Goal: Task Accomplishment & Management: Complete application form

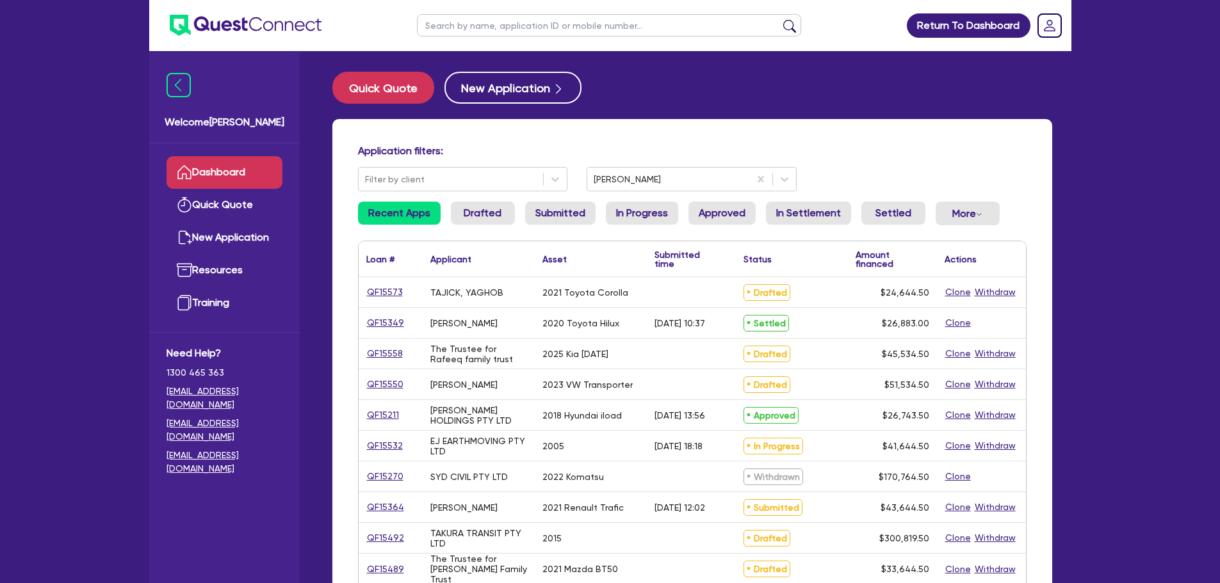
scroll to position [353, 0]
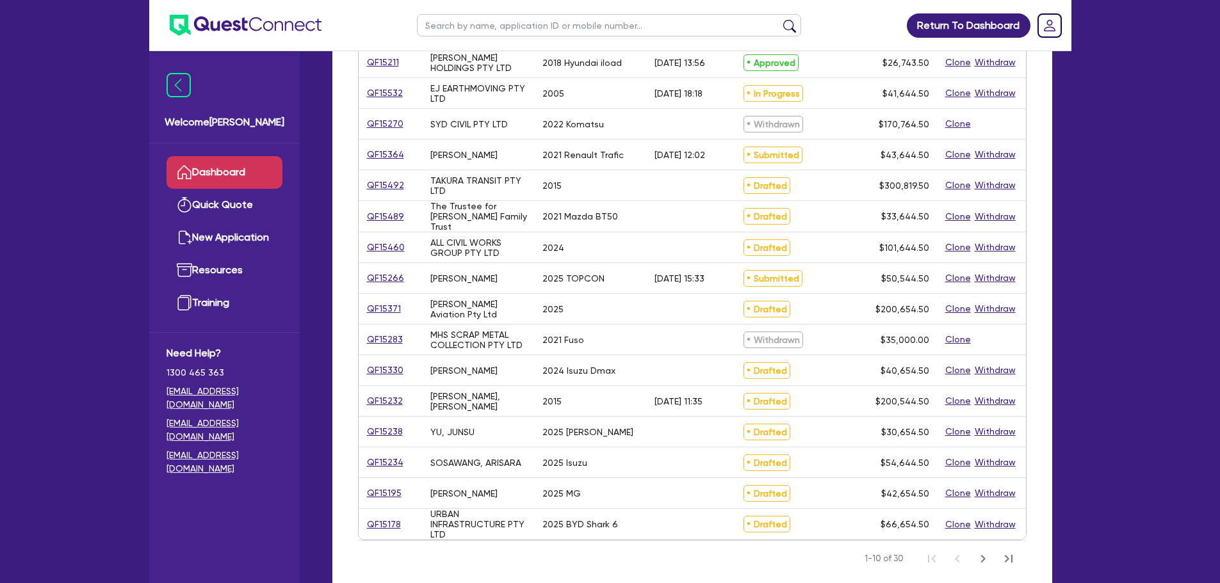
click at [439, 30] on input "text" at bounding box center [609, 25] width 384 height 22
type input "maguru"
click at [779, 19] on button "submit" at bounding box center [789, 28] width 20 height 18
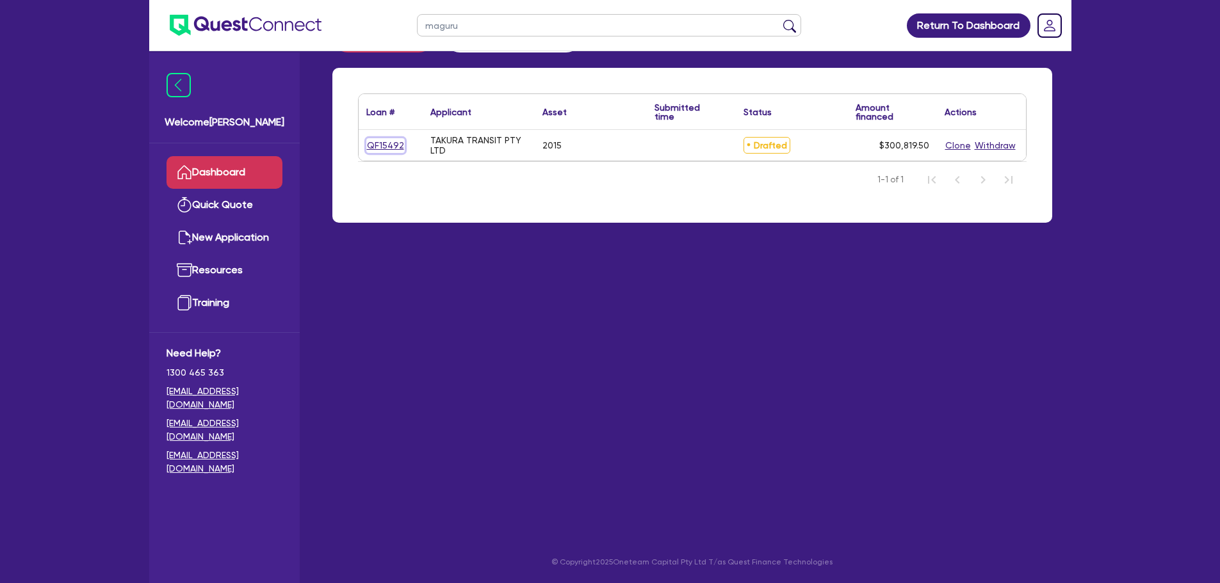
click at [373, 140] on link "QF15492" at bounding box center [385, 145] width 38 height 15
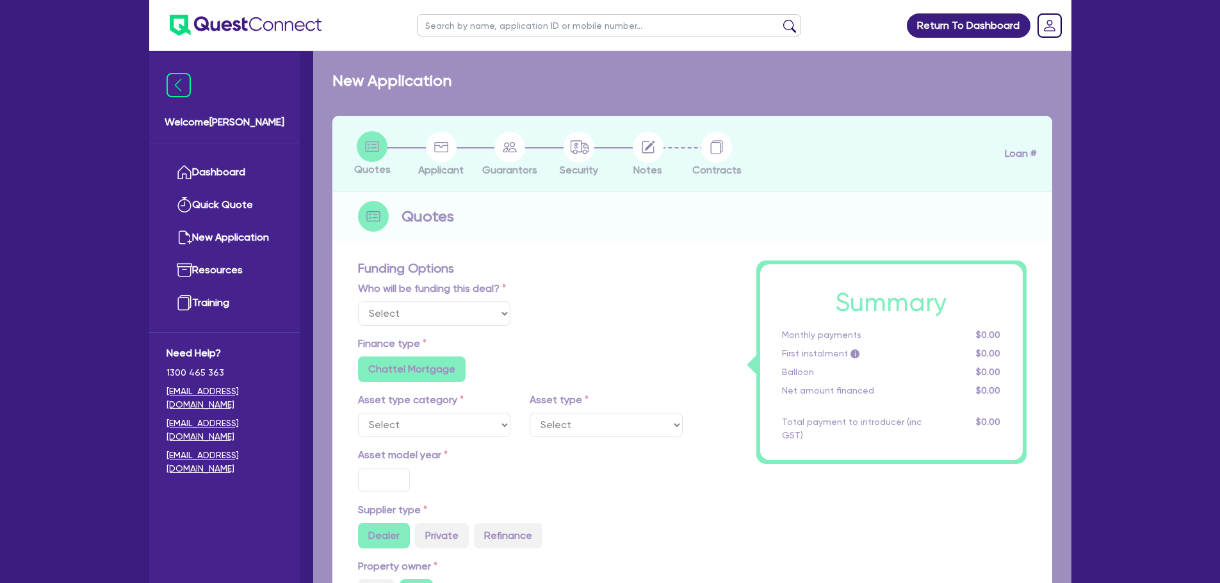
select select "Other"
select select "PRIMARY_ASSETS"
type input "2015"
radio input "false"
radio input "true"
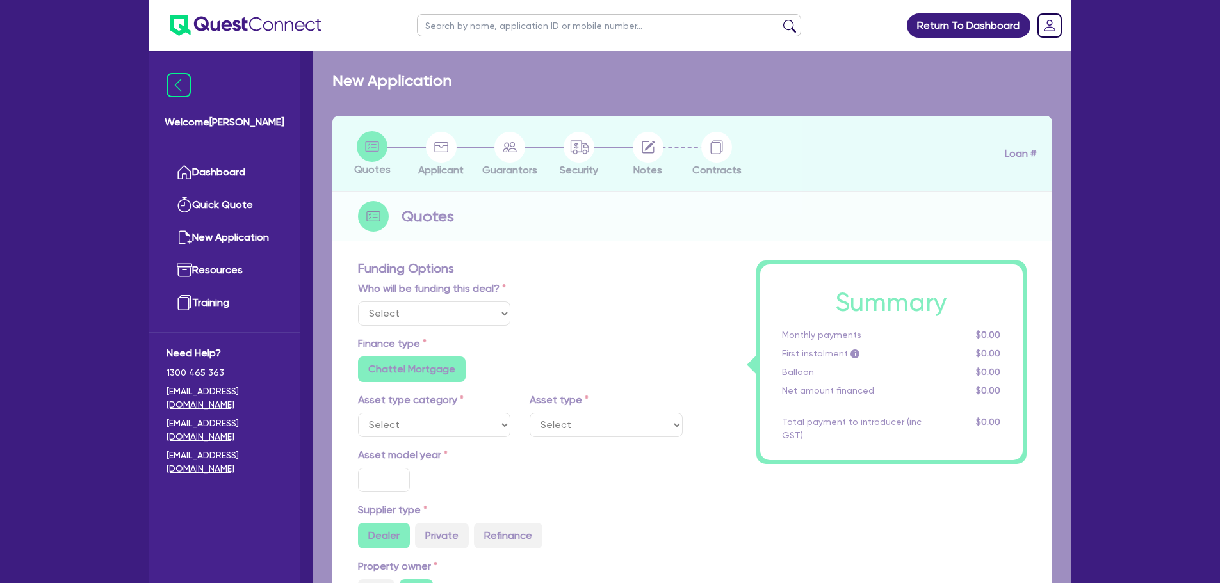
radio input "true"
type input "300,000"
type input "4"
type input "12,032.78"
type input "9.65"
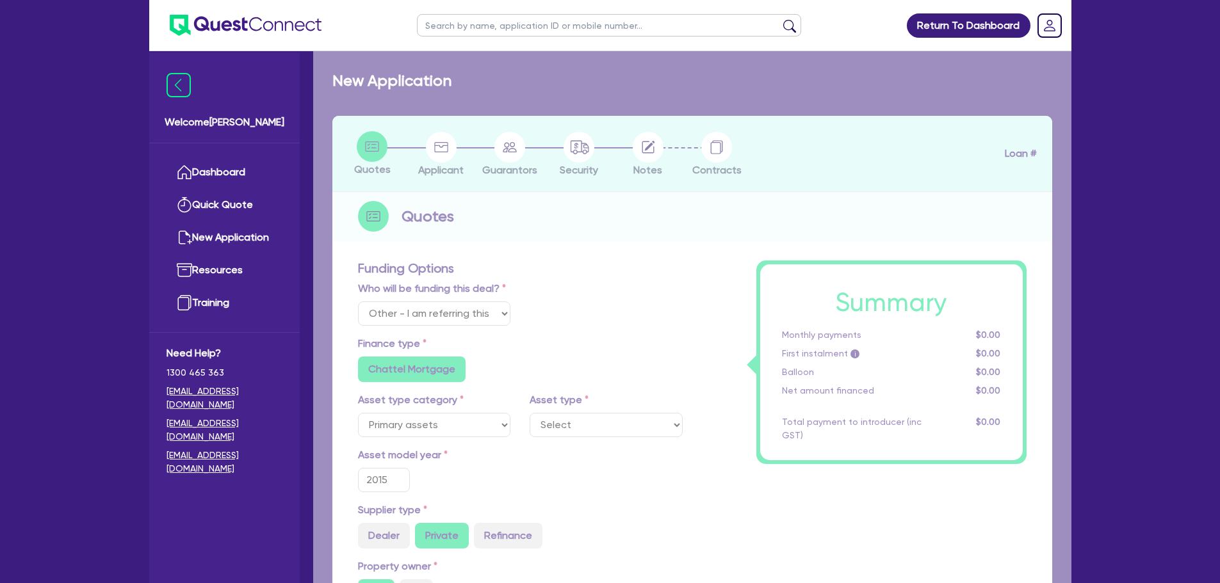
type input "745"
radio input "true"
select select "BUS_AND_COACHES"
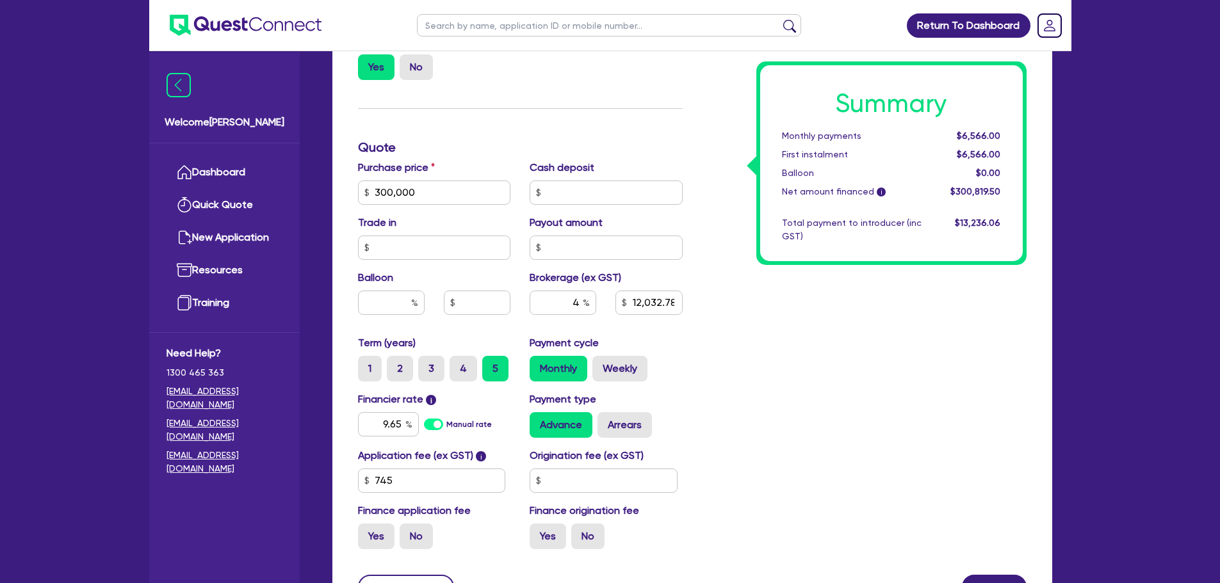
scroll to position [655, 0]
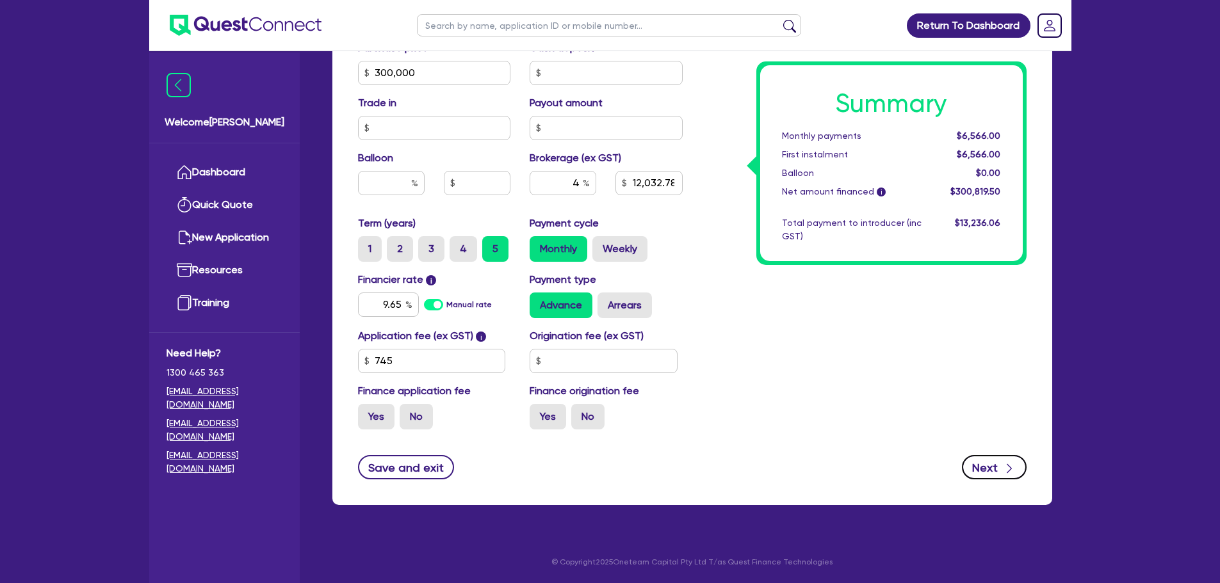
click at [982, 463] on button "Next" at bounding box center [994, 467] width 65 height 24
type input "300,000"
type input "12,032.78"
select select "COMPANY"
select select "TRANSPORT_WAREHOUSING"
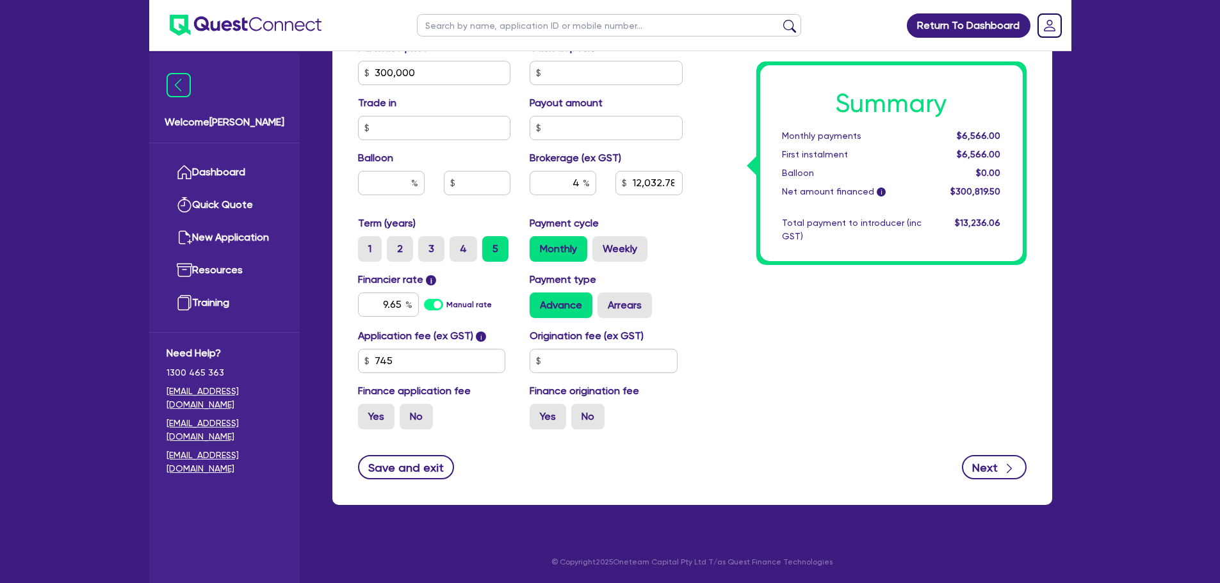
select select "PASSENGERS_FREIGHT_TRANSPORT"
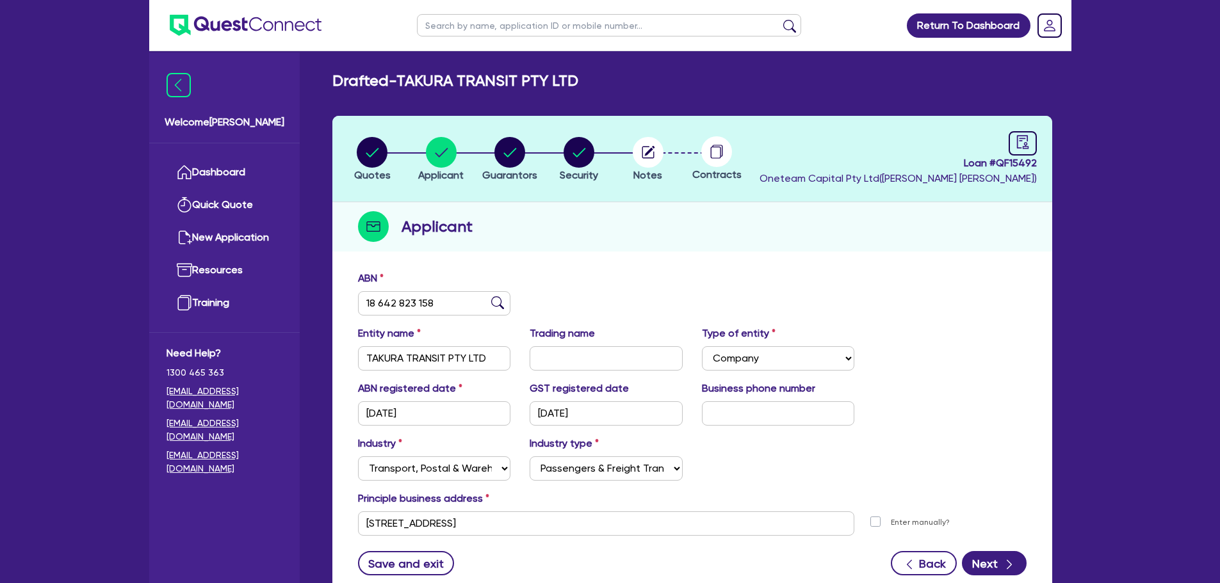
scroll to position [96, 0]
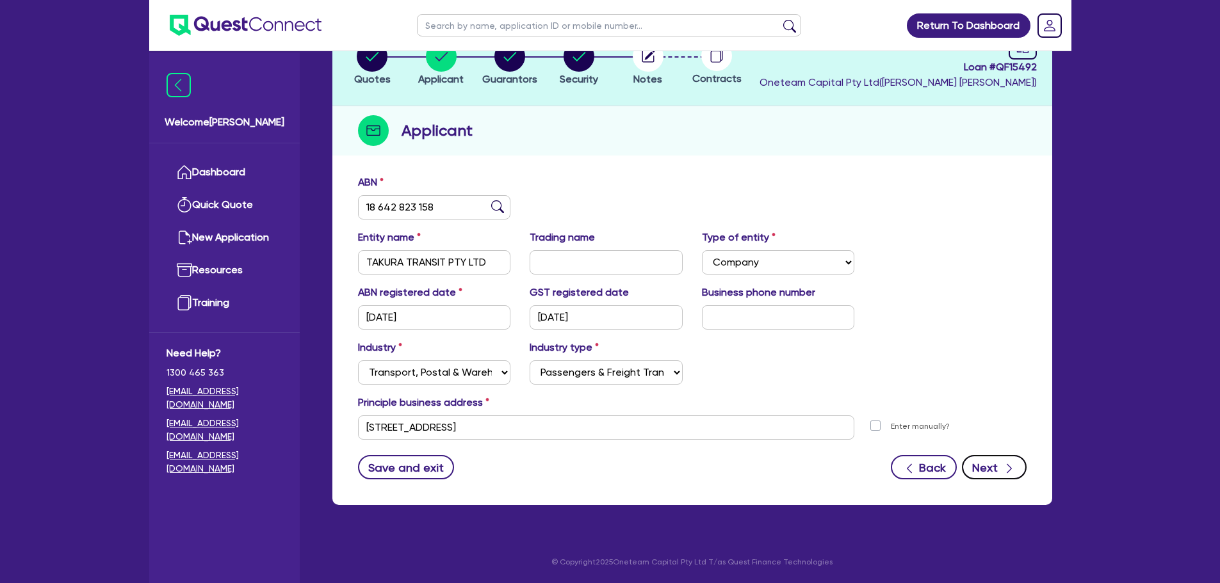
click at [992, 472] on button "Next" at bounding box center [994, 467] width 65 height 24
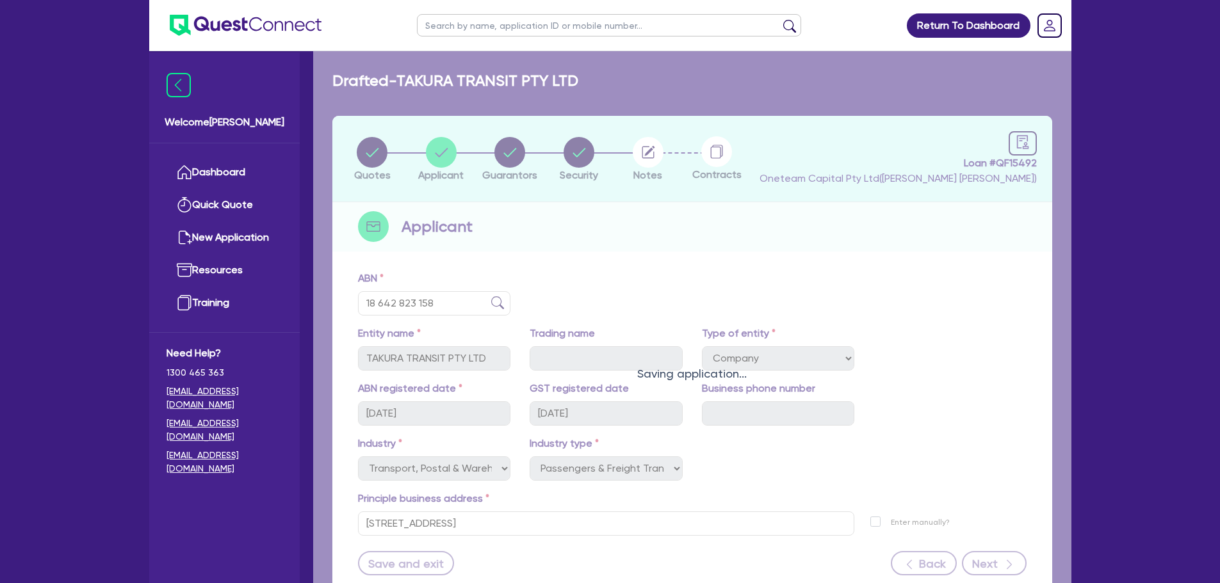
select select "MR"
select select "VIC"
select select "MARRIED"
select select "PROPERTY"
select select "CASH"
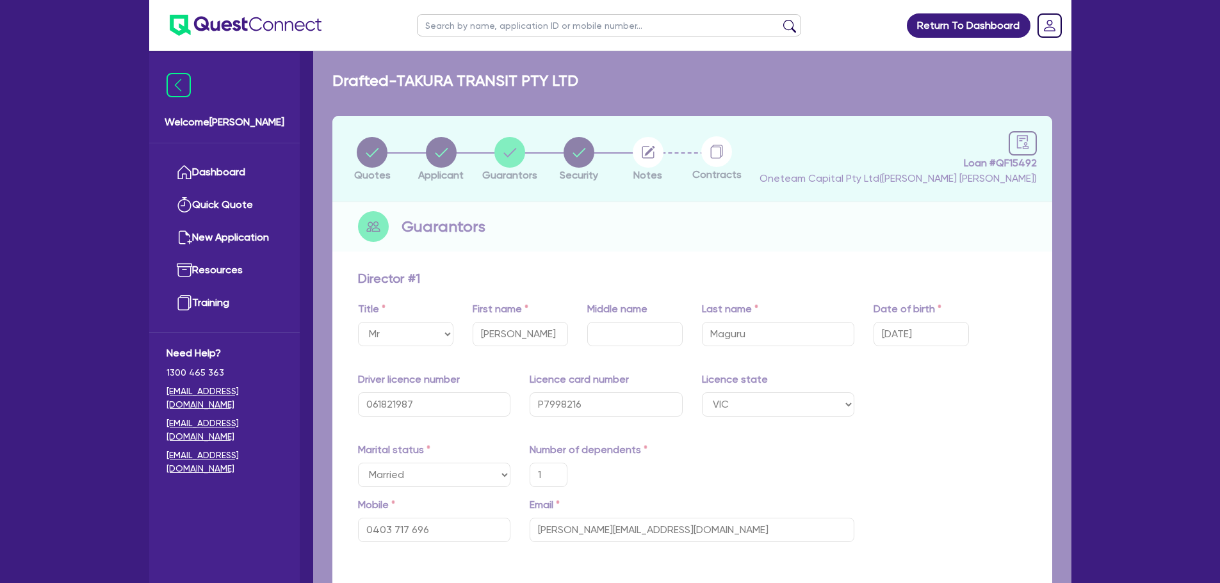
type input "1"
type input "0403 717 696"
type input "600,000"
type input "30,000"
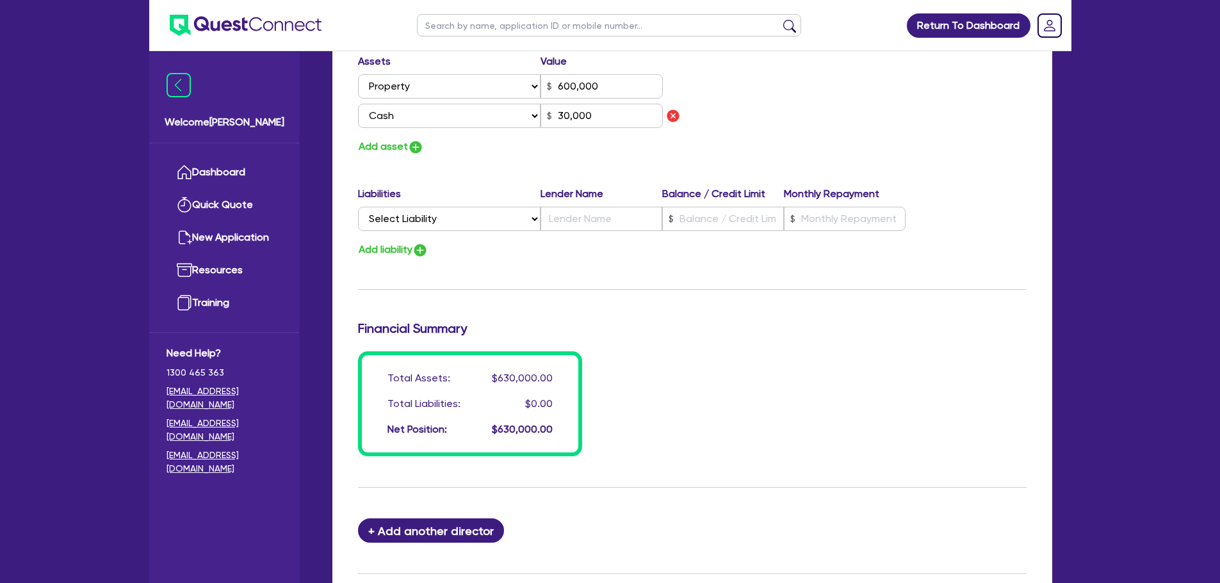
scroll to position [940, 0]
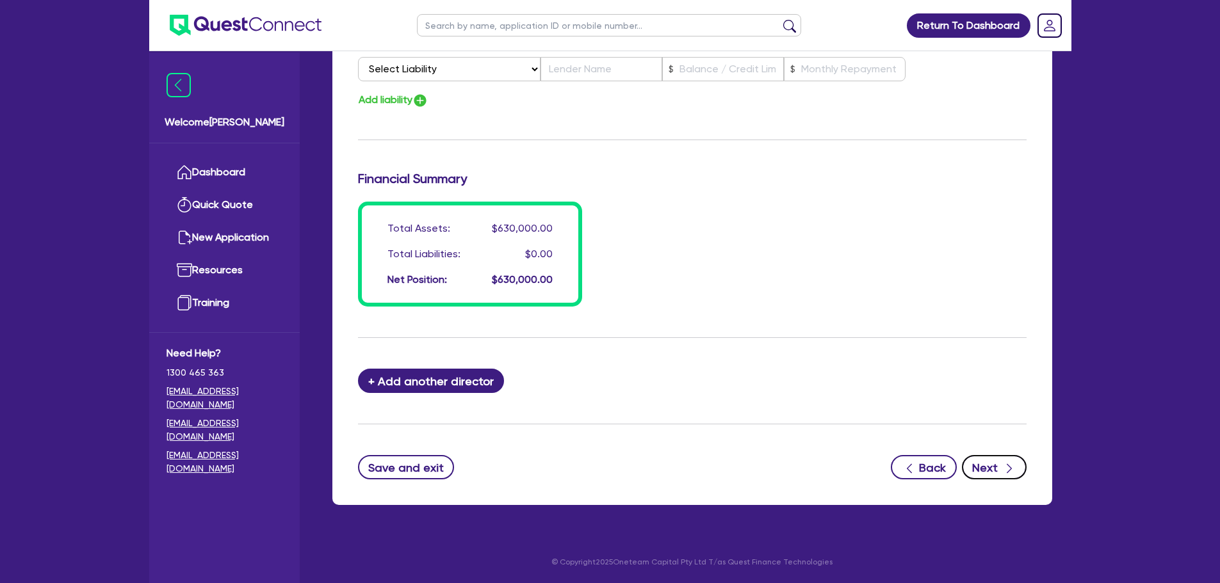
click at [1007, 468] on icon "button" at bounding box center [1009, 468] width 13 height 13
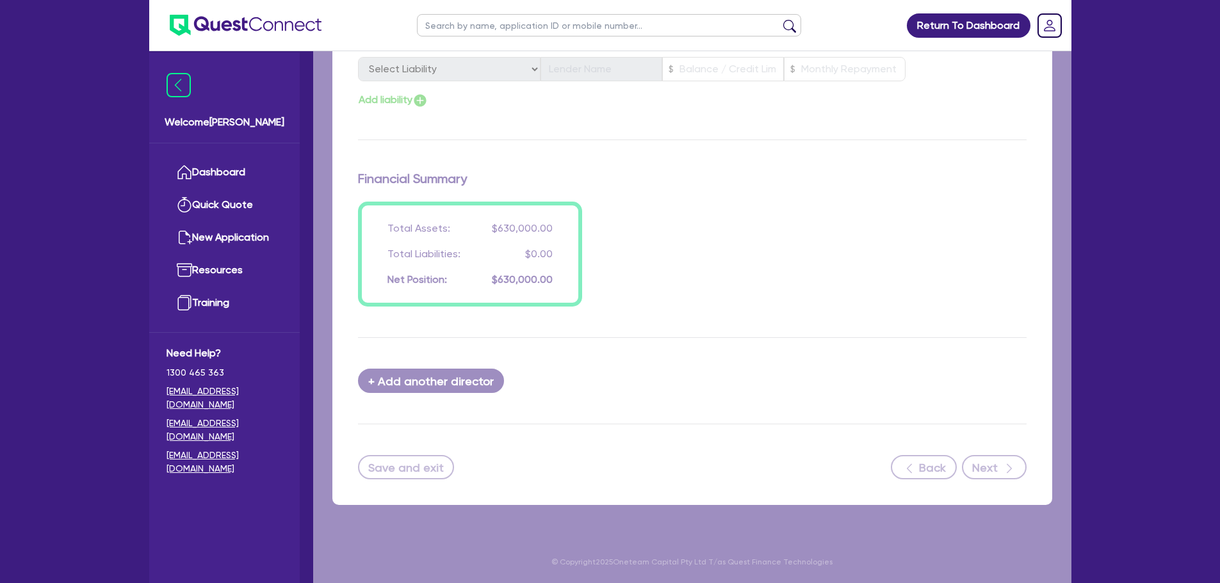
select select "PRIMARY_ASSETS"
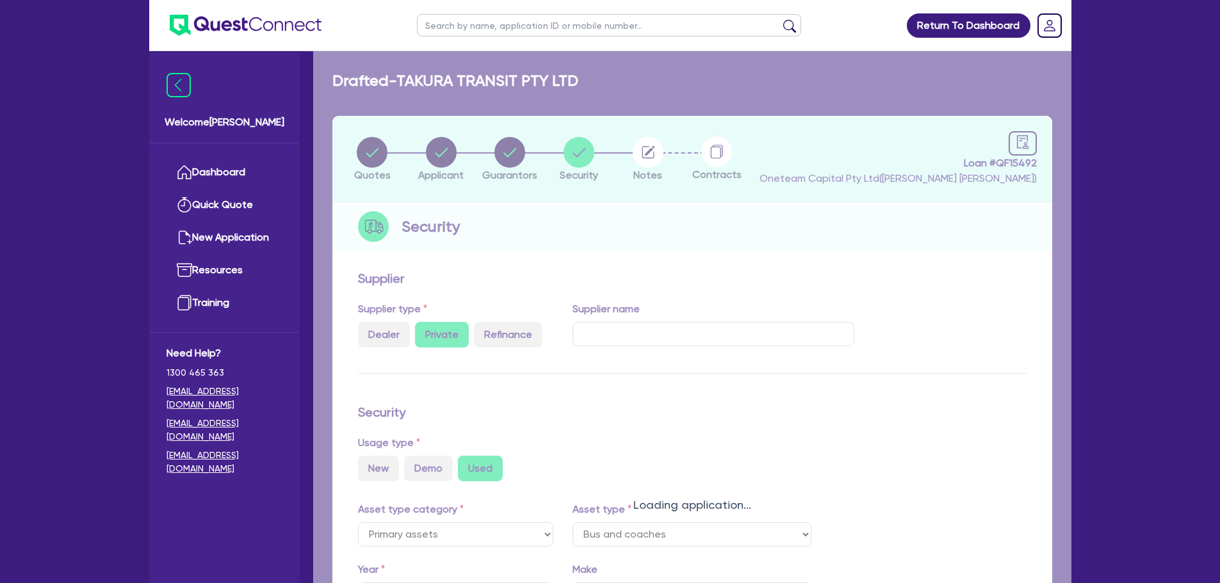
select select "BUS_AND_COACHES"
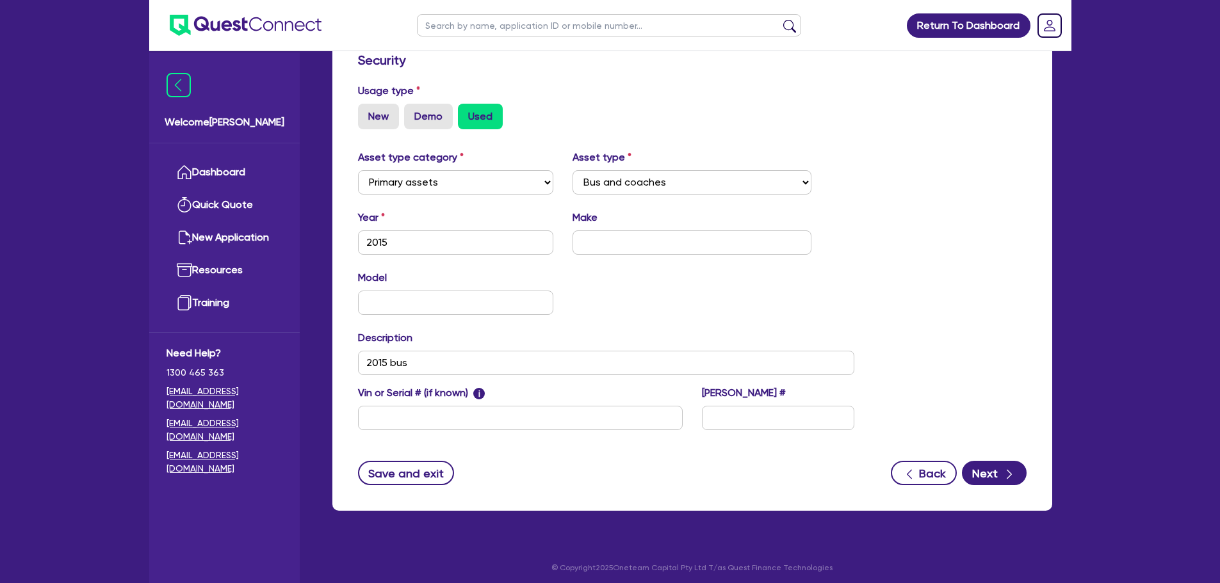
scroll to position [358, 0]
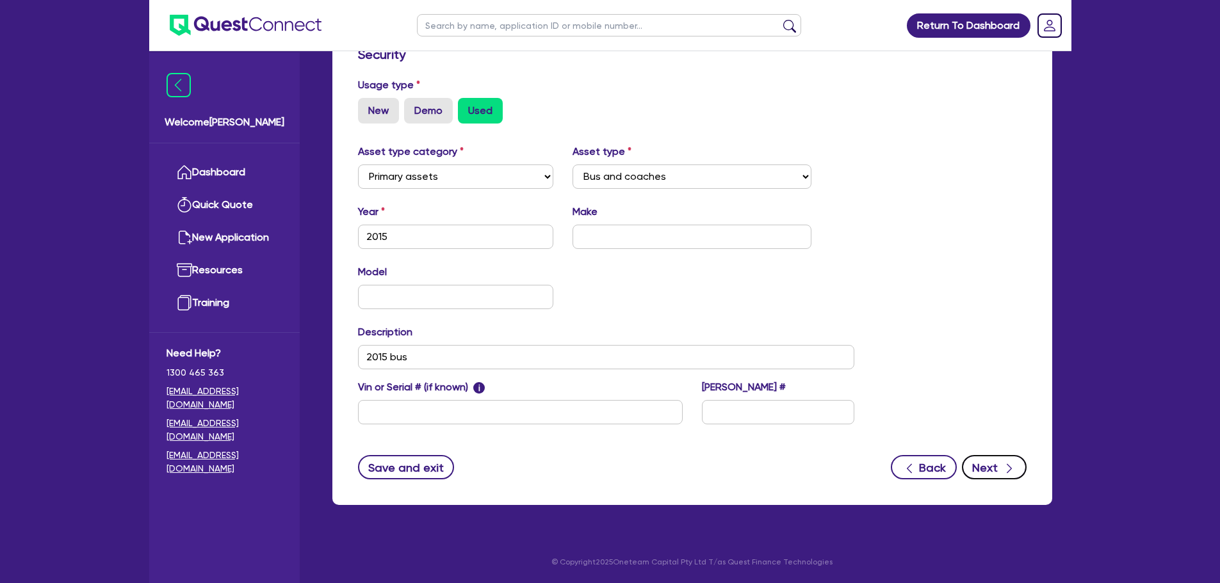
click at [988, 470] on button "Next" at bounding box center [994, 467] width 65 height 24
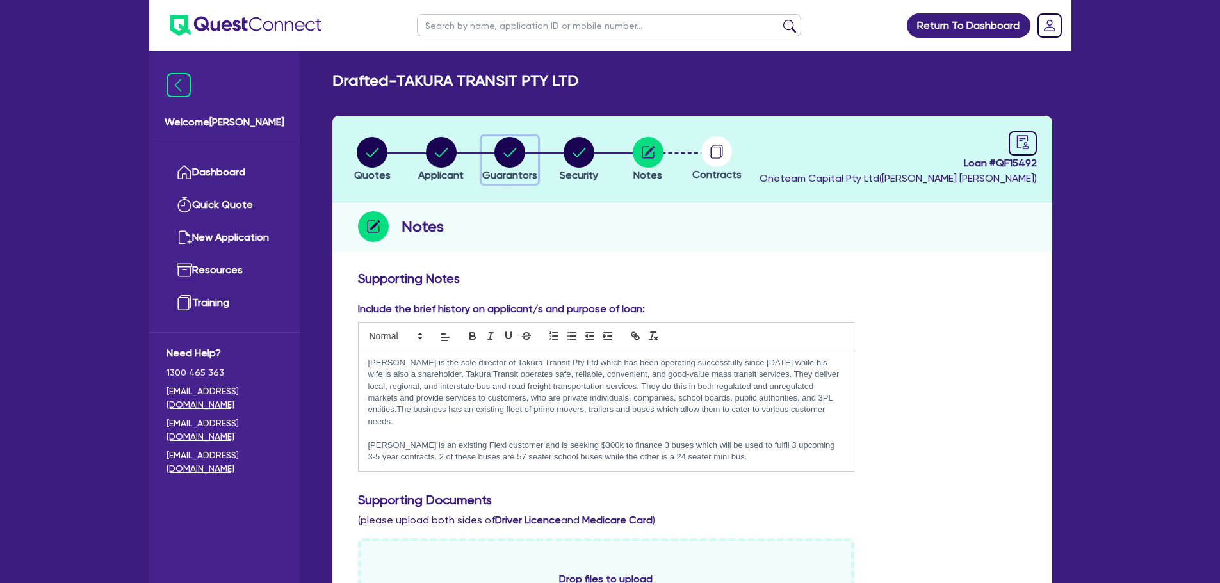
click at [504, 144] on circle "button" at bounding box center [509, 152] width 31 height 31
select select "MR"
select select "VIC"
select select "MARRIED"
select select "PROPERTY"
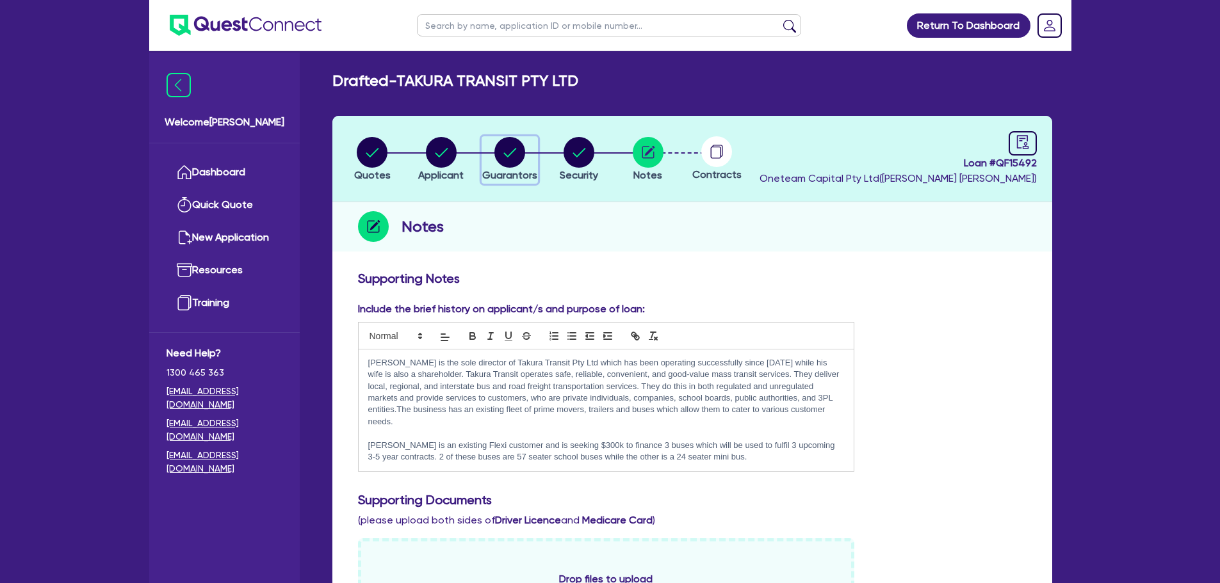
select select "CASH"
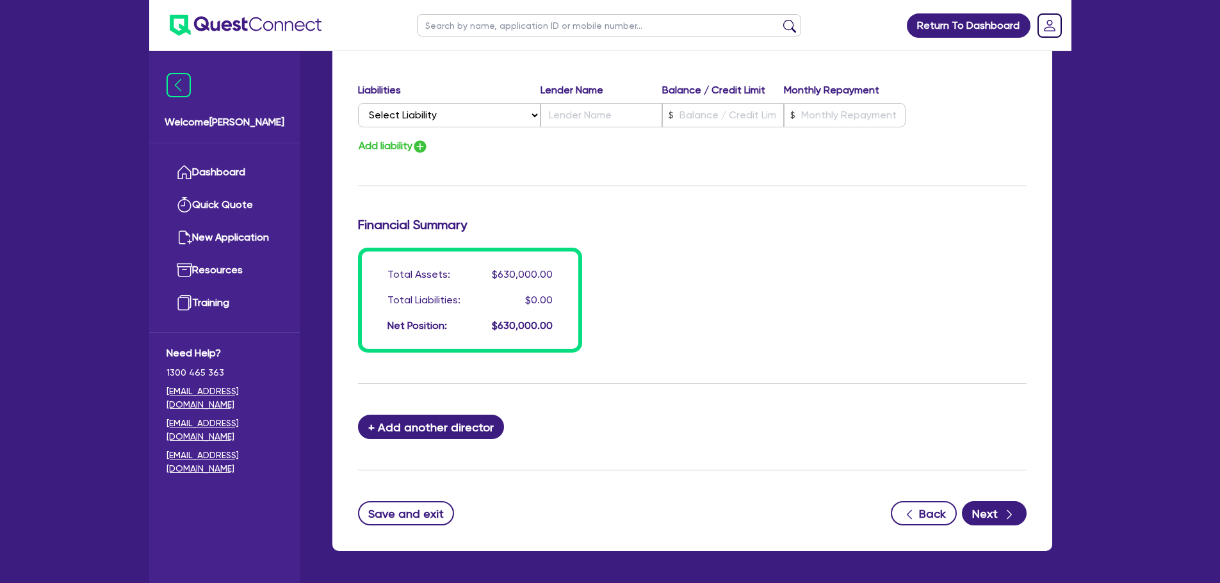
scroll to position [940, 0]
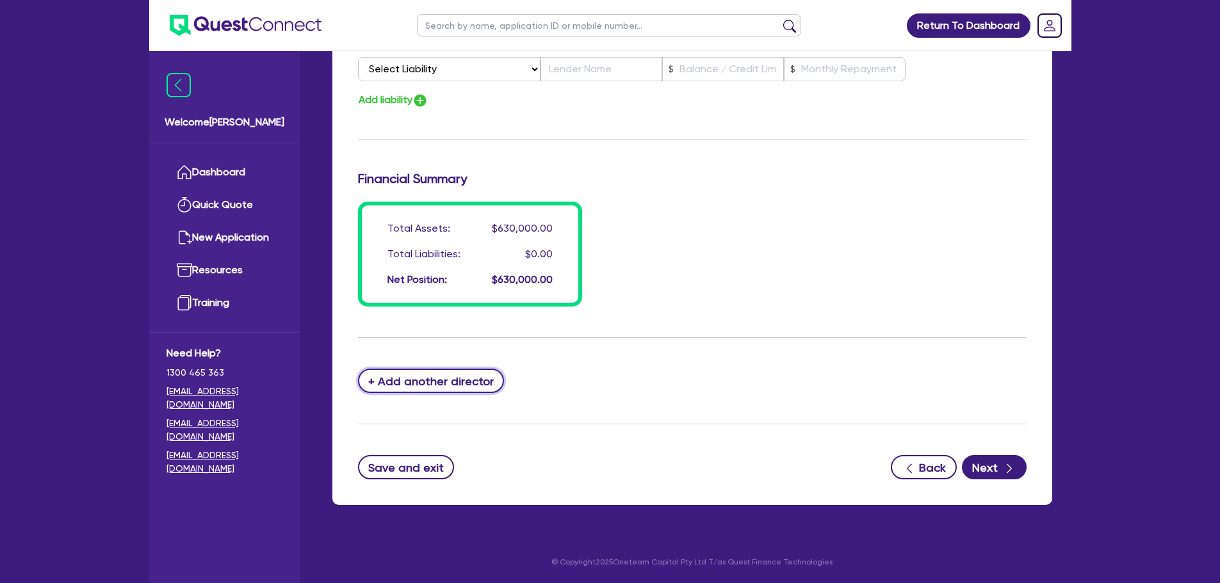
click at [468, 376] on button "+ Add another director" at bounding box center [431, 381] width 147 height 24
type input "1"
type input "0403717696"
type input "600000"
type input "30000"
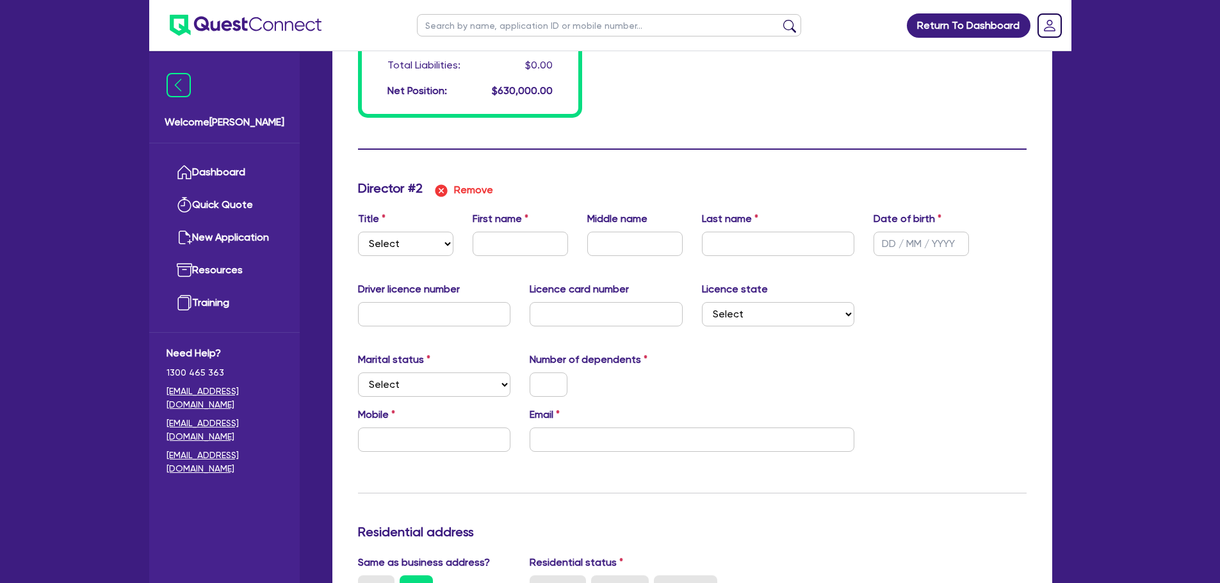
scroll to position [1131, 0]
click at [444, 190] on img "button" at bounding box center [440, 189] width 15 height 15
type input "1"
type input "0403 717 696"
type input "600,000"
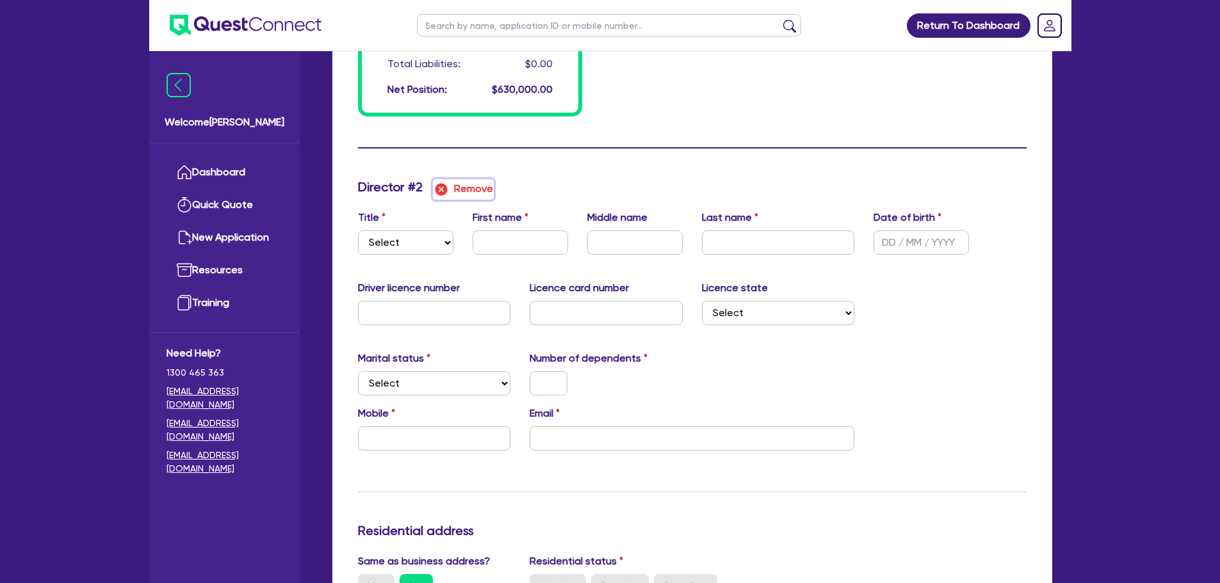
type input "30,000"
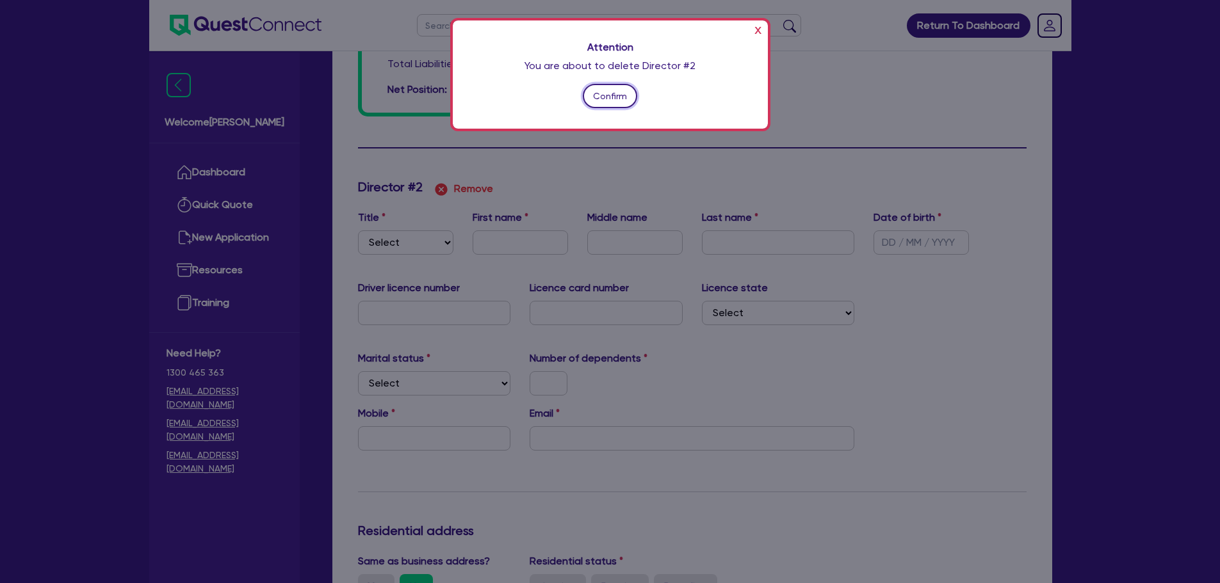
click at [625, 92] on button "Confirm" at bounding box center [610, 96] width 55 height 24
type input "1"
type input "0403717696"
type input "600000"
type input "30000"
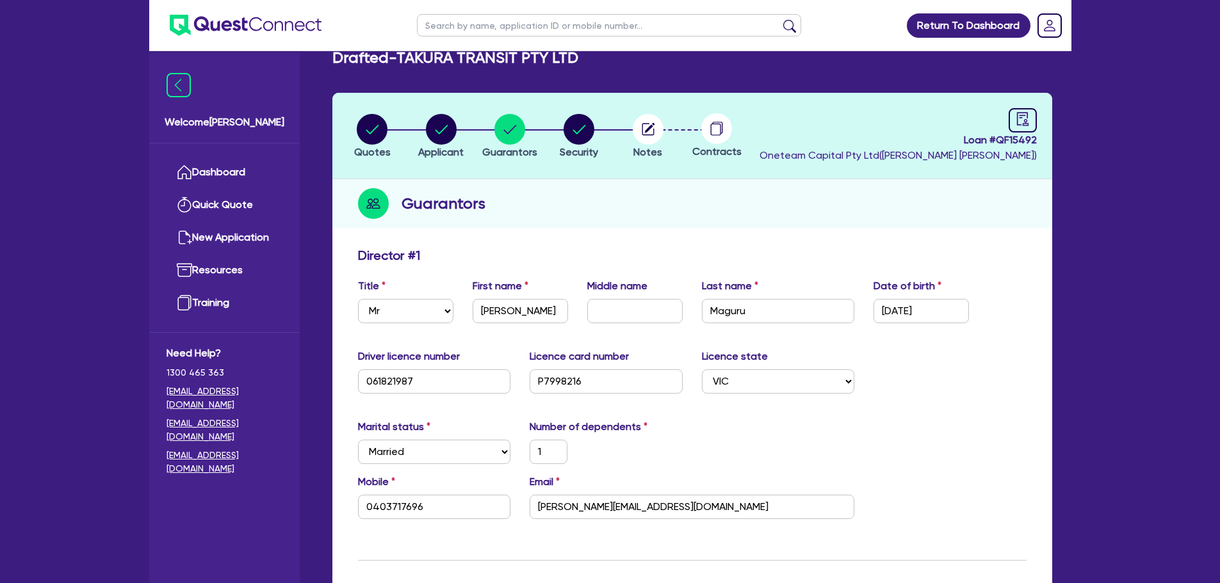
scroll to position [0, 0]
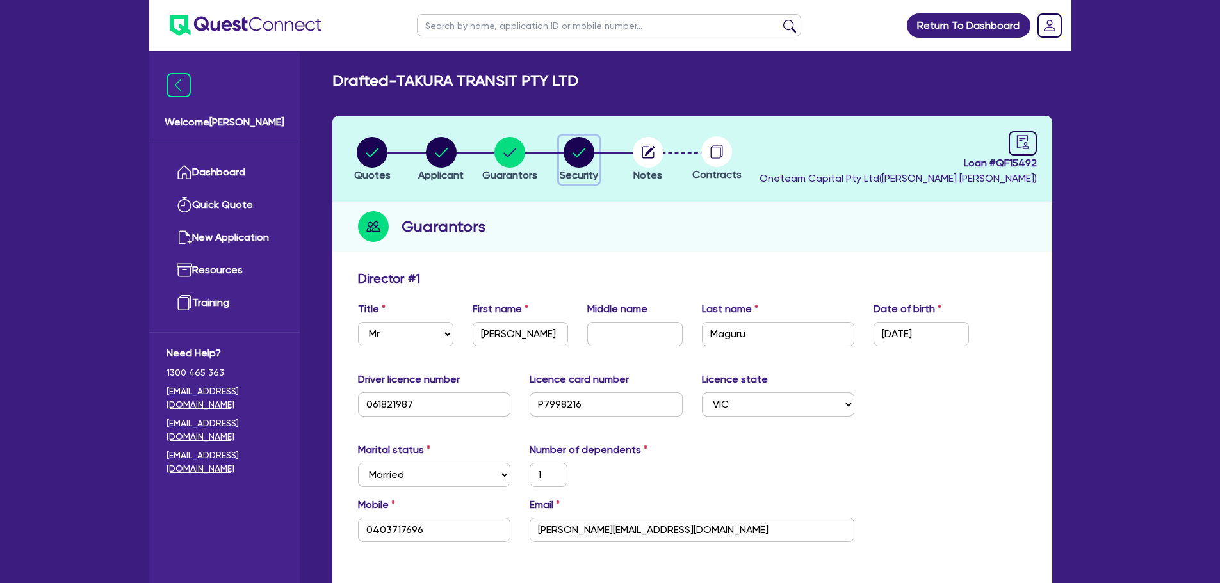
click at [576, 150] on circle "button" at bounding box center [578, 152] width 31 height 31
select select "PRIMARY_ASSETS"
select select "BUS_AND_COACHES"
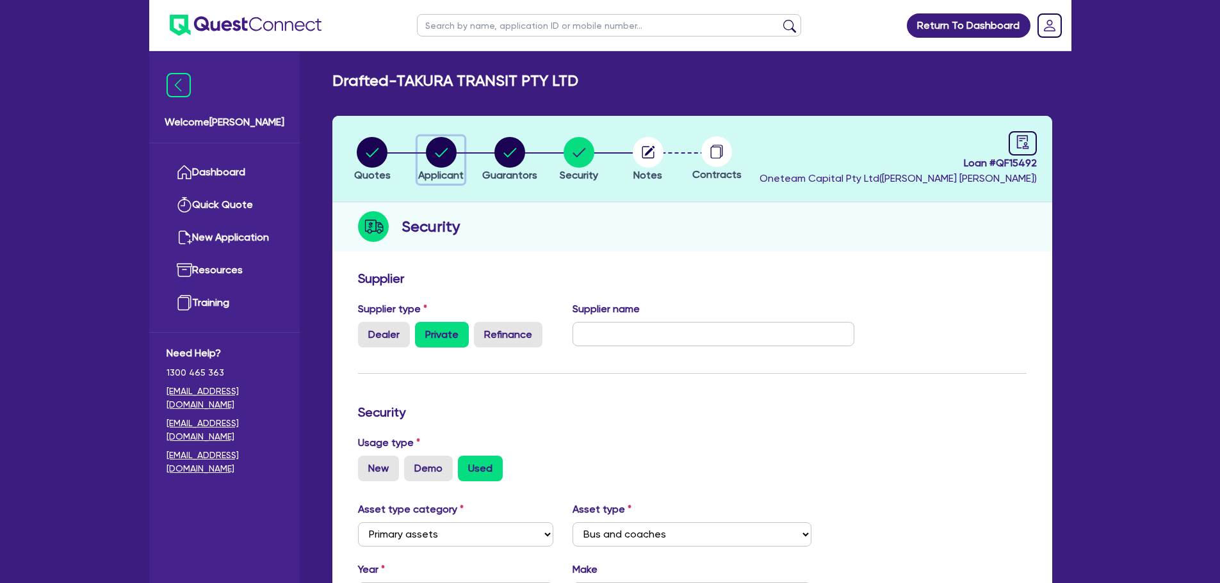
click at [445, 155] on circle "button" at bounding box center [441, 152] width 31 height 31
select select "COMPANY"
select select "TRANSPORT_WAREHOUSING"
select select "PASSENGERS_FREIGHT_TRANSPORT"
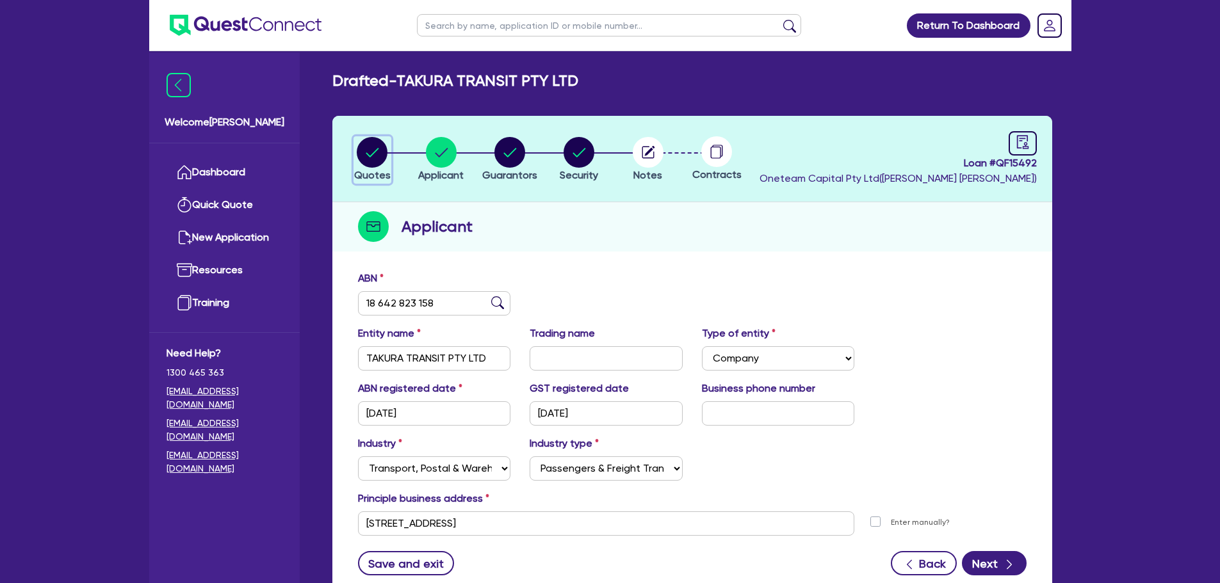
click at [363, 157] on circle "button" at bounding box center [372, 152] width 31 height 31
select select "Other"
select select "PRIMARY_ASSETS"
select select "BUS_AND_COACHES"
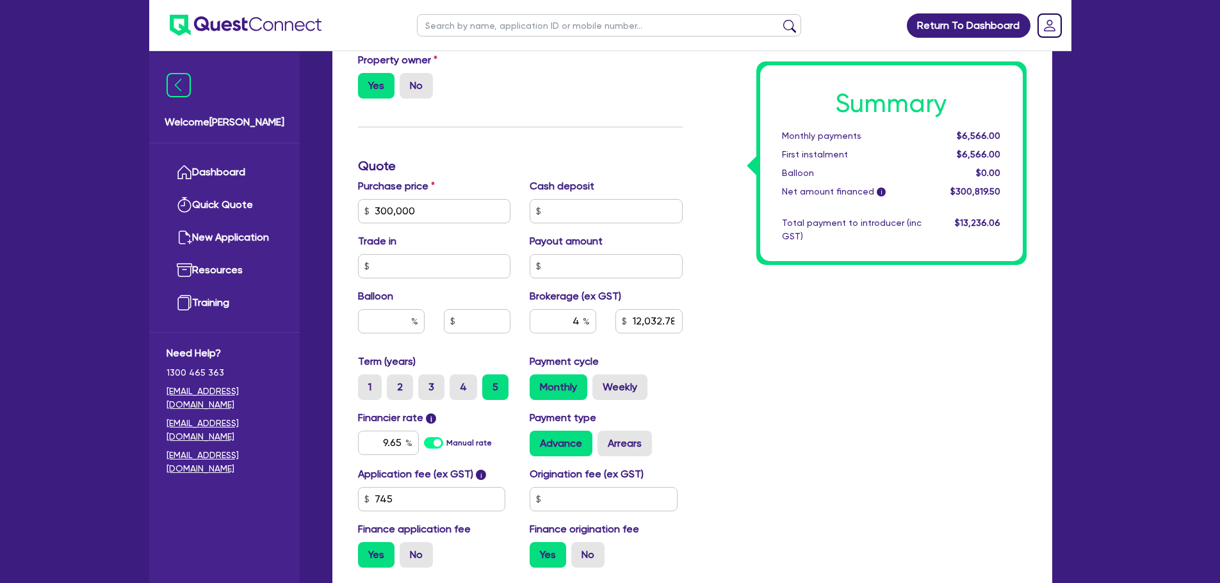
scroll to position [655, 0]
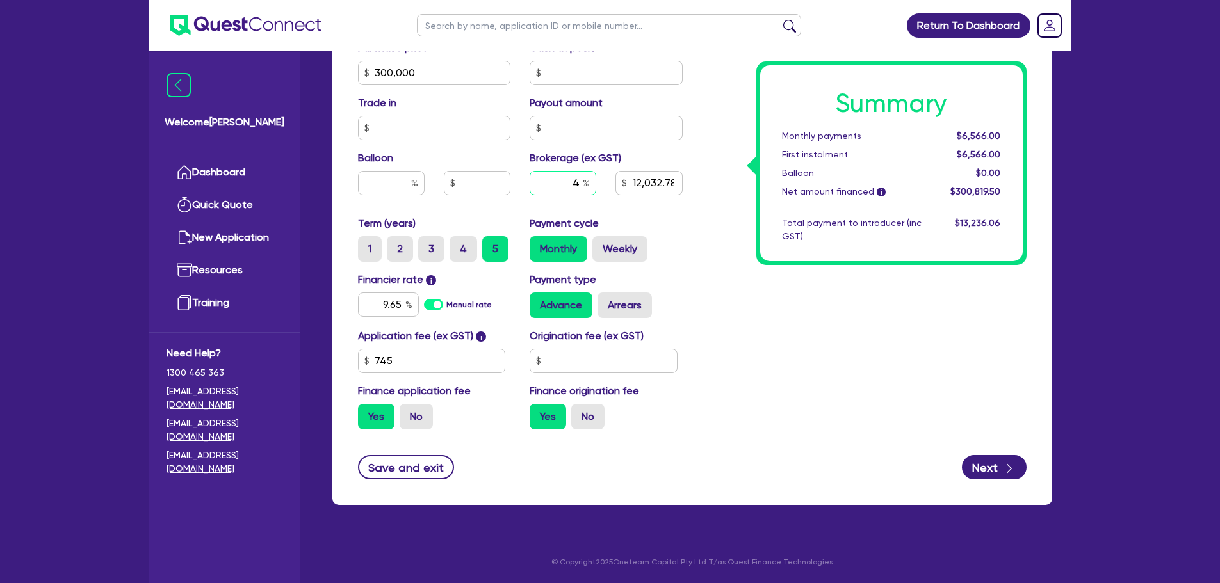
click at [587, 193] on input "4" at bounding box center [562, 183] width 67 height 24
type input "300,000"
type input "12,032.78"
type input "300,000"
type input "12,032.78"
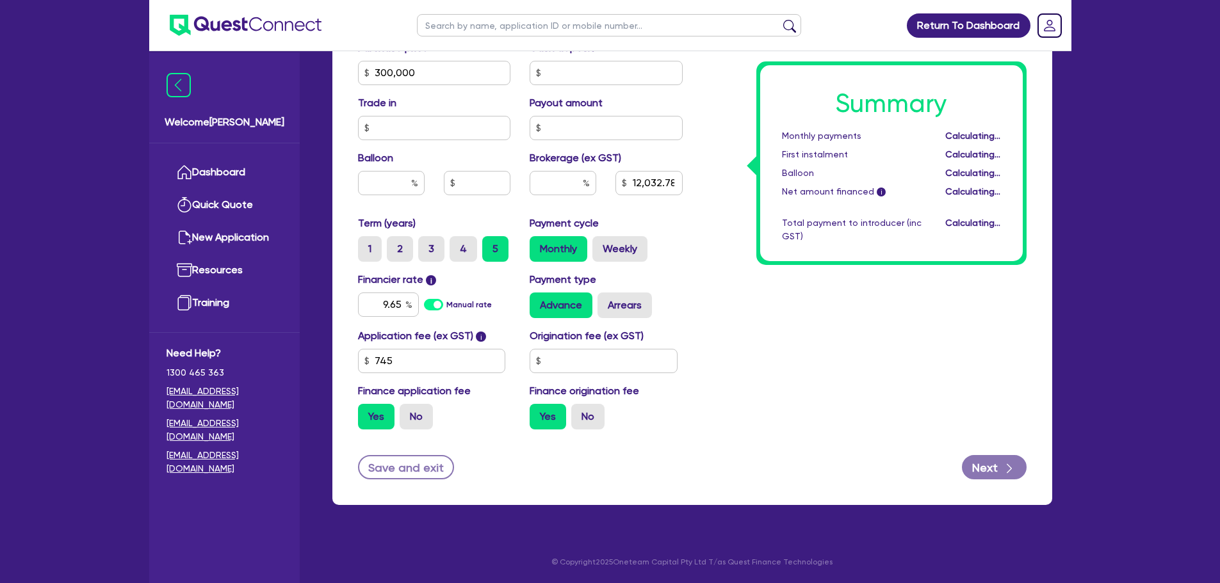
type input "300,000"
click at [777, 277] on div "Summary Monthly payments Calculating... First instalment Calculating... Balloon…" at bounding box center [864, 28] width 344 height 824
click at [570, 194] on input "text" at bounding box center [562, 183] width 67 height 24
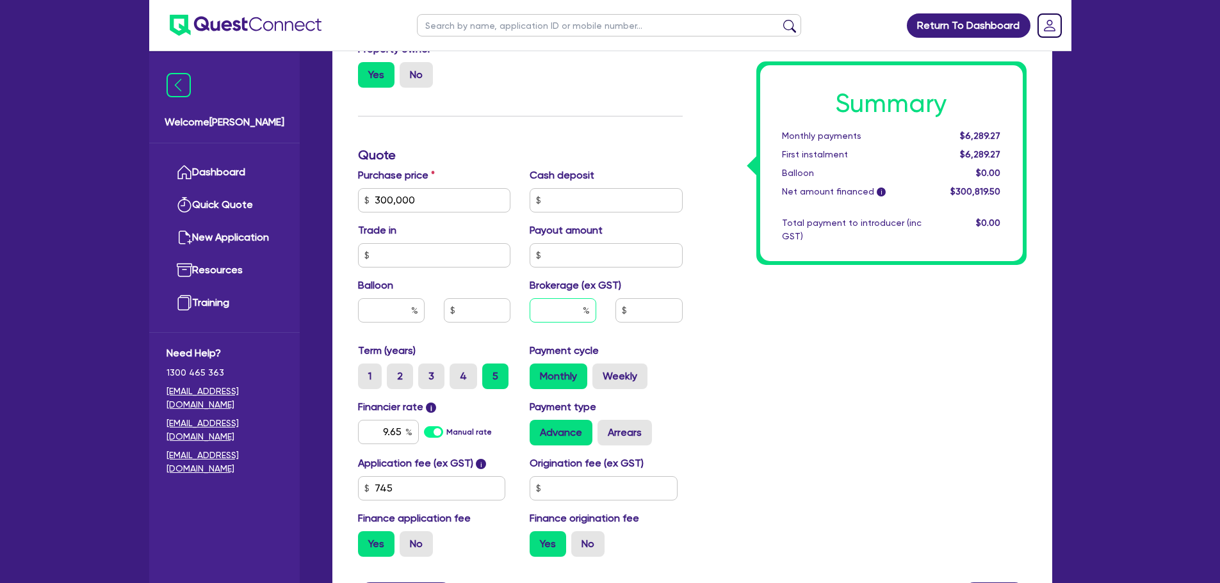
scroll to position [529, 0]
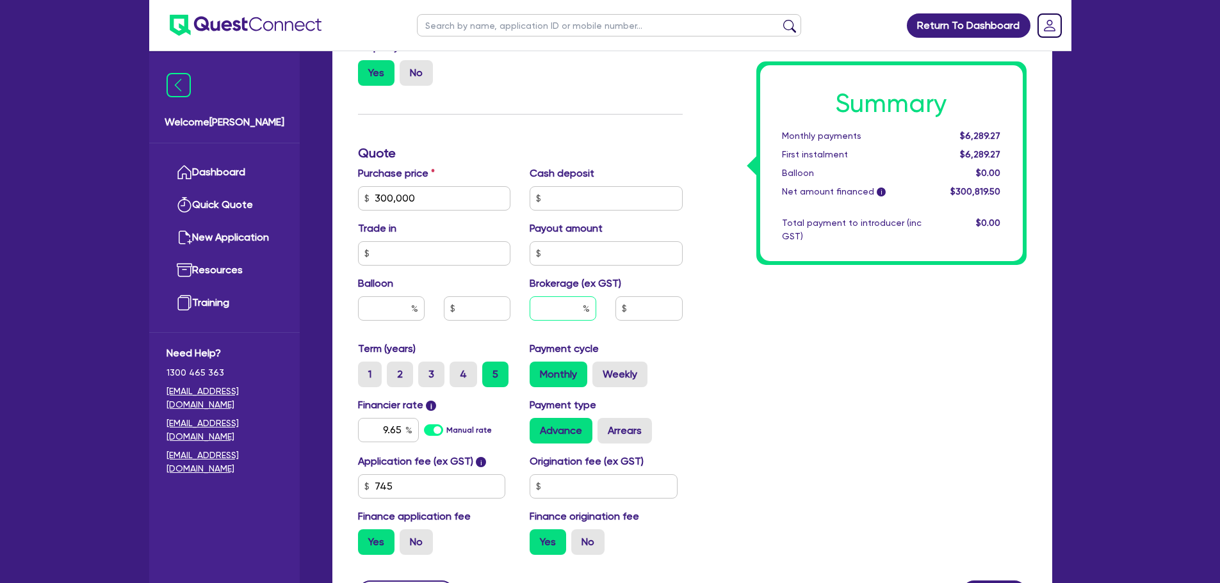
type input "300,000"
type input "4"
type input "300,000"
type input "12,032.78"
type input "4"
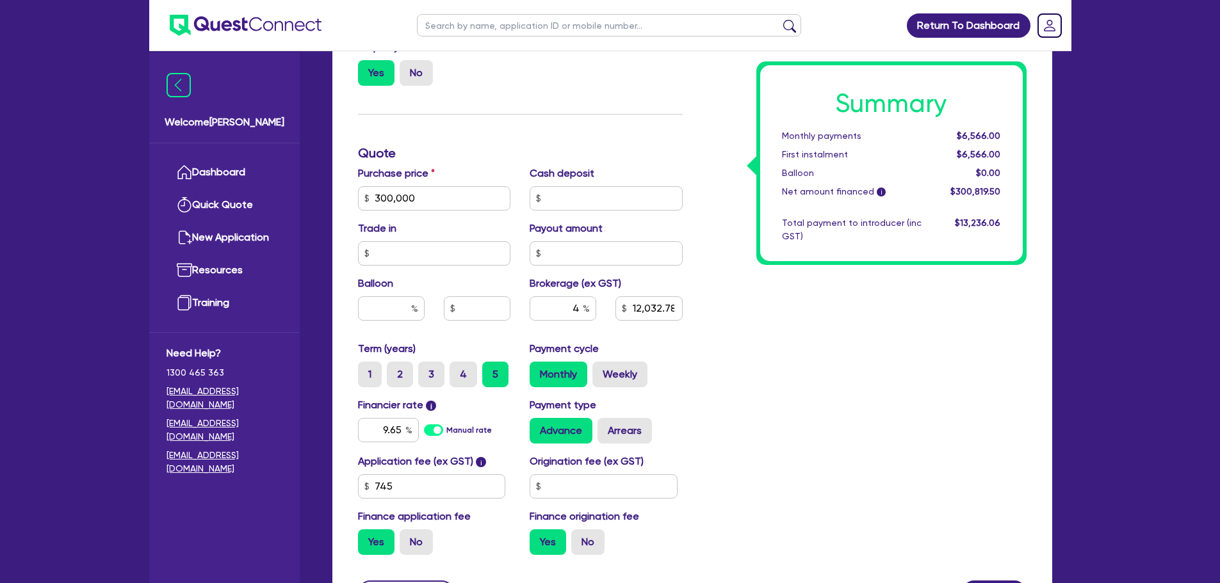
type input "300,000"
type input "12,032.78"
type input "300,000"
type input "12,032.78"
click at [839, 403] on div "Summary Monthly payments $6,566.00 First instalment $6,566.00 Balloon $0.00 Net…" at bounding box center [864, 153] width 344 height 824
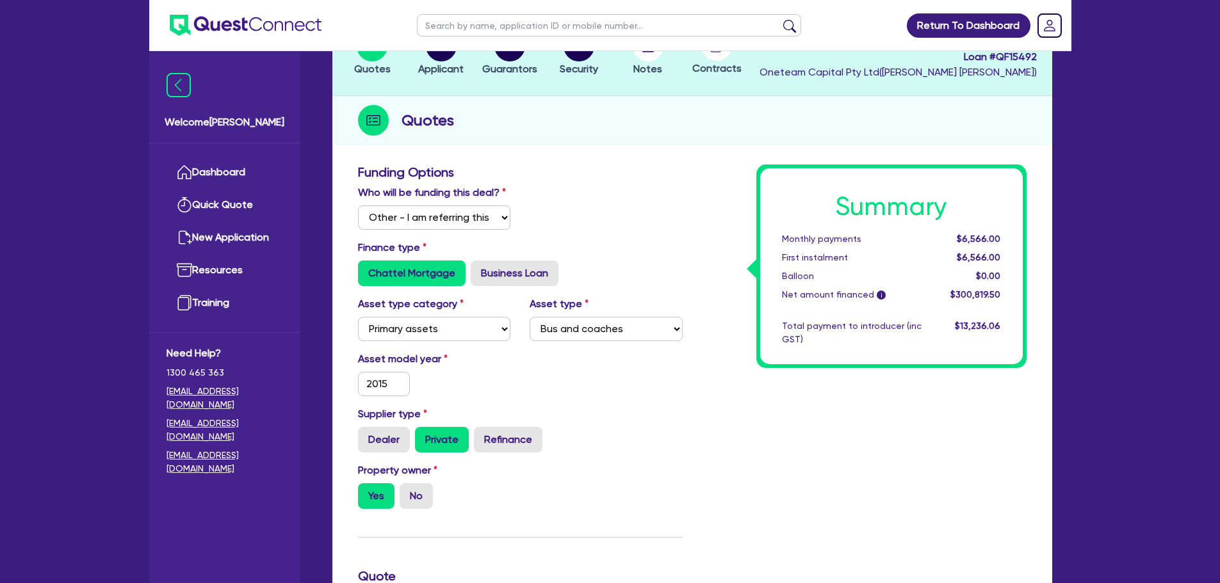
scroll to position [0, 0]
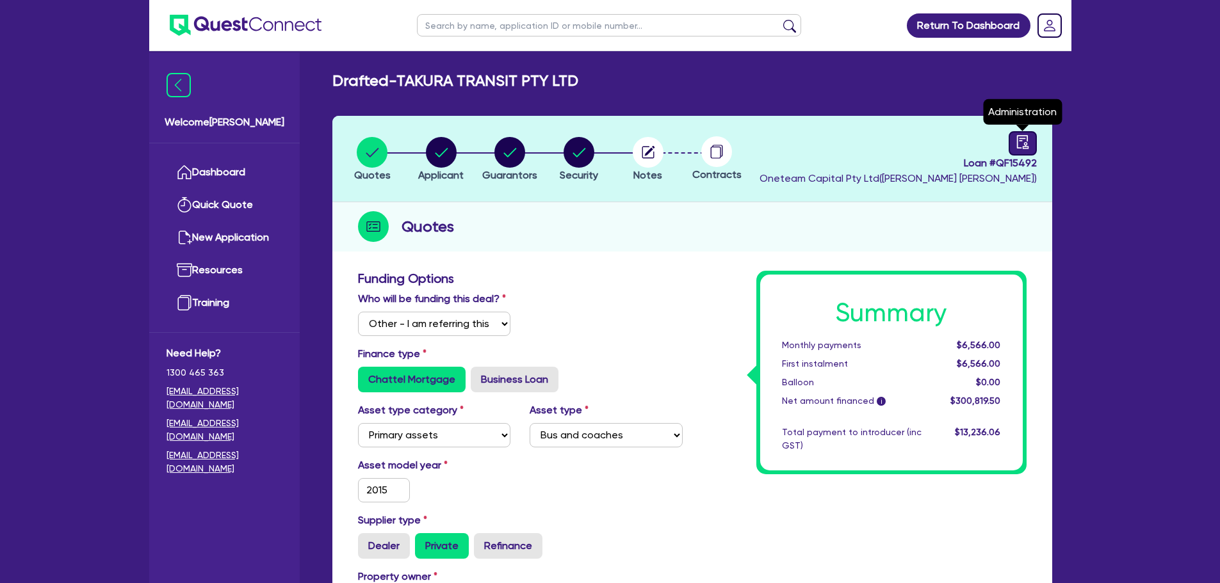
click at [1020, 134] on div at bounding box center [1022, 143] width 28 height 24
select select "DRAFTED_NEW"
select select "Other"
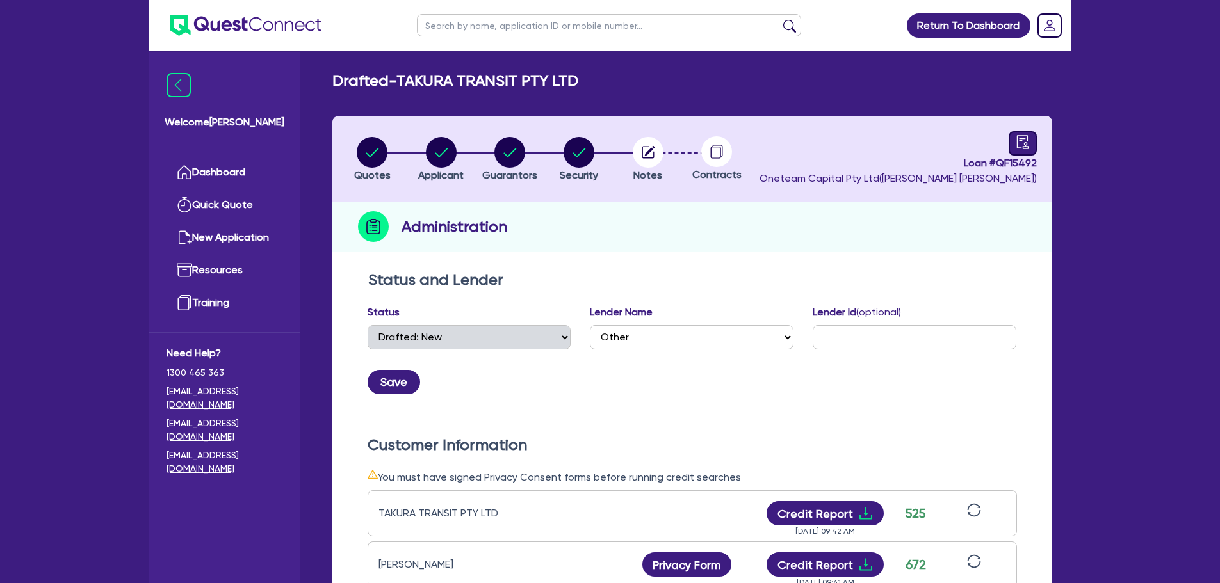
click at [1029, 142] on div at bounding box center [1022, 143] width 28 height 24
click at [355, 142] on div "button" at bounding box center [372, 152] width 36 height 31
select select "Other"
select select "PRIMARY_ASSETS"
select select "BUS_AND_COACHES"
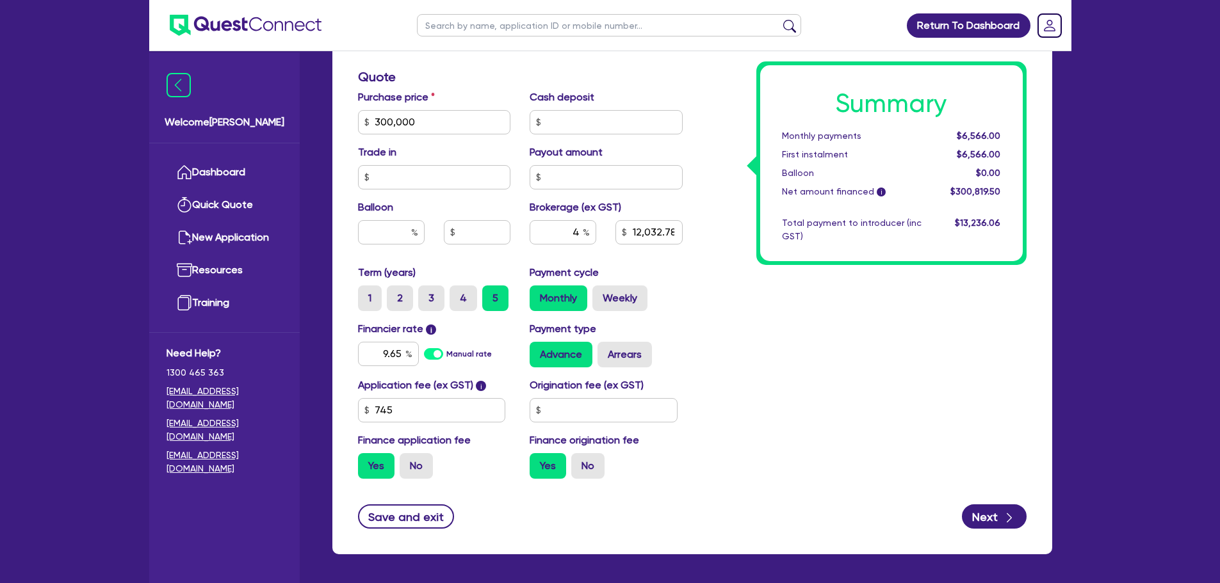
scroll to position [609, 0]
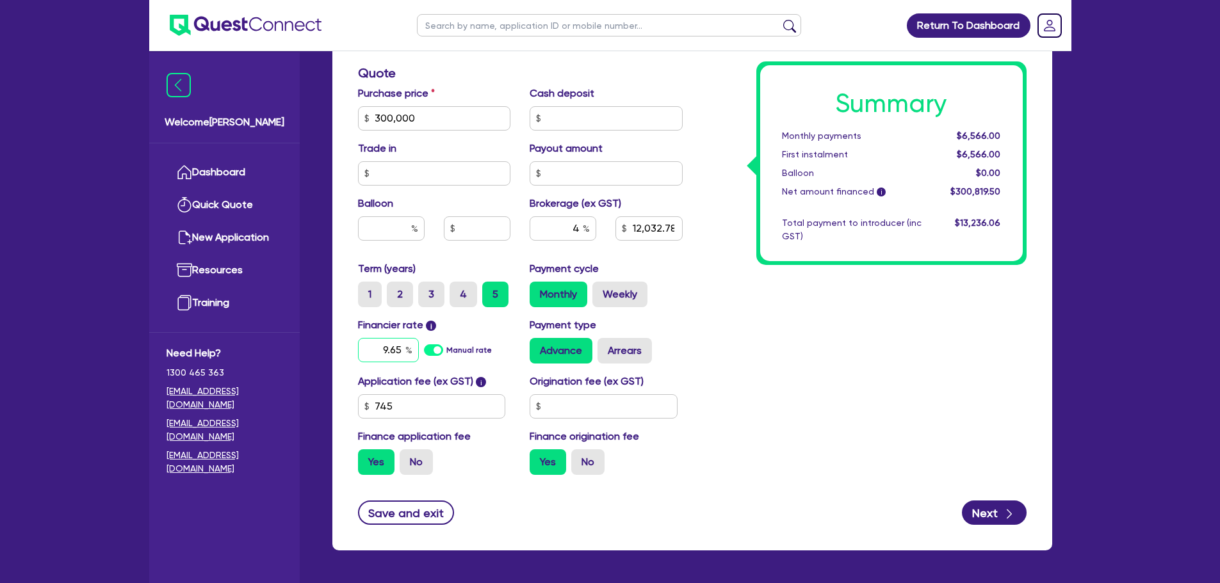
click at [407, 348] on div "9.65" at bounding box center [388, 350] width 61 height 24
type input "300,000"
type input "12,032.78"
type input "9.6"
type input "300,000"
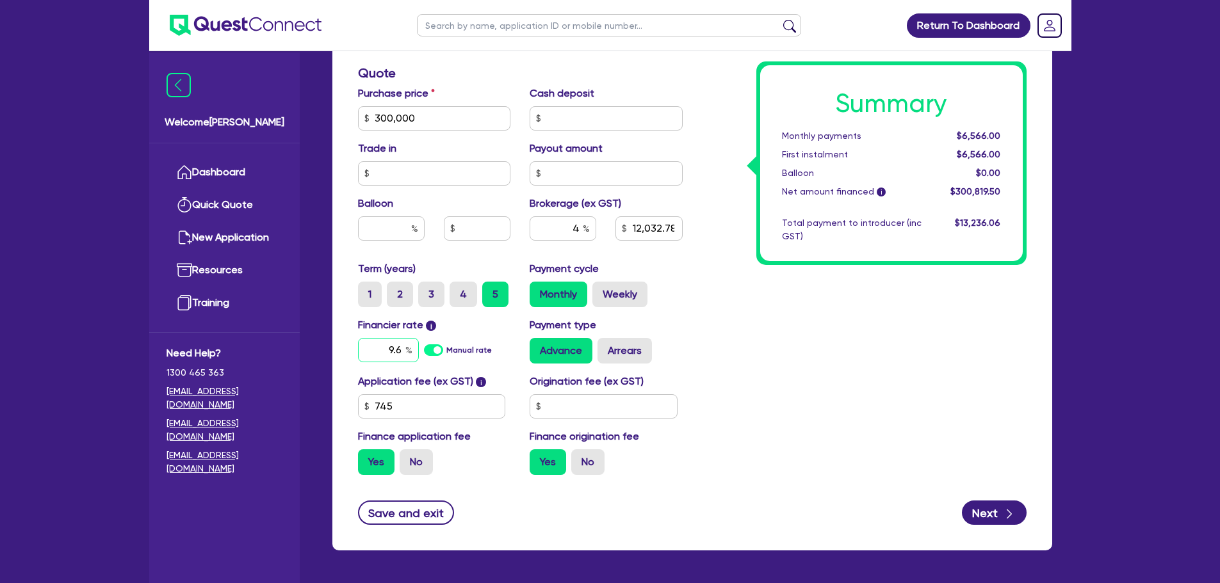
type input "12,032.78"
type input "9."
type input "300,000"
type input "12,032.78"
type input "9"
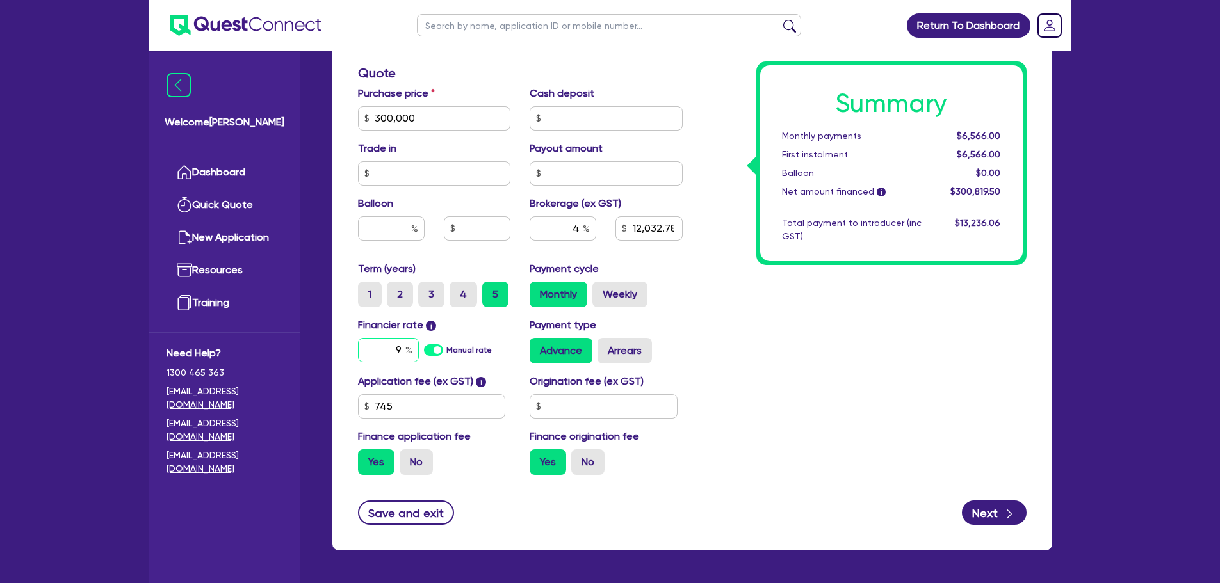
type input "300,000"
type input "12,032.78"
type input "300,000"
type input "12,032.78"
type input "6"
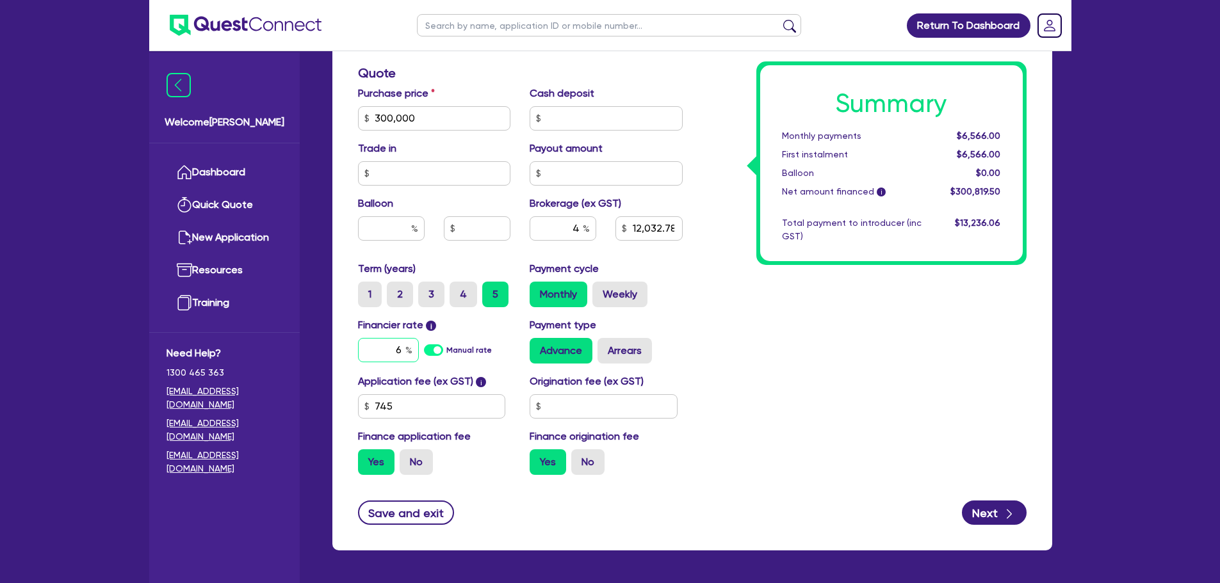
type input "300,000"
type input "12,032.78"
type input "6."
type input "300,000"
type input "12,032.78"
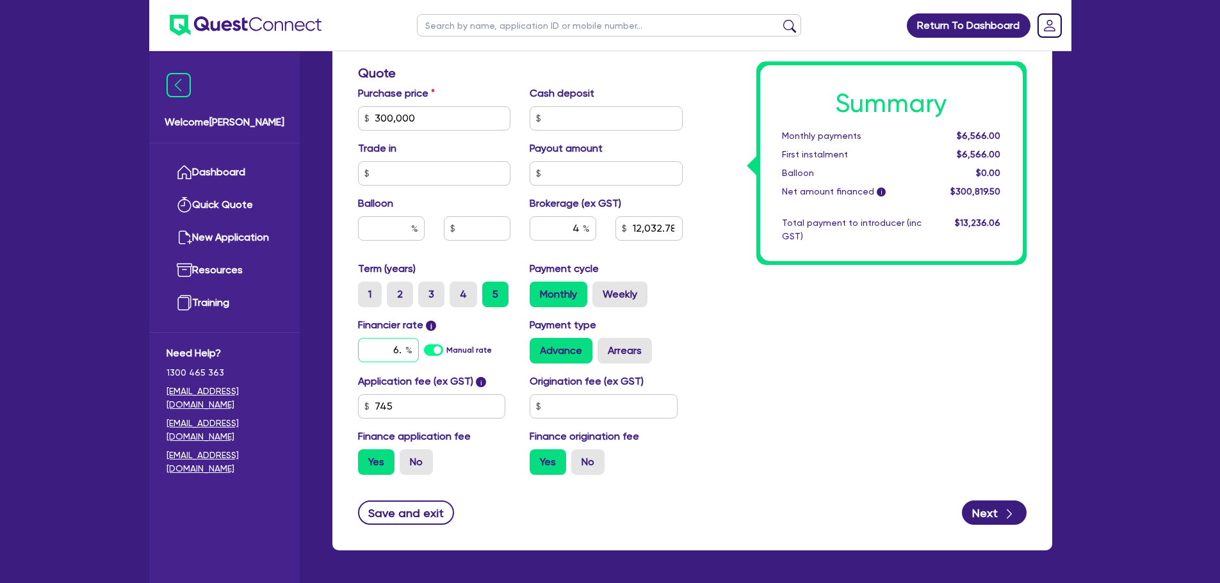
type input "6"
type input "300,000"
type input "12,032.78"
type input "300,000"
type input "12,032.78"
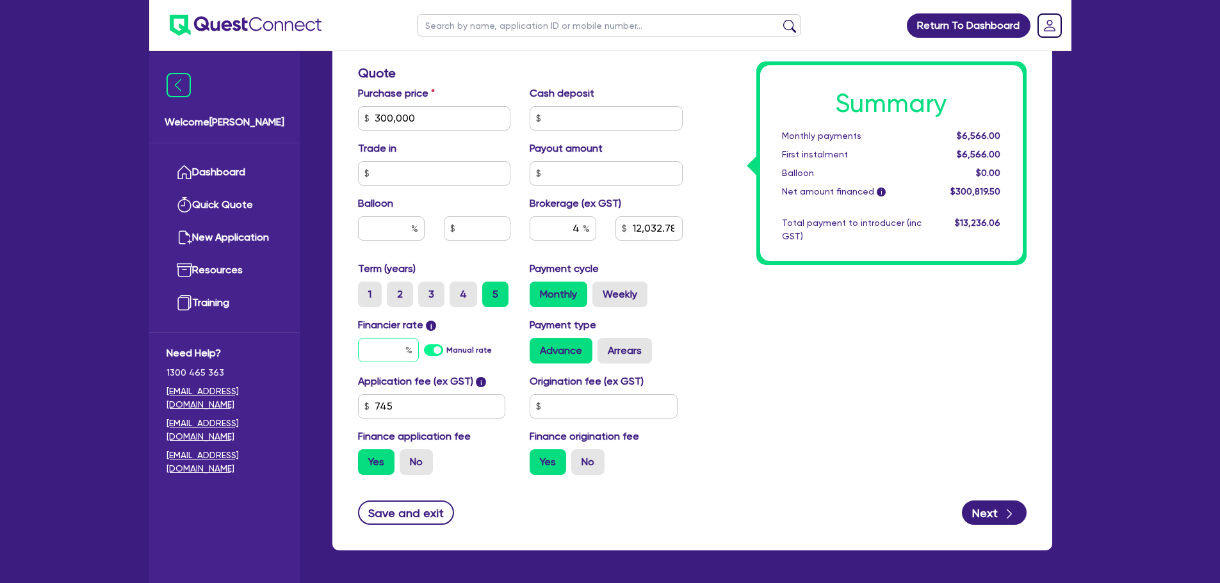
type input "7"
type input "300,000"
type input "12,032.78"
type input "7."
type input "300,000"
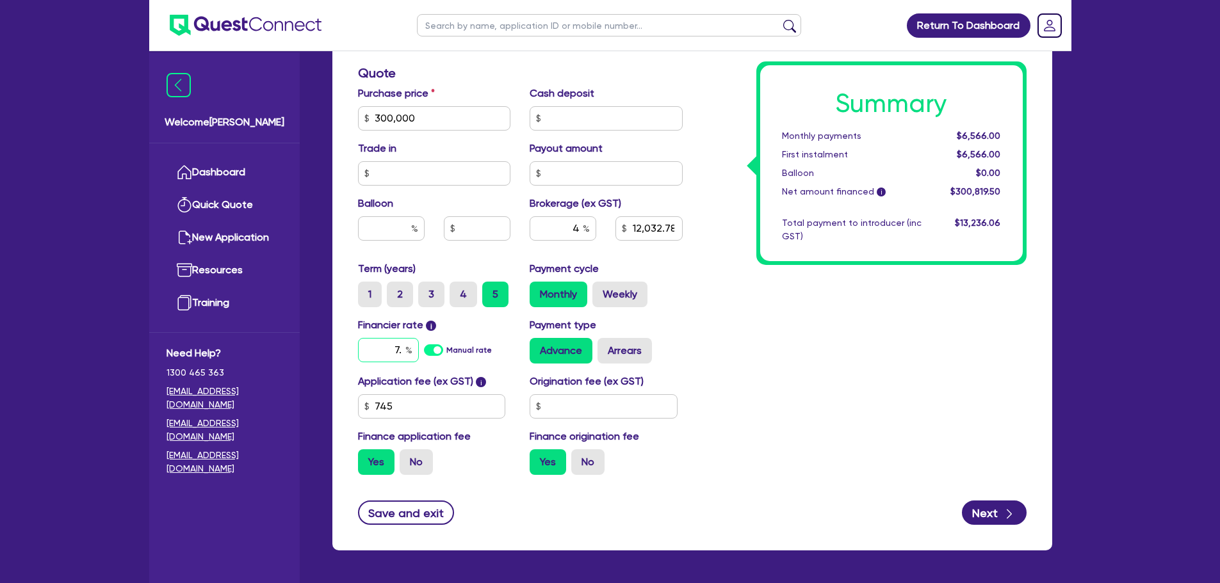
type input "12,032.78"
type input "7.1"
type input "300,000"
type input "12,032.78"
type input "7.19"
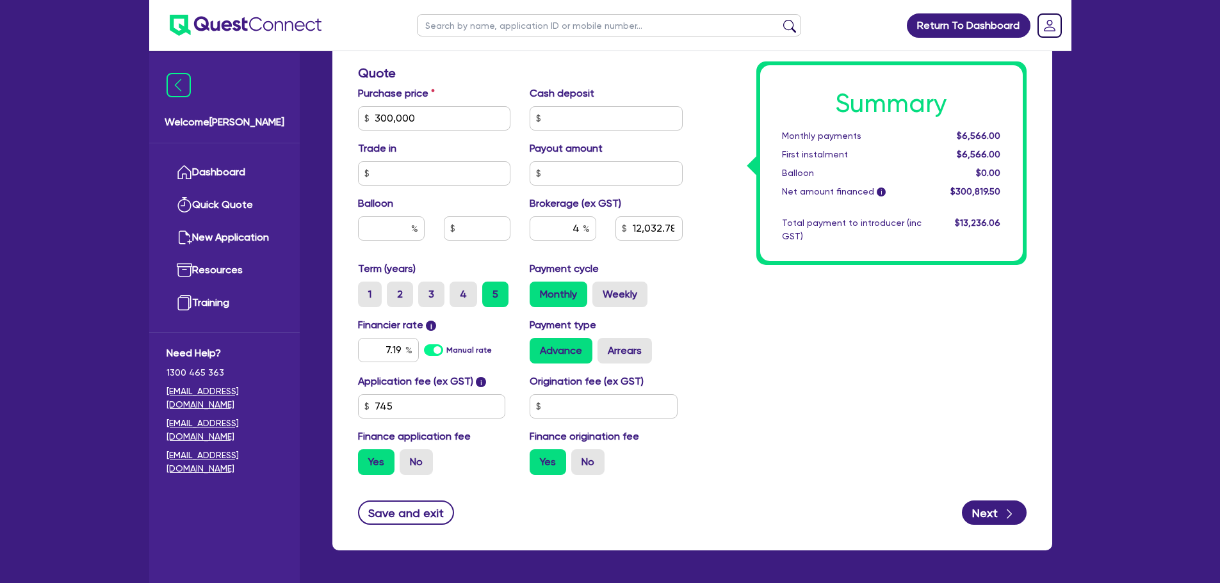
type input "300,000"
type input "12,032.78"
click at [790, 370] on div "Summary Monthly payments $6,566.00 First instalment $6,566.00 Balloon $0.00 Net…" at bounding box center [864, 73] width 344 height 824
type input "300,000"
type input "12,032.78"
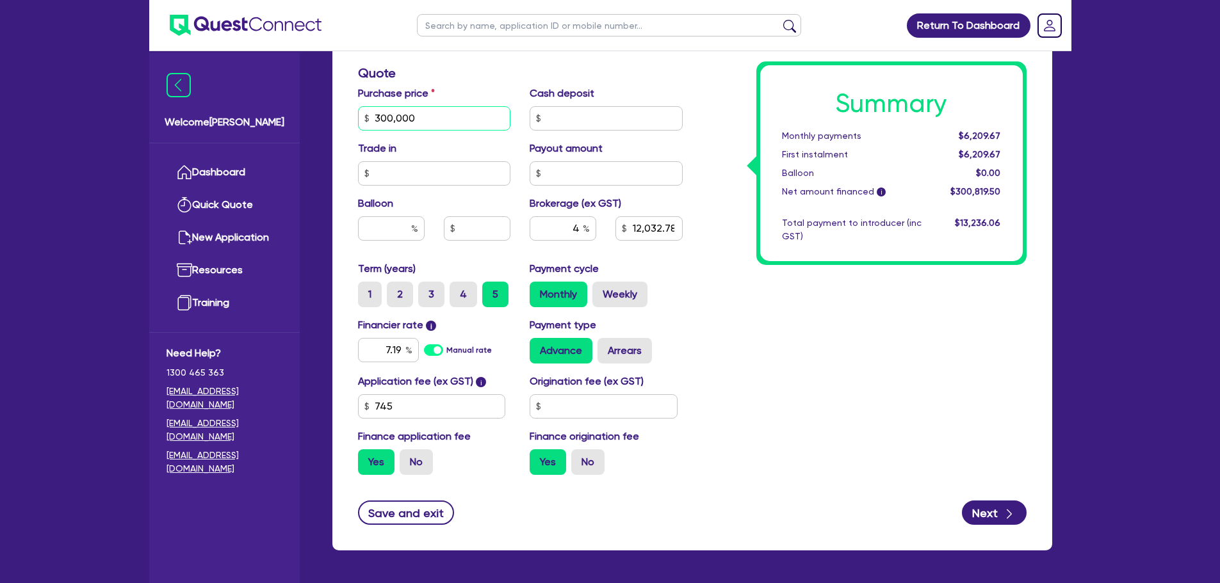
type input "30,000"
type input "12,032.78"
click at [437, 122] on input "30,000" at bounding box center [434, 118] width 153 height 24
type input "3,000"
type input "12,032.78"
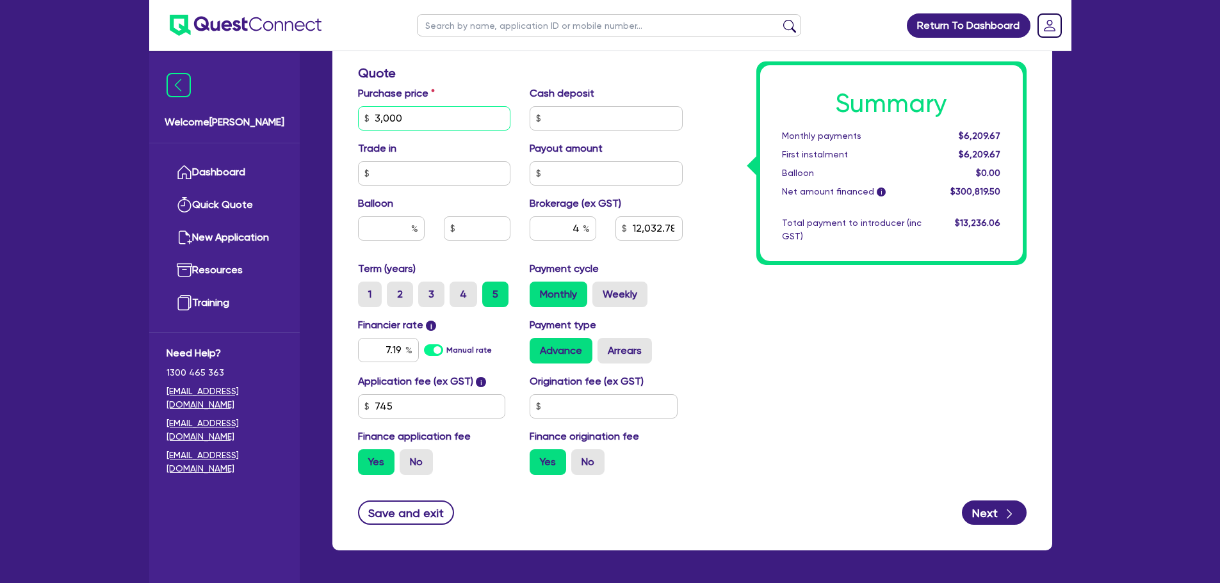
type input "300"
type input "12,032.78"
type input "30"
type input "12,032.78"
type input "3"
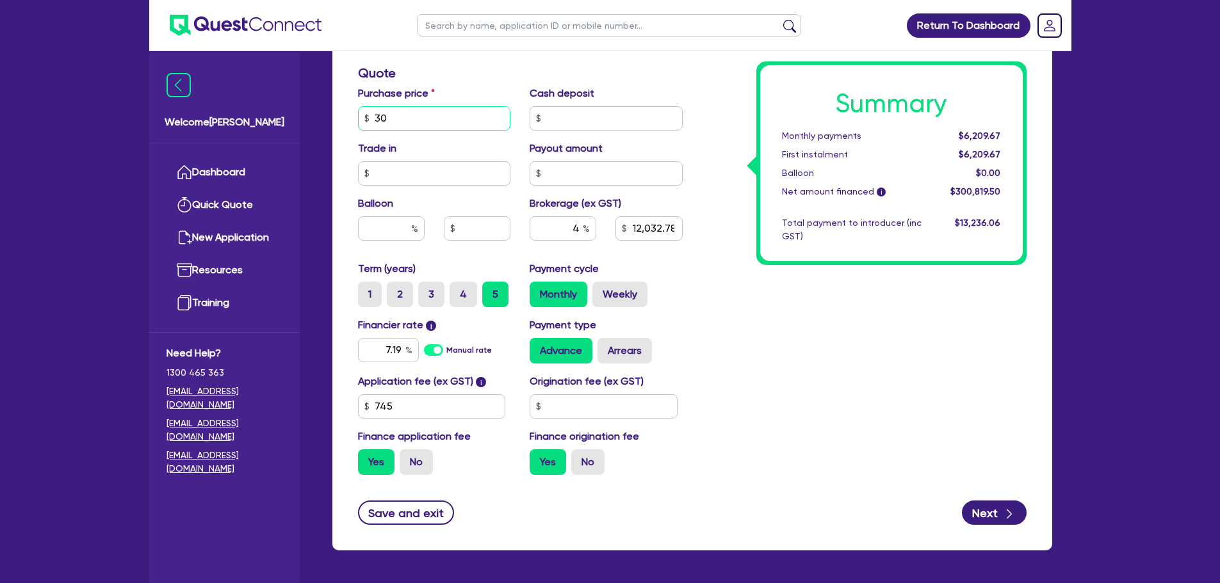
type input "12,032.78"
type input "2"
type input "12,032.78"
type input "25"
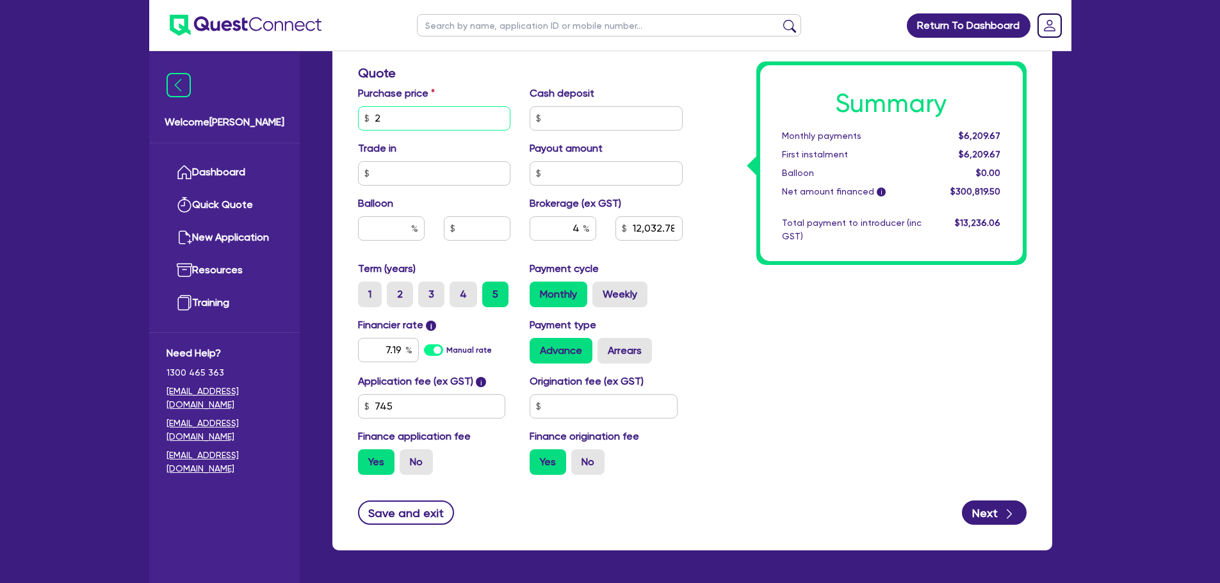
type input "12,032.78"
type input "250"
type input "12,032.78"
type input "2,500"
type input "12,032.78"
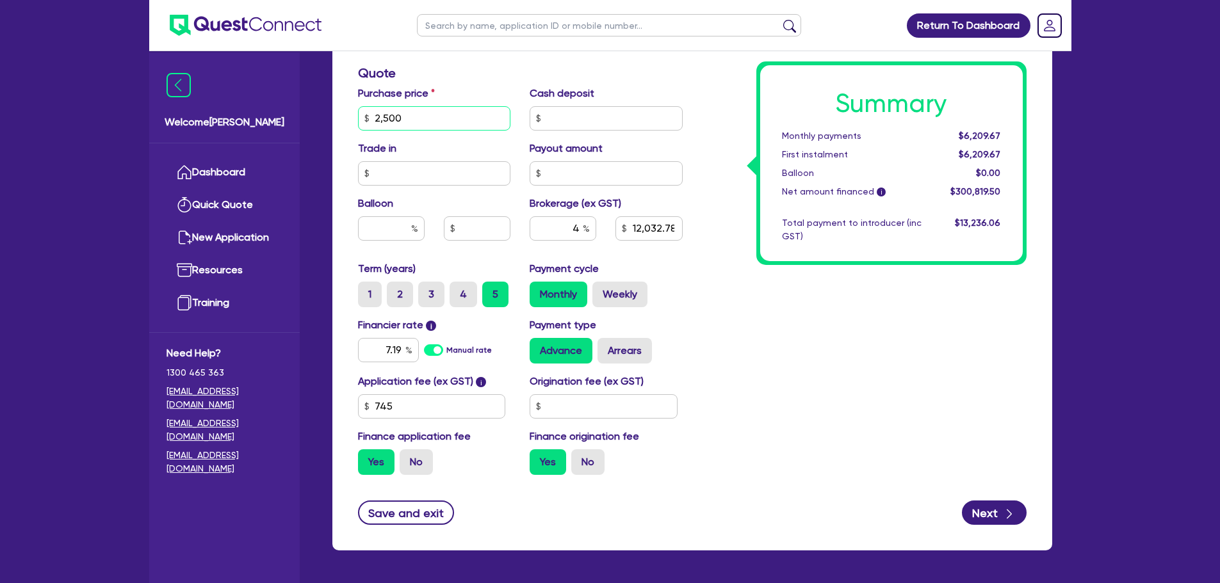
type input "25,000"
type input "12,032.78"
type input "250,000"
type input "12,032.78"
type input "250,000"
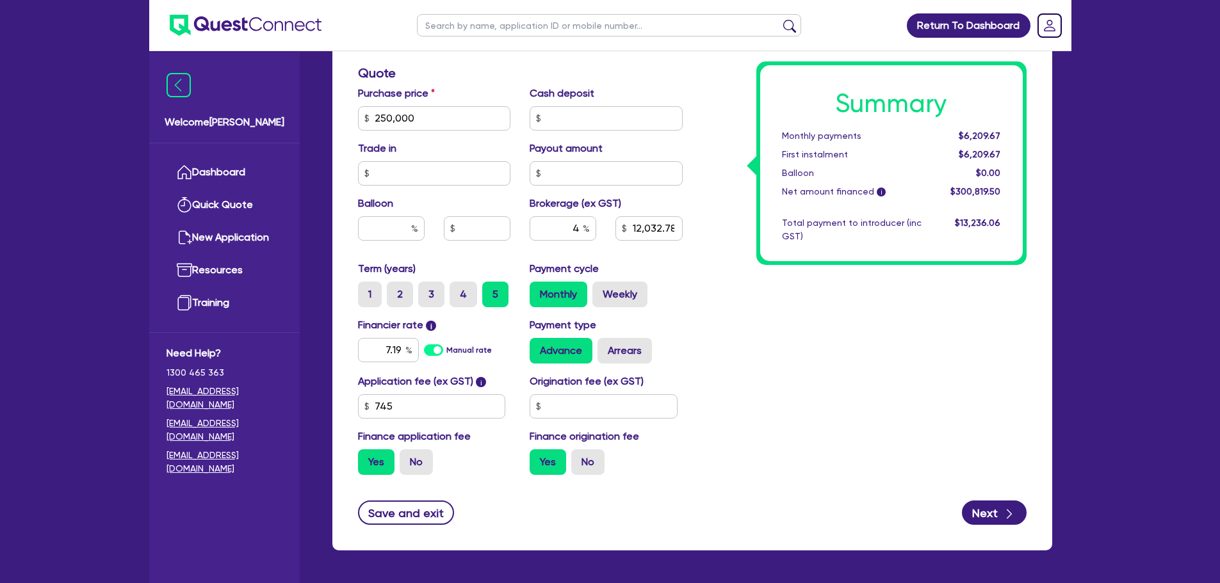
click at [770, 377] on div "Summary Monthly payments $6,209.67 First instalment $6,209.67 Balloon $0.00 Net…" at bounding box center [864, 73] width 344 height 824
click at [589, 403] on input "text" at bounding box center [603, 406] width 148 height 24
type input "10,032.78"
type input "9"
type input "10,032.78"
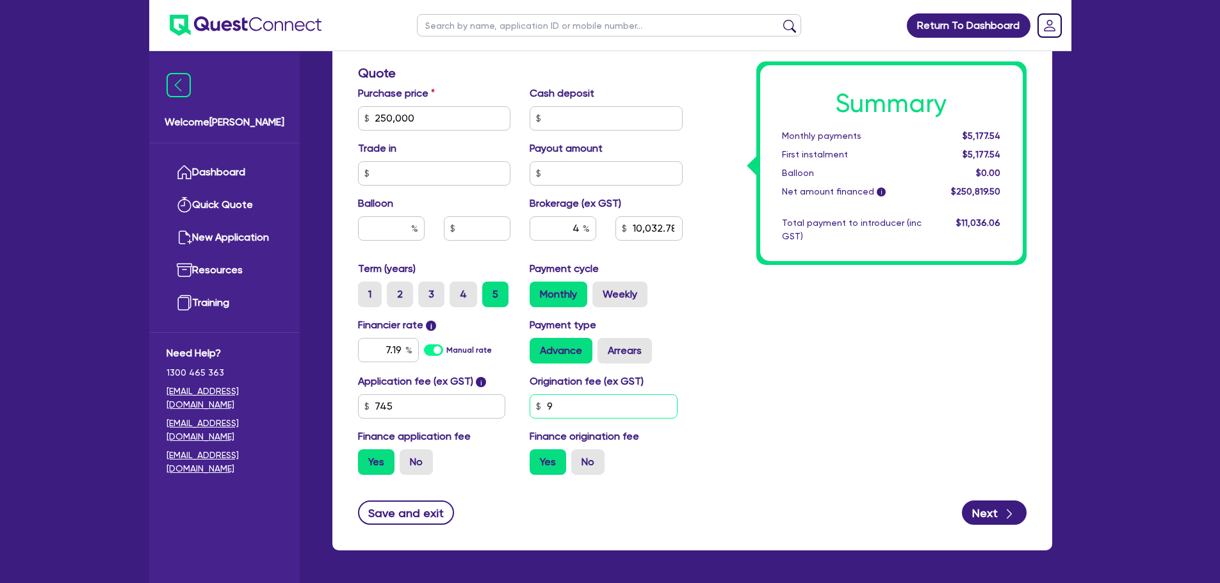
type input "90"
type input "10,032.78"
type input "900"
click at [727, 417] on div "Summary Monthly payments $5,197.98 First instalment $5,197.98 Balloon $0.00 Net…" at bounding box center [864, 73] width 344 height 824
click at [402, 408] on input "745" at bounding box center [432, 406] width 148 height 24
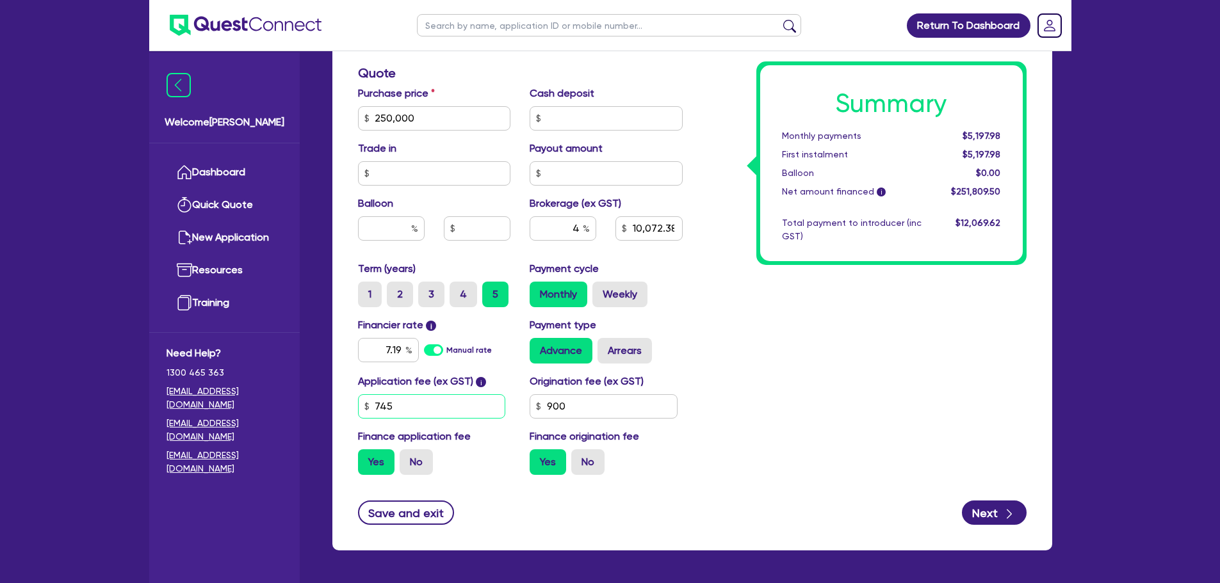
type input "10,072.38"
type input "74"
type input "10,072.38"
type input "7"
type input "10,072.38"
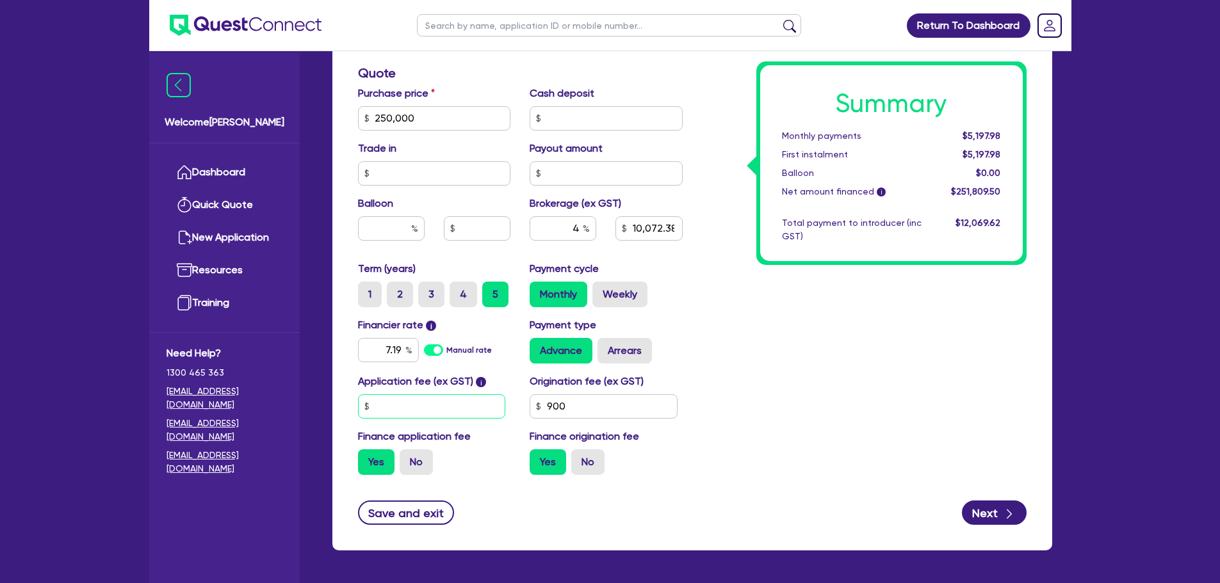
type input "10,072.38"
type input "4"
type input "10,072.38"
type input "49"
type input "10,072.38"
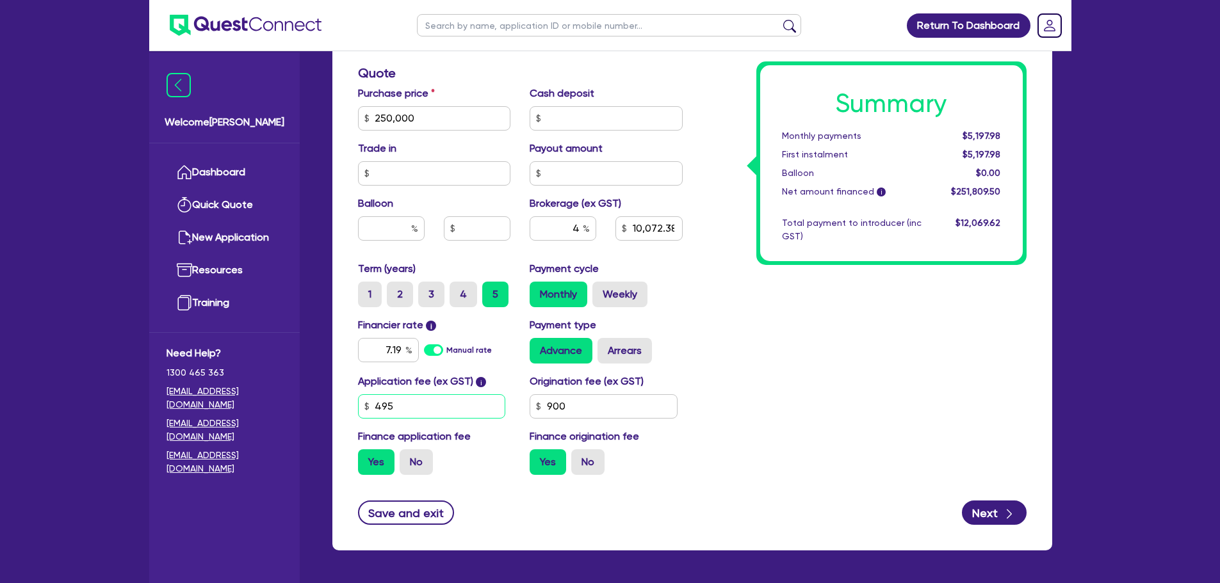
type input "495"
type input "10,061.38"
click at [876, 317] on div "Summary Monthly payments $5,192.30 First instalment $5,192.30 Balloon $0.00 Net…" at bounding box center [864, 73] width 344 height 824
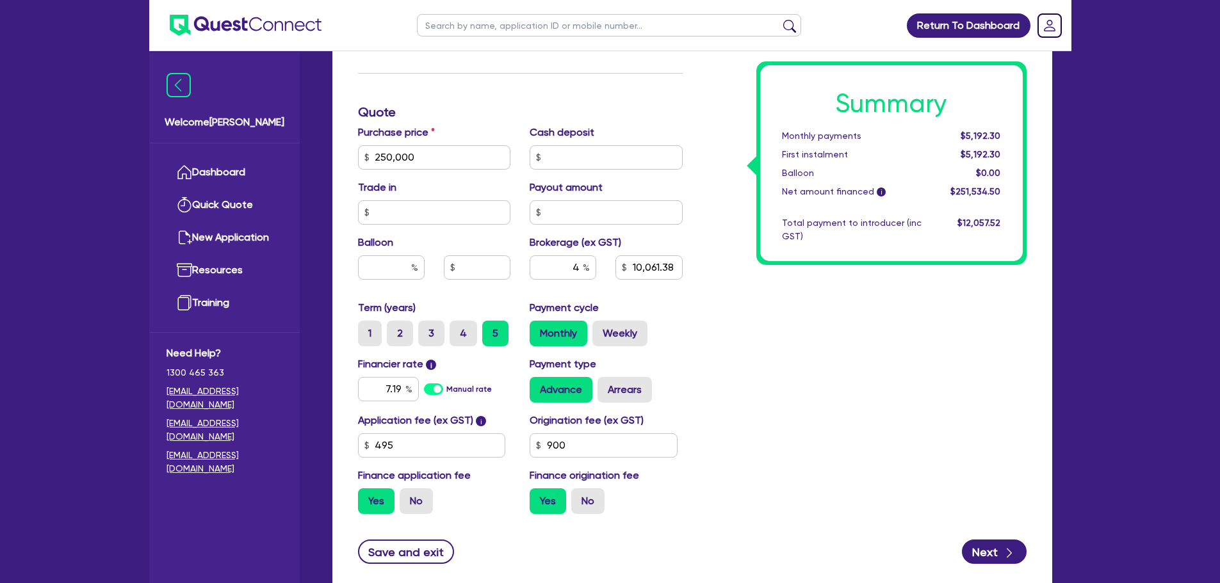
scroll to position [593, 0]
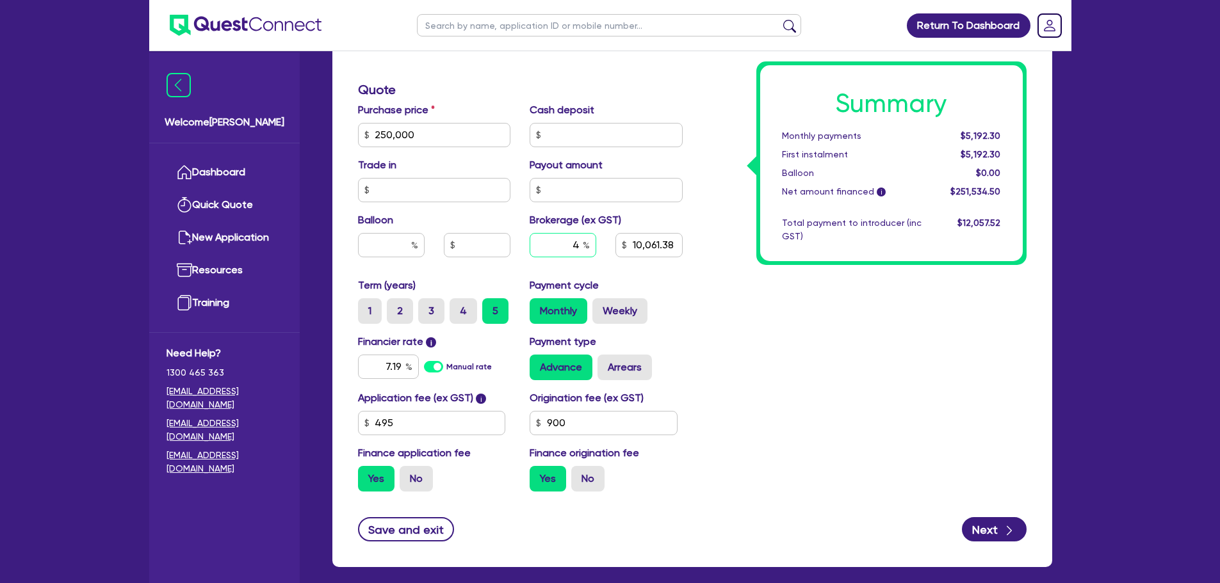
type input "10,061.38"
click at [577, 241] on input "text" at bounding box center [562, 245] width 67 height 24
type input "5"
type input "10,061.38"
type input "5"
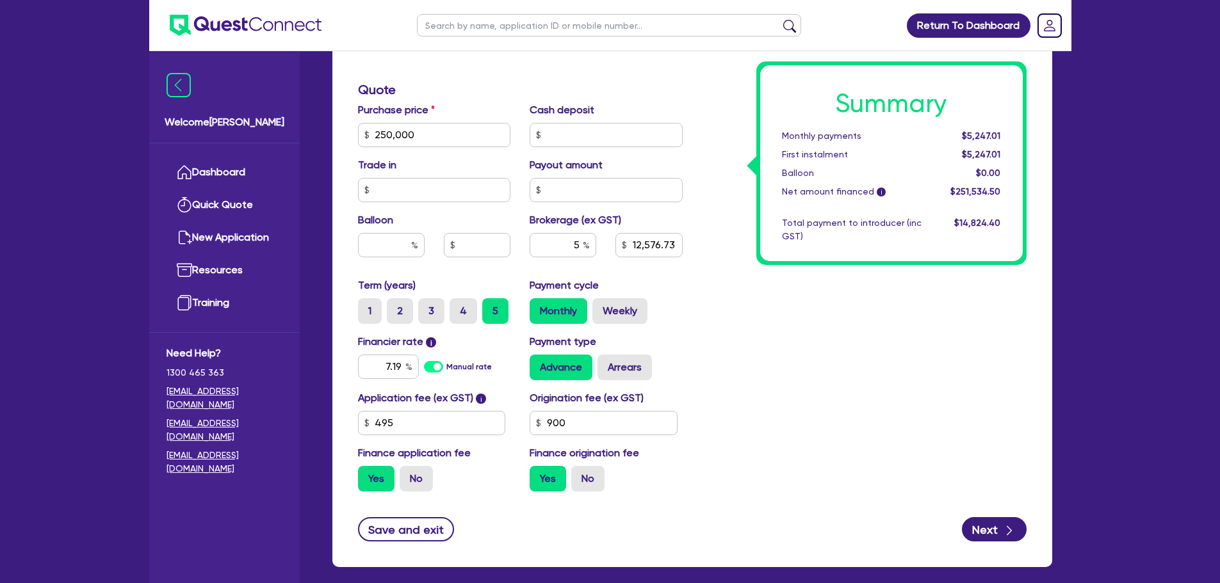
click at [761, 314] on div "Summary Monthly payments $5,247.01 First instalment $5,247.01 Balloon $0.00 Net…" at bounding box center [864, 90] width 344 height 824
click at [579, 244] on input "5" at bounding box center [562, 245] width 67 height 24
click at [722, 393] on div "Summary Monthly payments $5,247.01 First instalment $5,247.01 Balloon $0.00 Net…" at bounding box center [864, 90] width 344 height 824
click at [976, 527] on button "Next" at bounding box center [994, 529] width 65 height 24
type input "12,576.73"
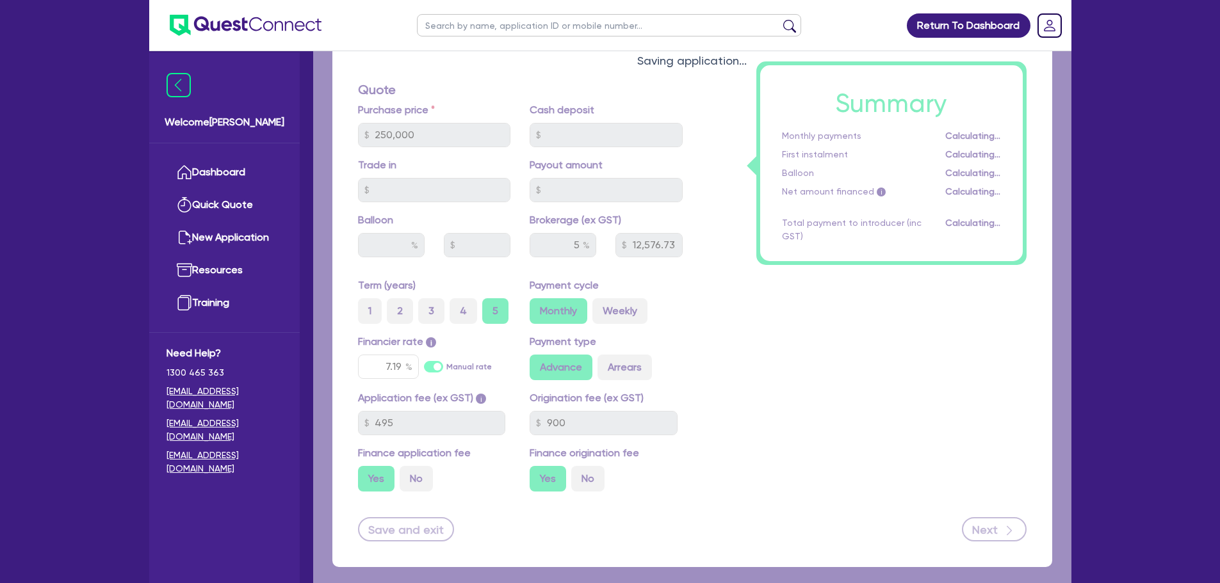
select select "COMPANY"
select select "TRANSPORT_WAREHOUSING"
select select "PASSENGERS_FREIGHT_TRANSPORT"
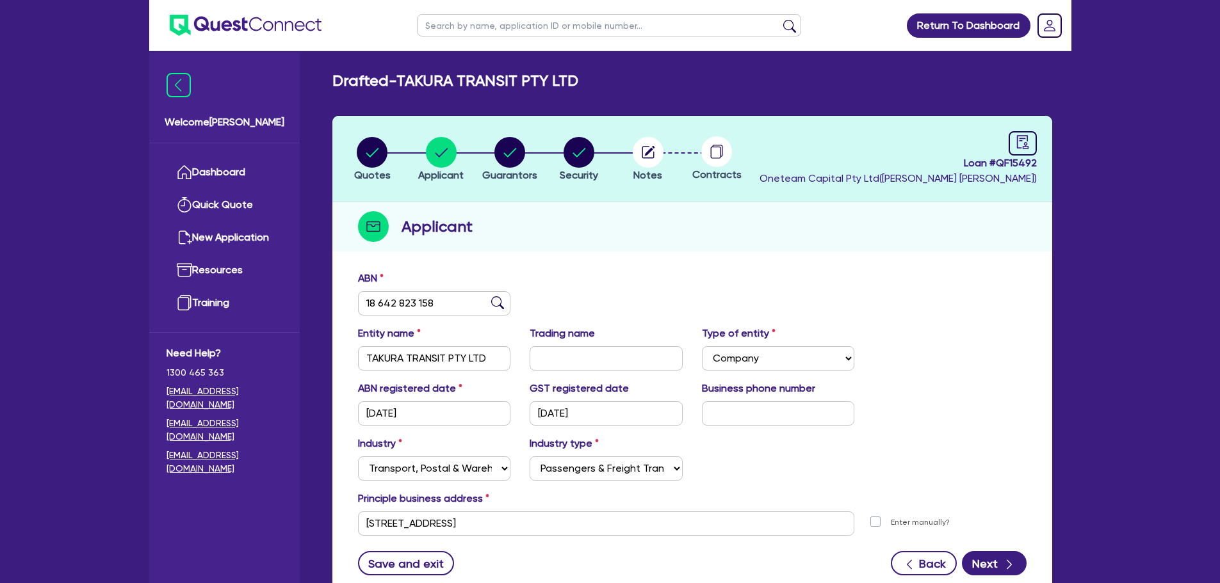
scroll to position [96, 0]
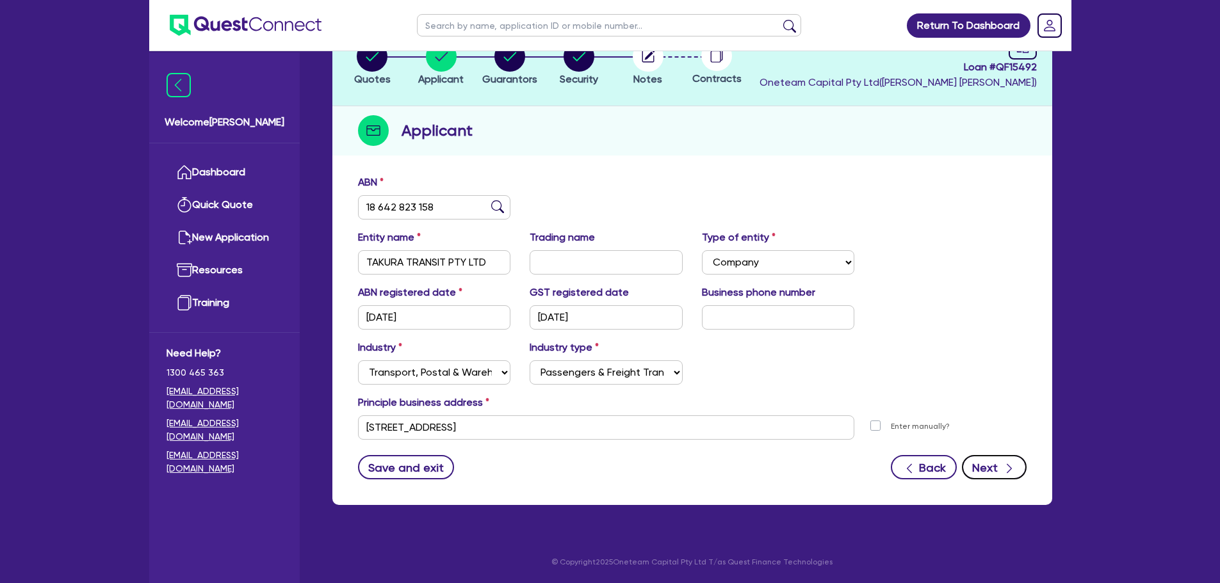
click at [1001, 475] on button "Next" at bounding box center [994, 467] width 65 height 24
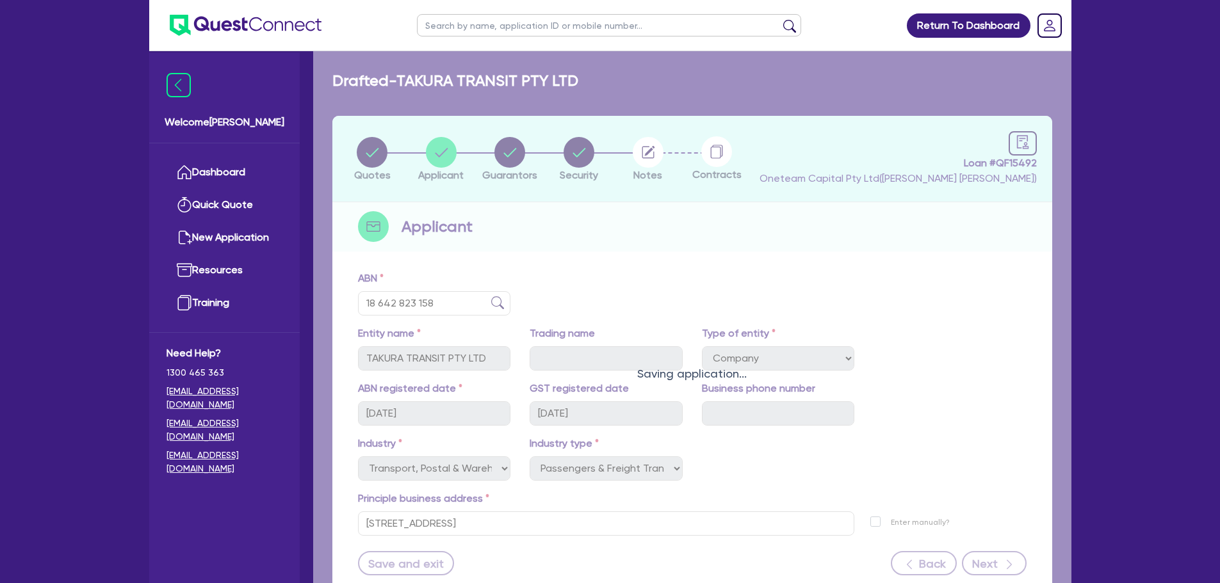
select select "MR"
select select "VIC"
select select "MARRIED"
select select "PROPERTY"
select select "CASH"
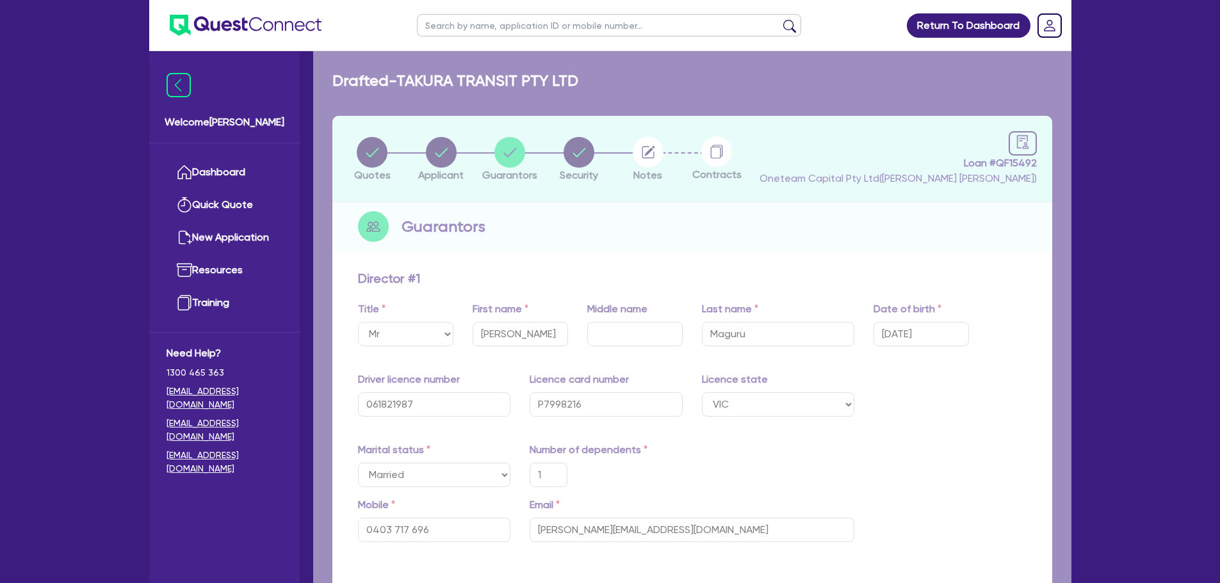
type input "1"
type input "0403 717 696"
type input "600,000"
type input "30,000"
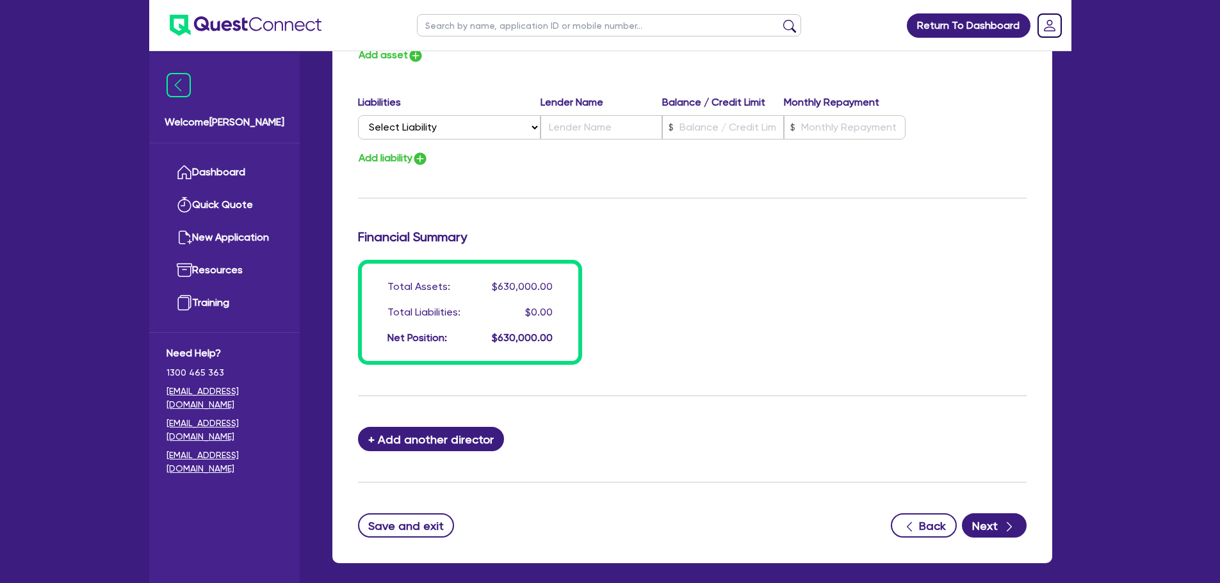
scroll to position [940, 0]
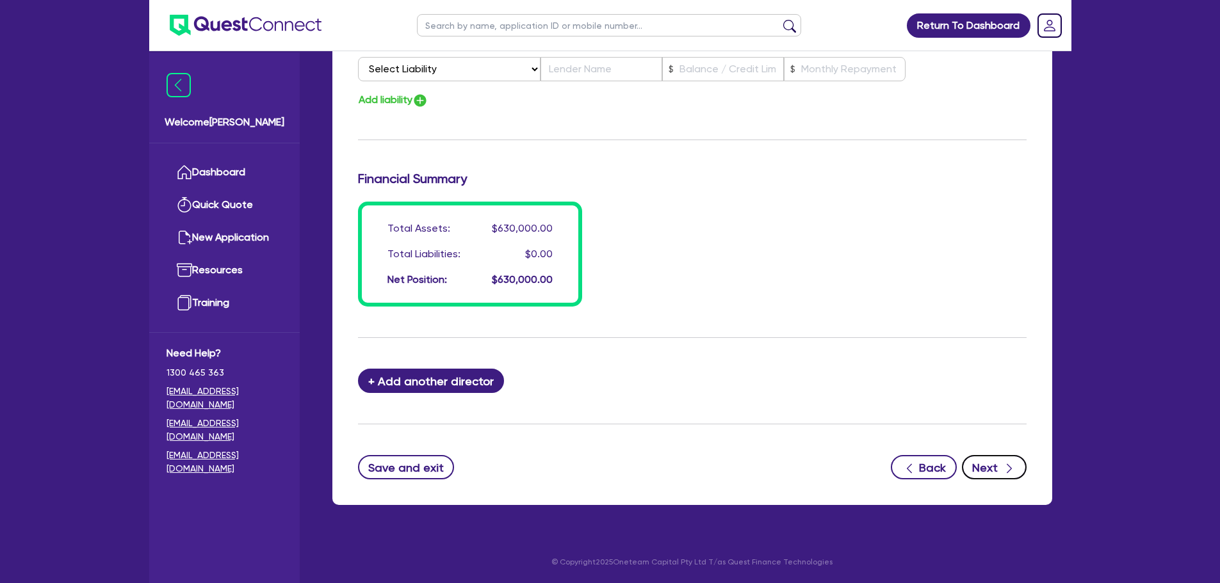
click at [994, 463] on button "Next" at bounding box center [994, 467] width 65 height 24
select select "PRIMARY_ASSETS"
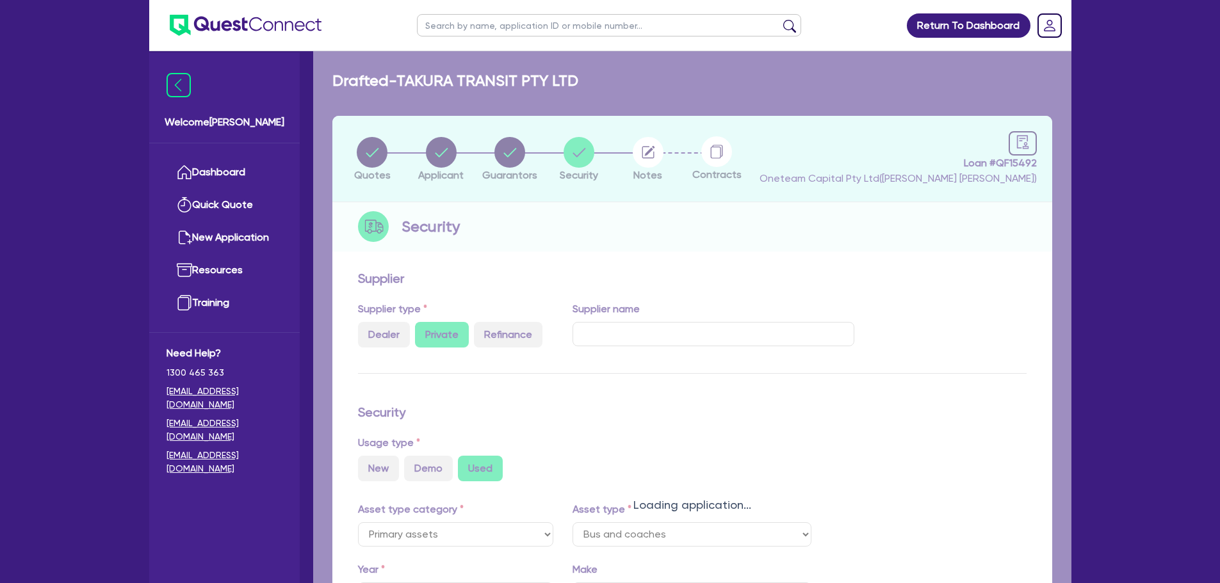
select select "BUS_AND_COACHES"
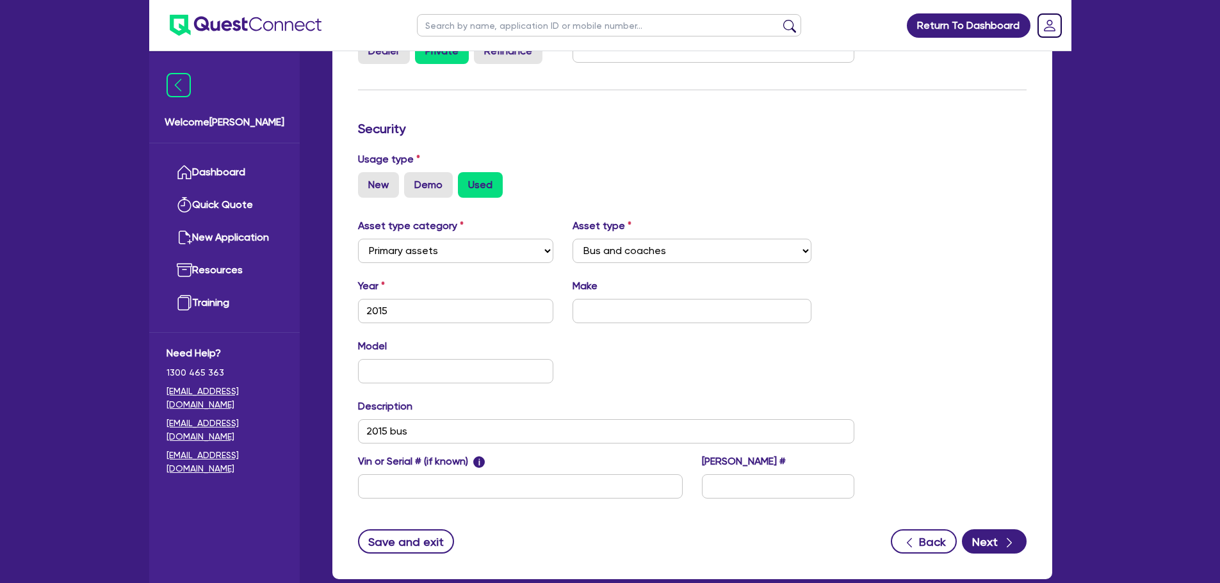
scroll to position [358, 0]
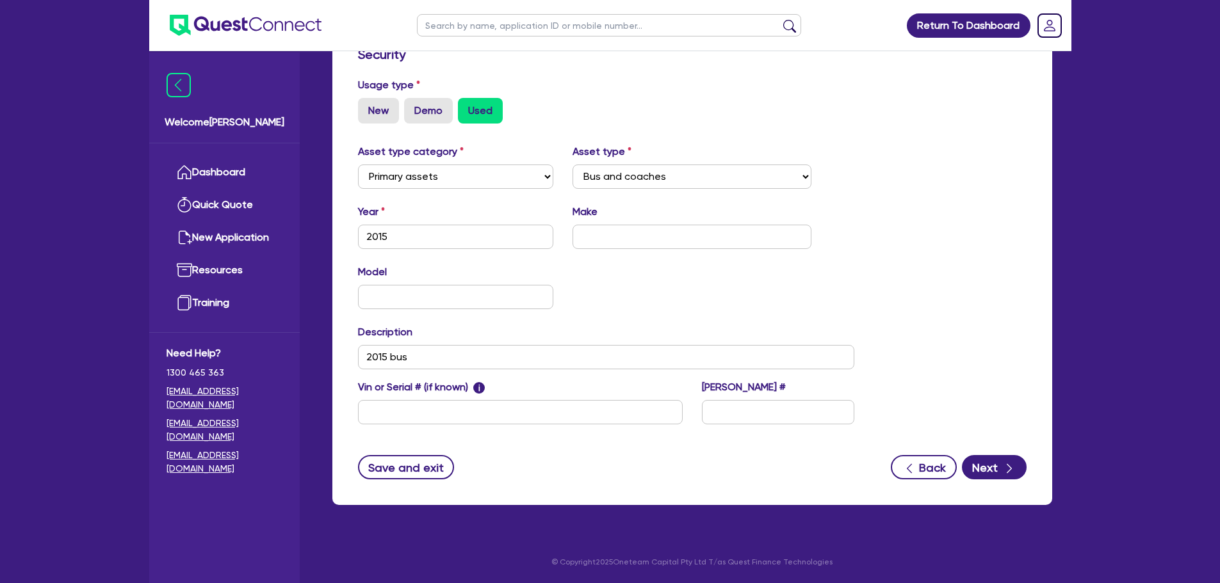
click at [637, 305] on div "Model KM" at bounding box center [606, 291] width 516 height 55
click at [705, 321] on div "Asset type category Select Cars and light trucks Primary assets Secondary asset…" at bounding box center [606, 292] width 516 height 296
click at [974, 472] on button "Next" at bounding box center [994, 467] width 65 height 24
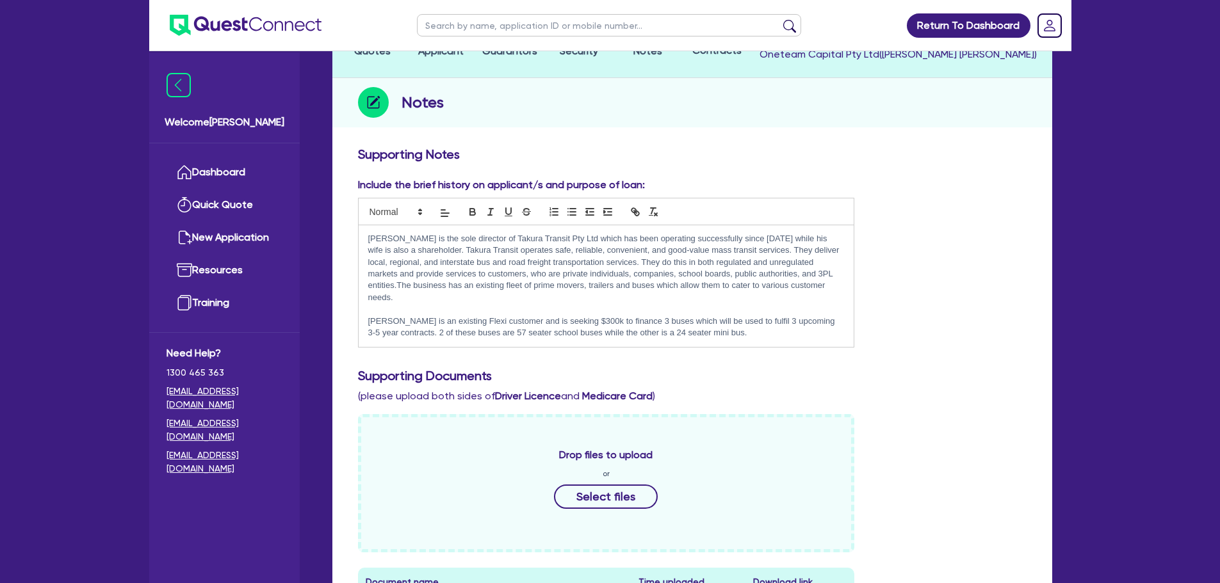
scroll to position [125, 0]
click at [655, 367] on h3 "Supporting Documents" at bounding box center [692, 374] width 668 height 15
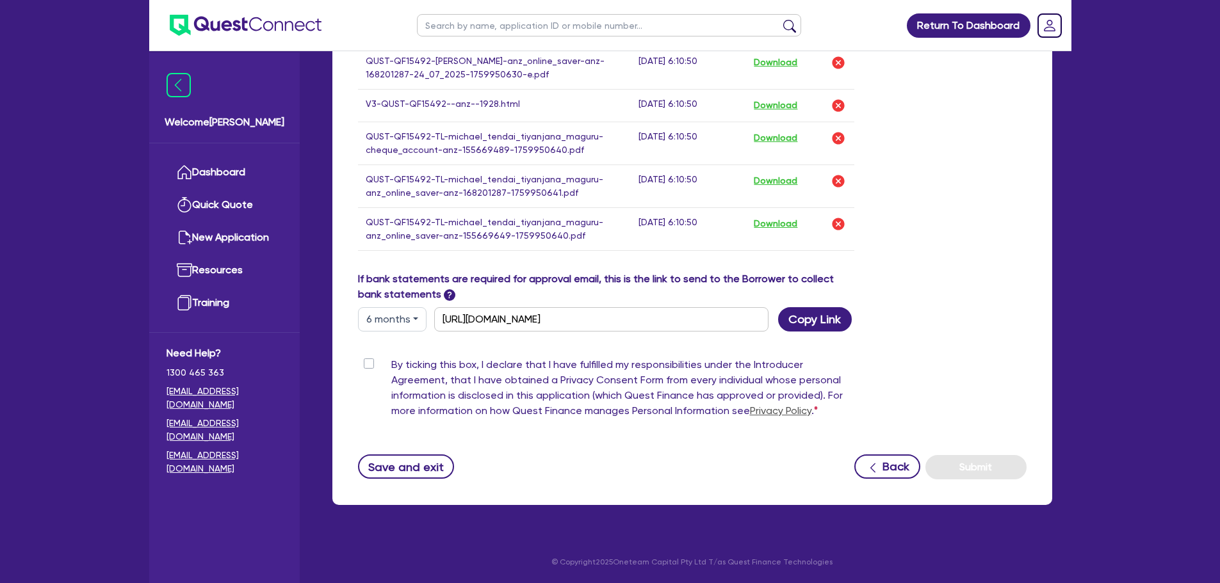
scroll to position [929, 0]
click at [418, 462] on button "Save and exit" at bounding box center [406, 467] width 97 height 24
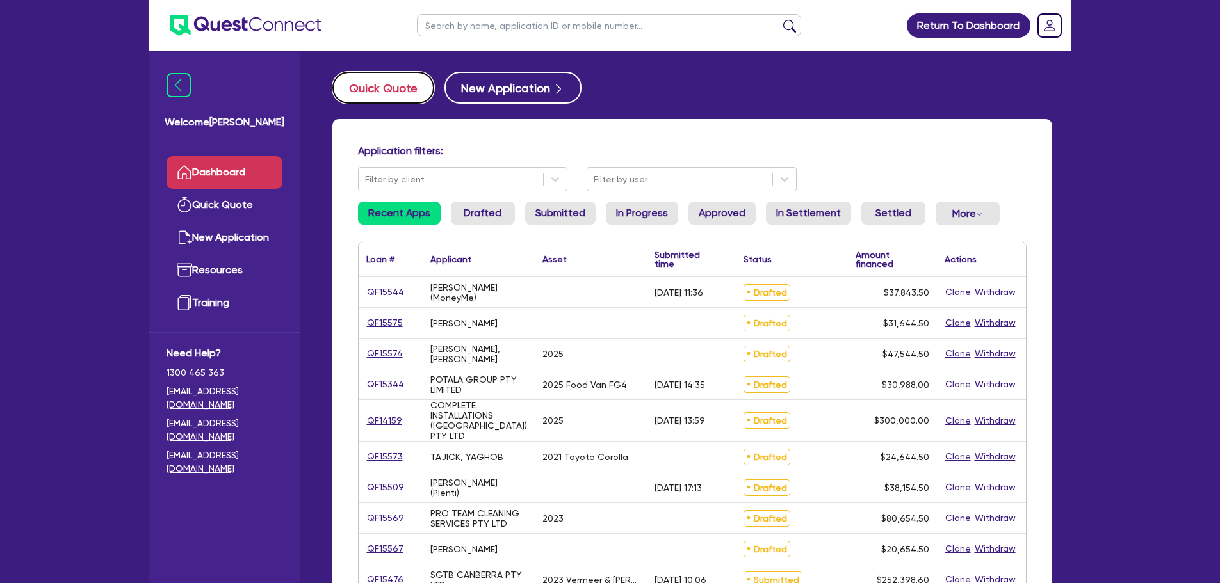
click at [359, 96] on button "Quick Quote" at bounding box center [383, 88] width 102 height 32
select select "Other"
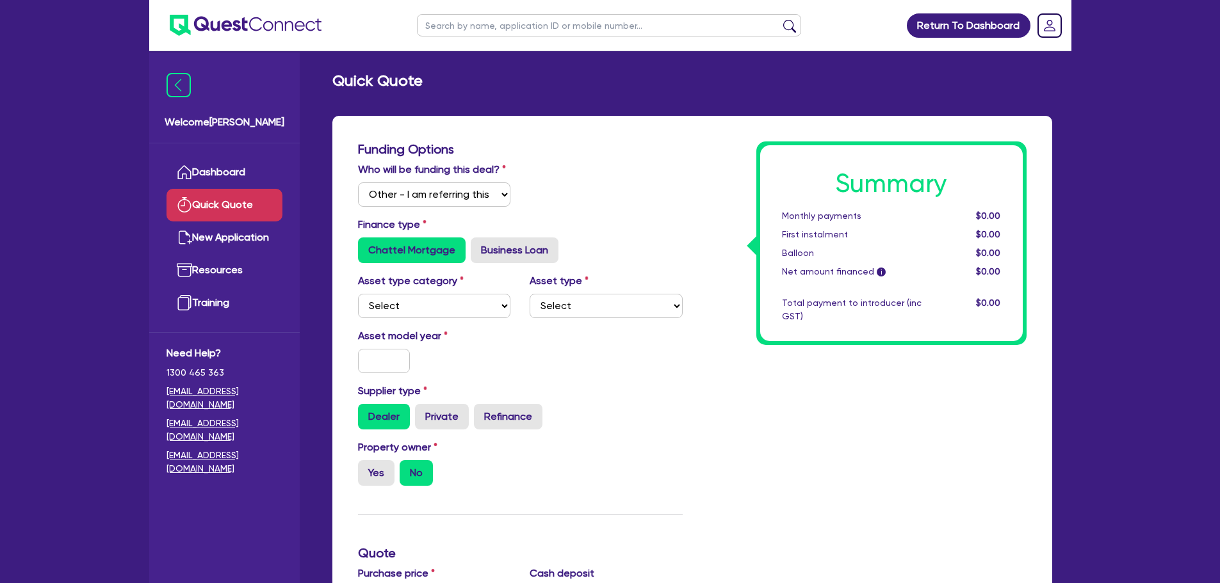
click at [487, 17] on input "text" at bounding box center [609, 25] width 384 height 22
type input "yagh"
click button "submit" at bounding box center [789, 28] width 20 height 18
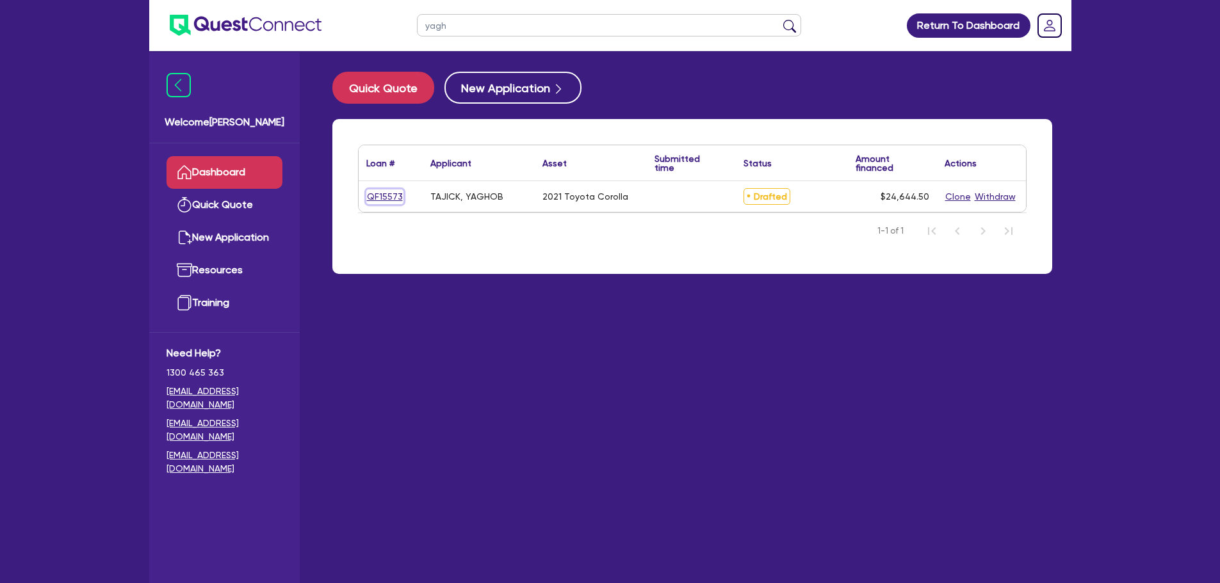
click at [383, 198] on link "QF15573" at bounding box center [384, 197] width 37 height 15
select select "Other"
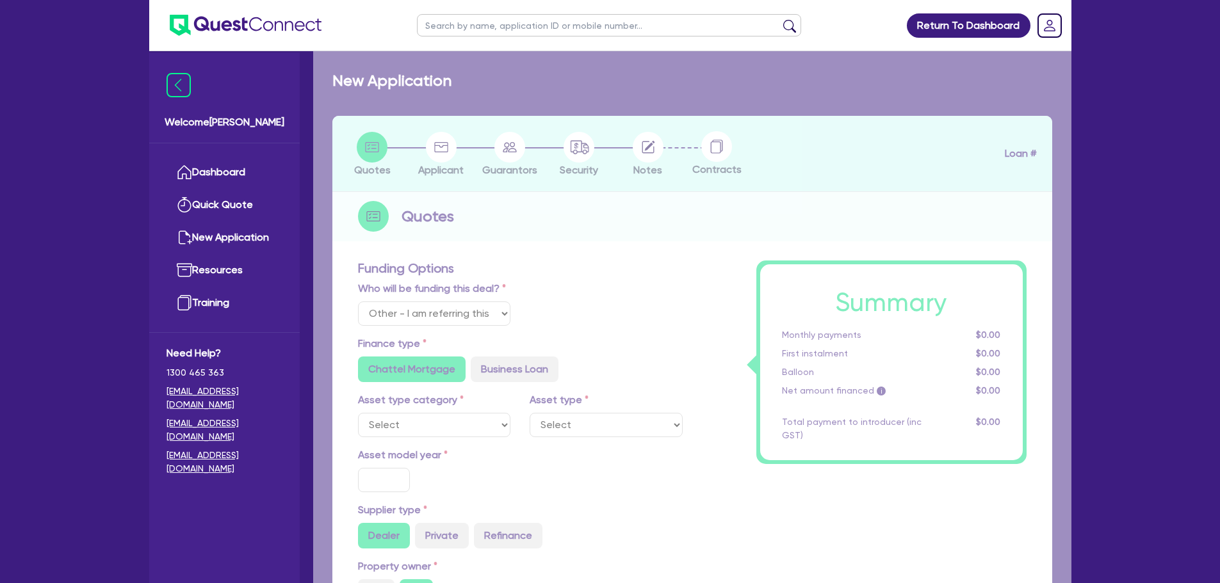
select select "CARS_AND_LIGHT_TRUCKS"
type input "2021"
type input "24,000"
type input "1,000"
type input "4"
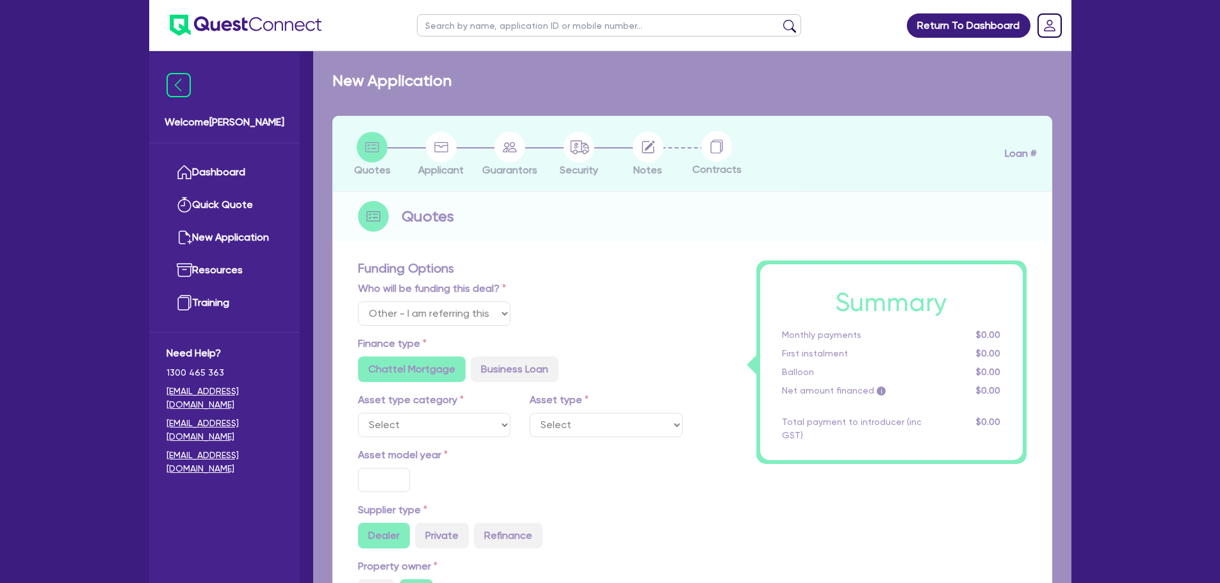
type input "985.78"
type input "8.74"
type input "900"
radio input "true"
select select "PASSENGER_VEHICLES"
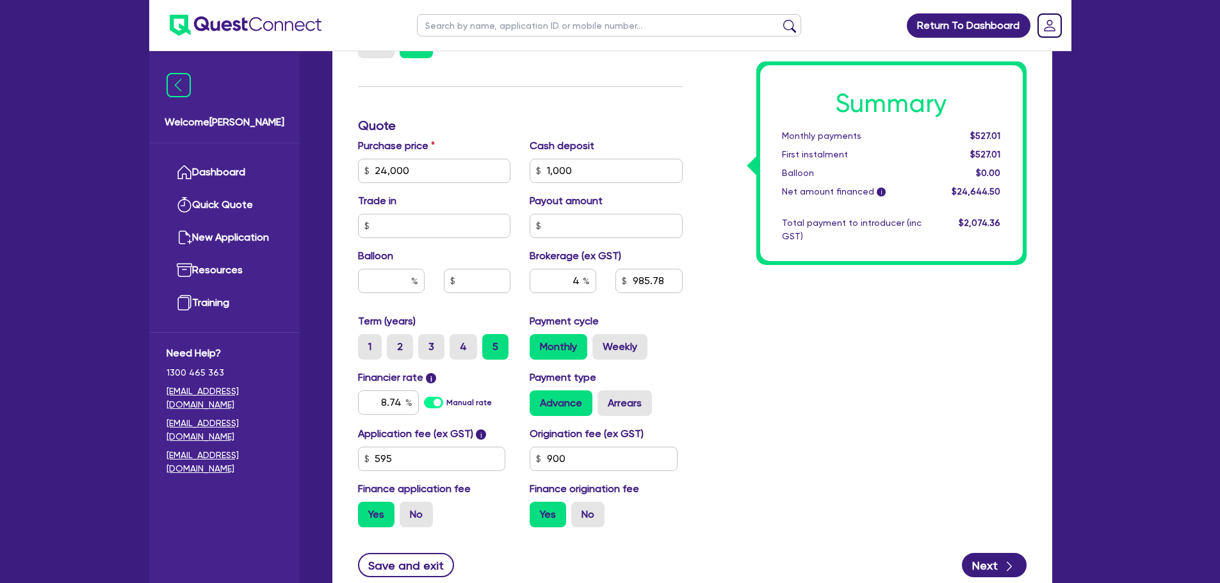
scroll to position [559, 0]
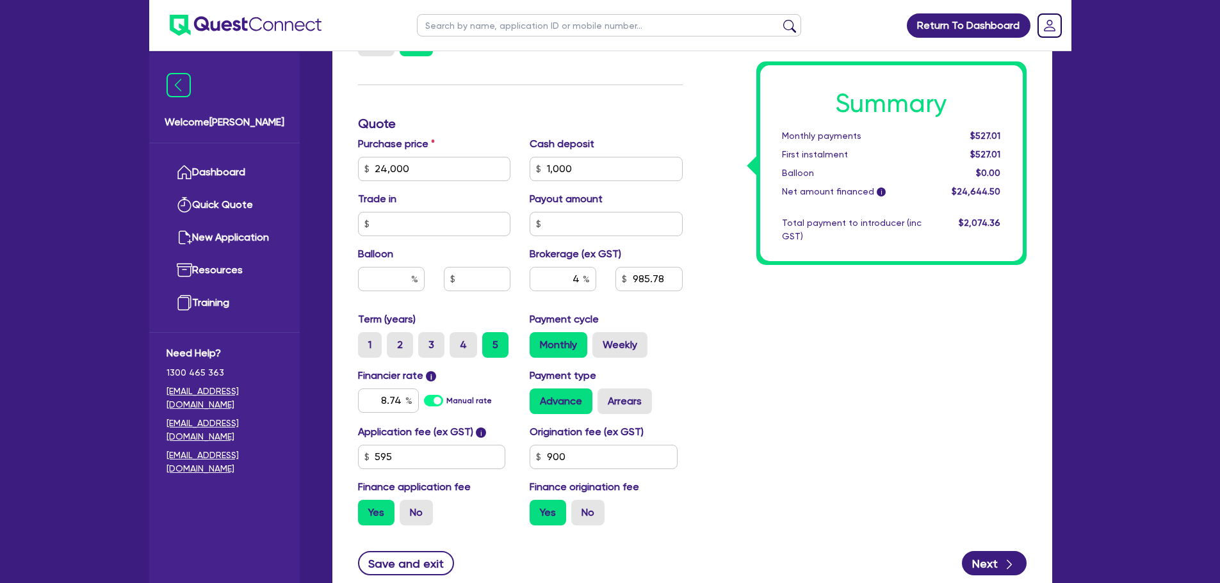
click at [726, 289] on div "Summary Monthly payments $527.01 First instalment $527.01 Balloon $0.00 Net amo…" at bounding box center [864, 124] width 344 height 824
click at [581, 271] on input "4" at bounding box center [562, 279] width 67 height 24
type input "24,000"
type input "1,000"
type input "24,000"
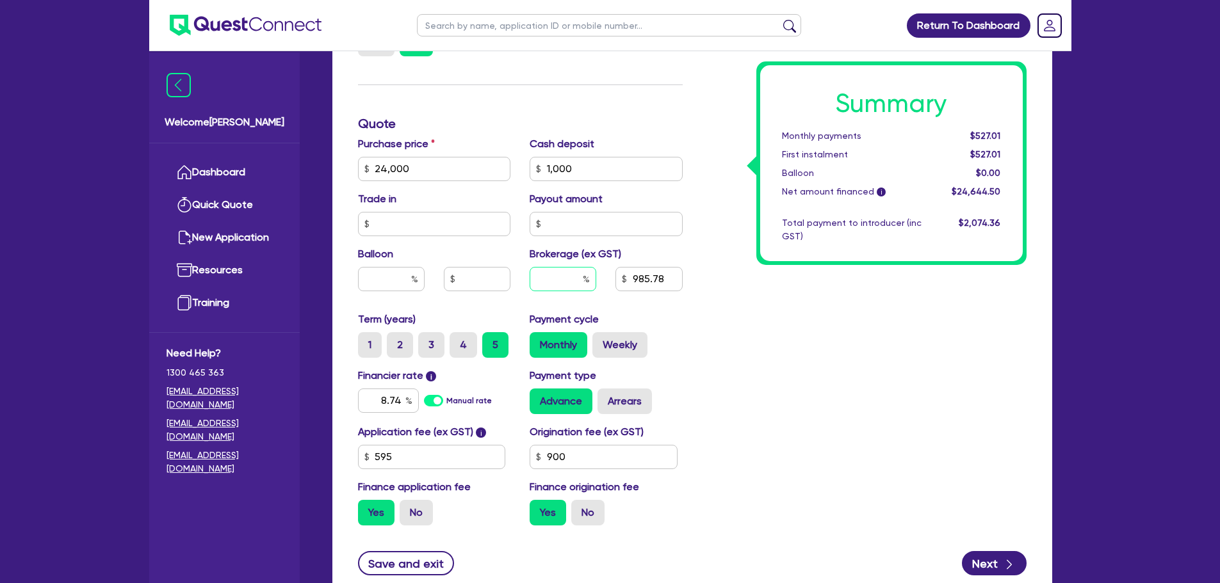
type input "1,000"
click at [678, 314] on div "Payment cycle Monthly Weekly" at bounding box center [606, 335] width 172 height 46
click at [438, 448] on input "59" at bounding box center [432, 457] width 148 height 24
click at [729, 387] on div "Summary Monthly payments Calculating... First instalment Calculating... Balloon…" at bounding box center [864, 124] width 344 height 824
click at [580, 279] on input "5" at bounding box center [562, 279] width 67 height 24
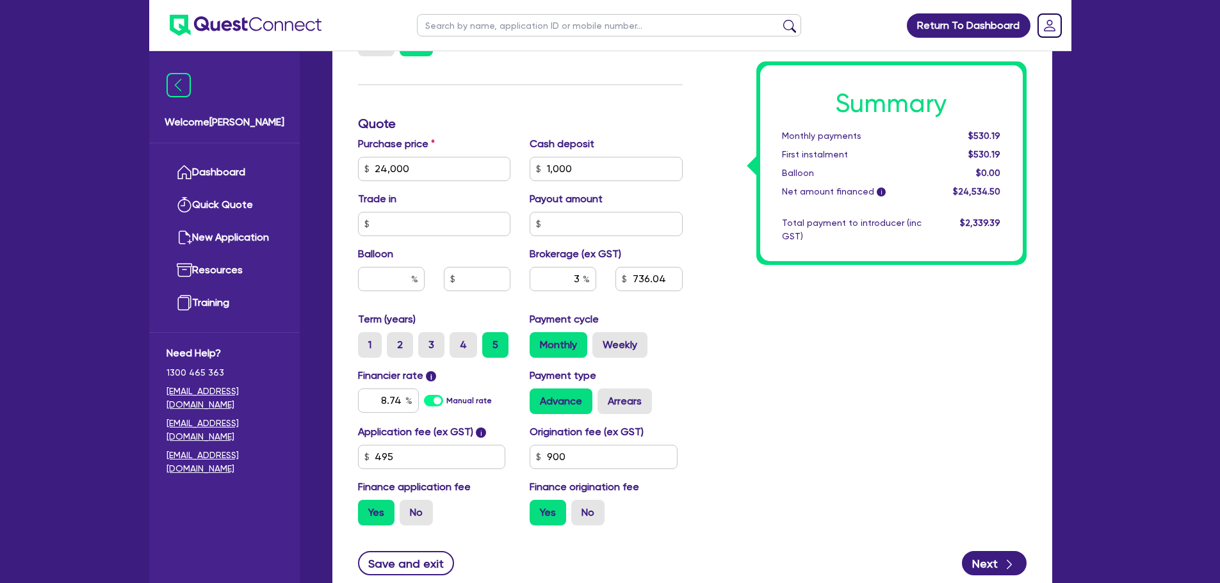
click at [762, 337] on div "Summary Monthly payments $530.19 First instalment $530.19 Balloon $0.00 Net amo…" at bounding box center [864, 124] width 344 height 824
click at [585, 275] on div "3" at bounding box center [562, 279] width 67 height 24
click at [714, 329] on div "Summary Monthly payments $530.19 First instalment $530.19 Balloon $0.00 Net amo…" at bounding box center [864, 124] width 344 height 824
click at [608, 466] on input "90" at bounding box center [603, 457] width 148 height 24
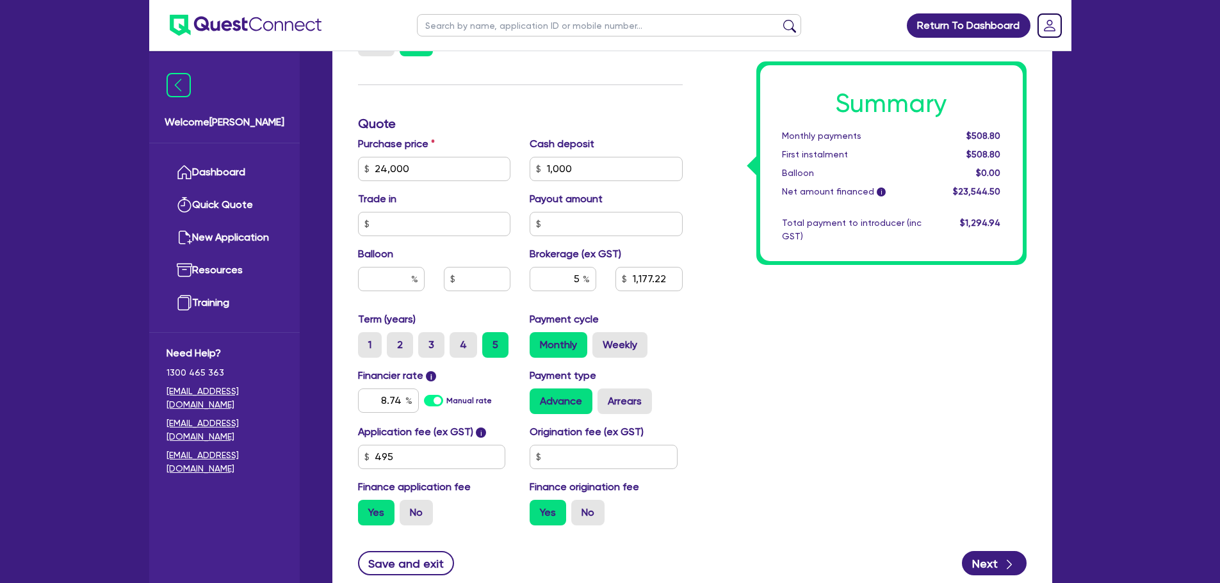
click at [787, 401] on div "Summary Monthly payments $508.80 First instalment $508.80 Balloon $0.00 Net amo…" at bounding box center [864, 124] width 344 height 824
click at [606, 457] on input "text" at bounding box center [603, 457] width 148 height 24
click at [745, 412] on div "Summary Monthly payments $530.19 First instalment $530.19 Balloon $0.00 Net amo…" at bounding box center [864, 124] width 344 height 824
click at [682, 427] on div "Origination fee (ex GST) 900" at bounding box center [606, 446] width 172 height 45
click at [581, 278] on input "text" at bounding box center [562, 279] width 67 height 24
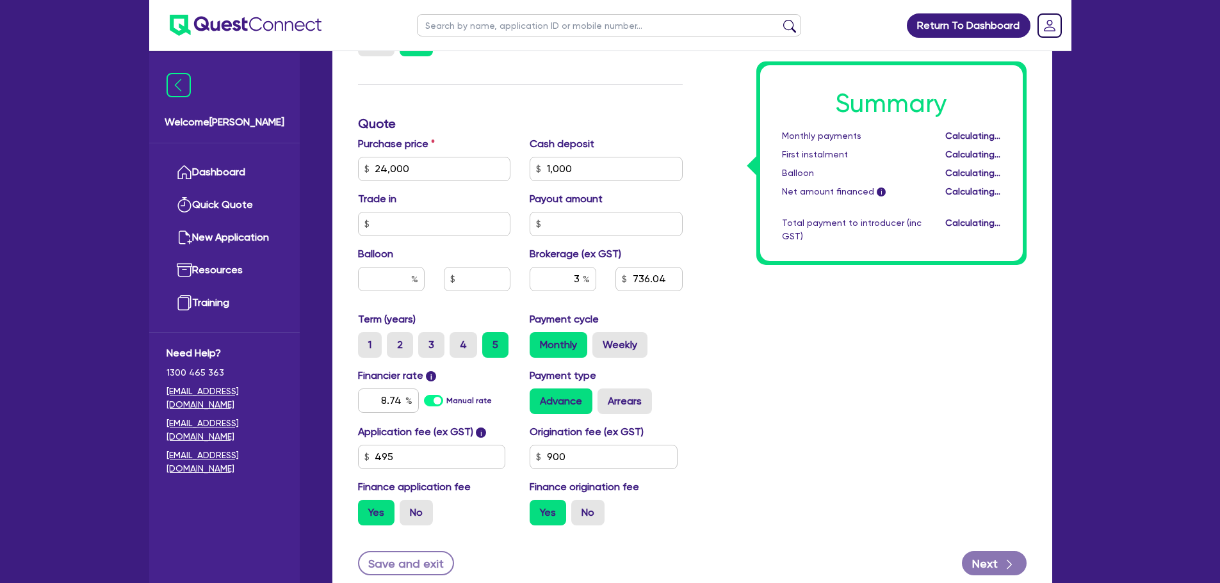
click at [823, 375] on div "Summary Monthly payments Calculating... First instalment Calculating... Balloon…" at bounding box center [864, 124] width 344 height 824
click at [582, 277] on input "text" at bounding box center [562, 279] width 67 height 24
click at [715, 339] on div "Summary Monthly payments $530.19 First instalment $530.19 Balloon $0.00 Net amo…" at bounding box center [864, 124] width 344 height 824
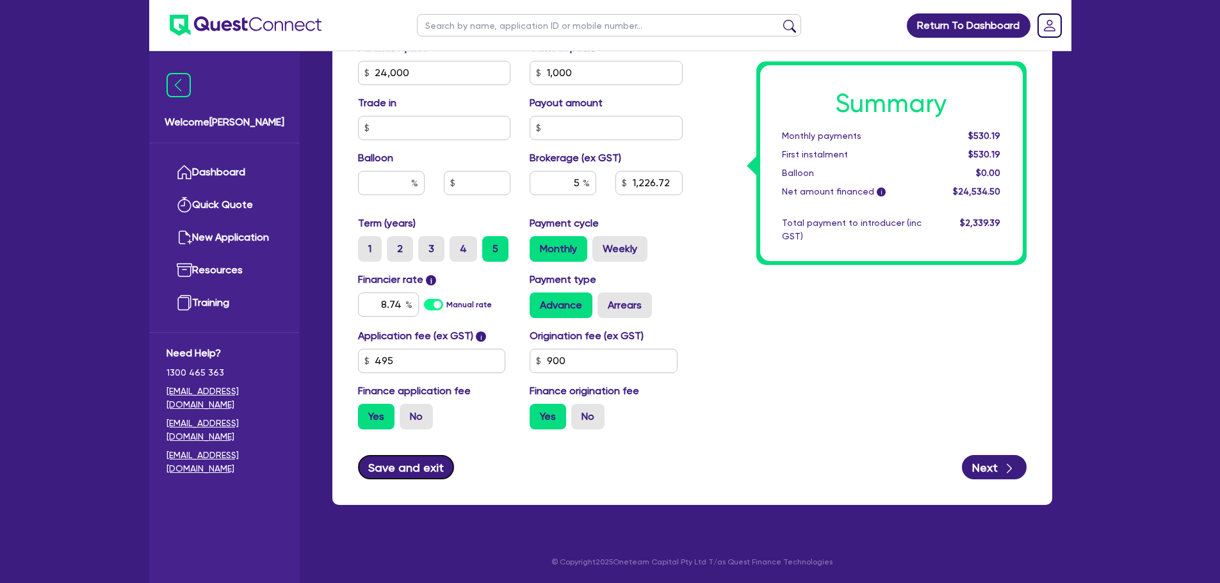
click at [391, 468] on button "Save and exit" at bounding box center [406, 467] width 97 height 24
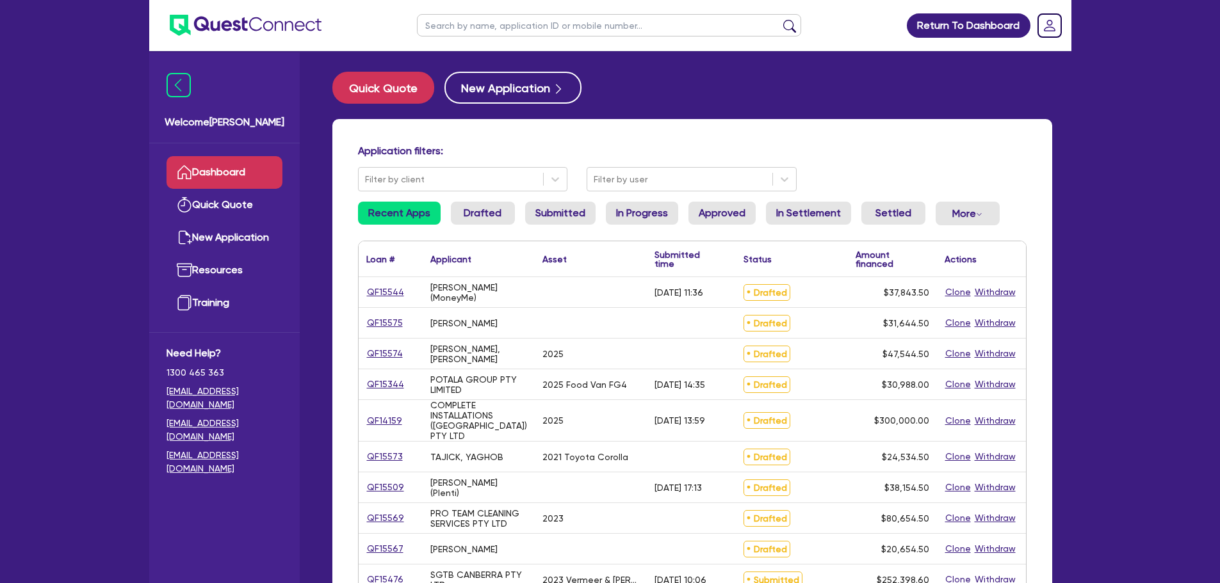
click at [233, 165] on link "Dashboard" at bounding box center [224, 172] width 116 height 33
click at [448, 26] on input "text" at bounding box center [609, 25] width 384 height 22
click at [779, 19] on button "submit" at bounding box center [789, 28] width 20 height 18
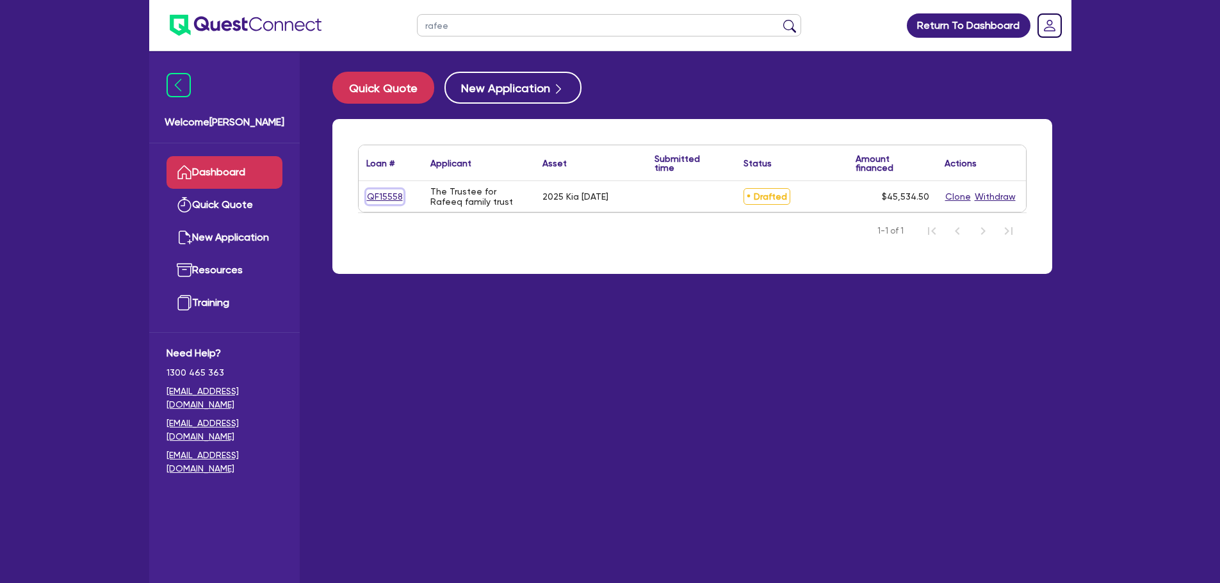
click at [382, 199] on link "QF15558" at bounding box center [384, 197] width 37 height 15
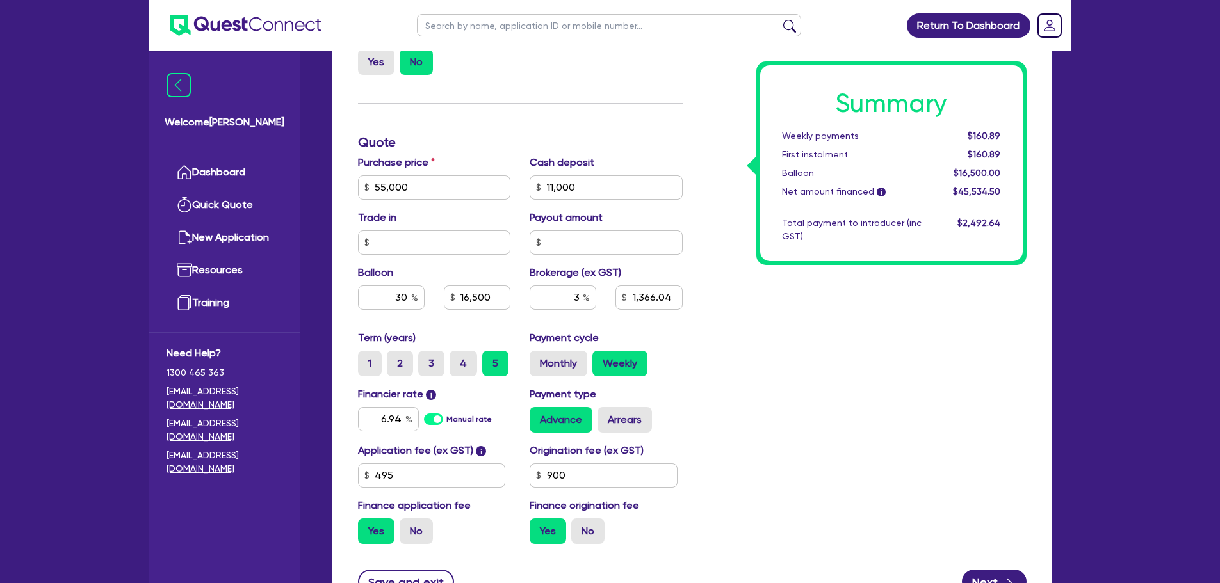
scroll to position [541, 0]
click at [410, 294] on input "30" at bounding box center [391, 297] width 67 height 24
click at [344, 324] on div "Funding Options Who will be funding this deal? Select I will fund 100% I will c…" at bounding box center [692, 171] width 720 height 896
click at [407, 299] on input "40" at bounding box center [391, 297] width 67 height 24
click at [321, 316] on div "Drafted - The Trustee for Rafeeq family trust Quotes Applicant [GEOGRAPHIC_DATA…" at bounding box center [692, 83] width 758 height 1104
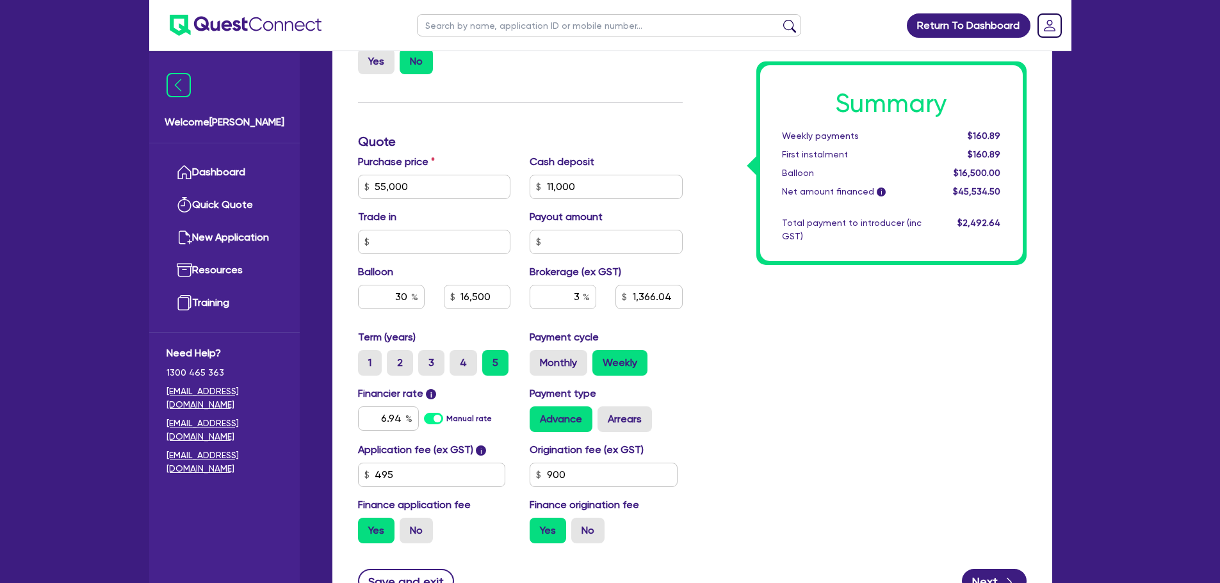
click at [595, 171] on div "Cash deposit 11,000" at bounding box center [606, 176] width 172 height 45
click at [595, 175] on input "11,000" at bounding box center [605, 187] width 153 height 24
click at [581, 115] on div "Funding Options Who will be funding this deal? Select I will fund 100% I will c…" at bounding box center [520, 142] width 344 height 824
click at [562, 191] on input "text" at bounding box center [605, 187] width 153 height 24
click at [586, 138] on h3 "Quote" at bounding box center [520, 141] width 325 height 15
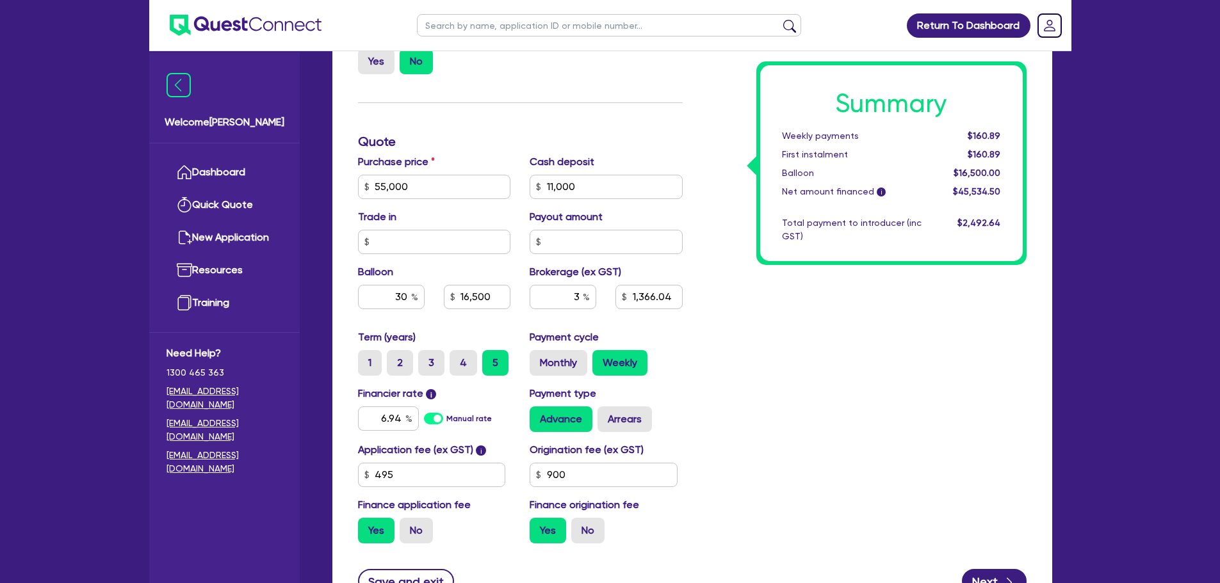
click at [717, 353] on div "Summary Weekly payments $160.89 First instalment $160.89 Balloon $16,500.00 Net…" at bounding box center [864, 142] width 344 height 824
click at [542, 369] on label "Monthly" at bounding box center [558, 363] width 58 height 26
click at [538, 359] on input "Monthly" at bounding box center [533, 354] width 8 height 8
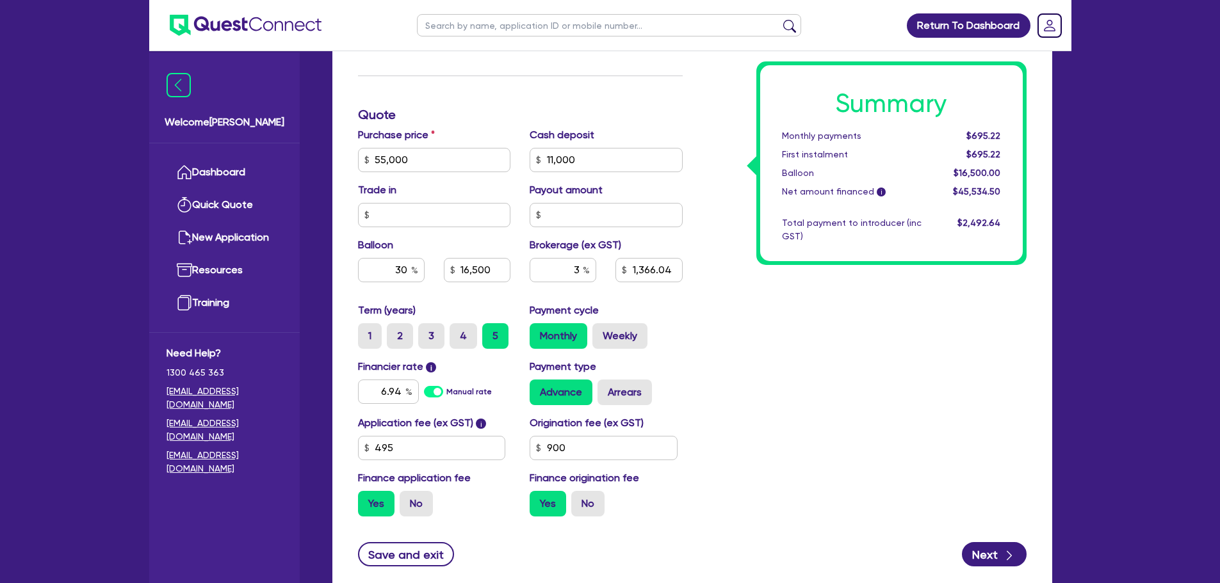
scroll to position [572, 0]
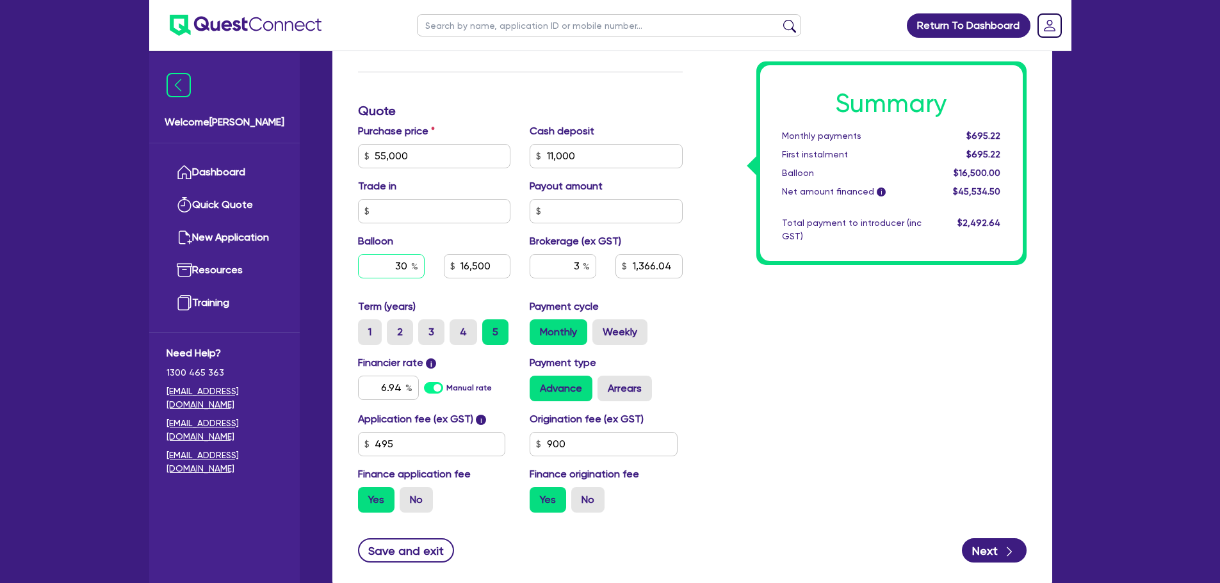
click at [406, 268] on input "30" at bounding box center [391, 266] width 67 height 24
click at [398, 382] on input "6.94" at bounding box center [388, 388] width 61 height 24
click at [399, 383] on input "6.94" at bounding box center [388, 388] width 61 height 24
click at [779, 371] on div "Summary Monthly payments Calculating... First instalment Calculating... Balloon…" at bounding box center [864, 111] width 344 height 824
click at [606, 328] on label "Weekly" at bounding box center [619, 332] width 55 height 26
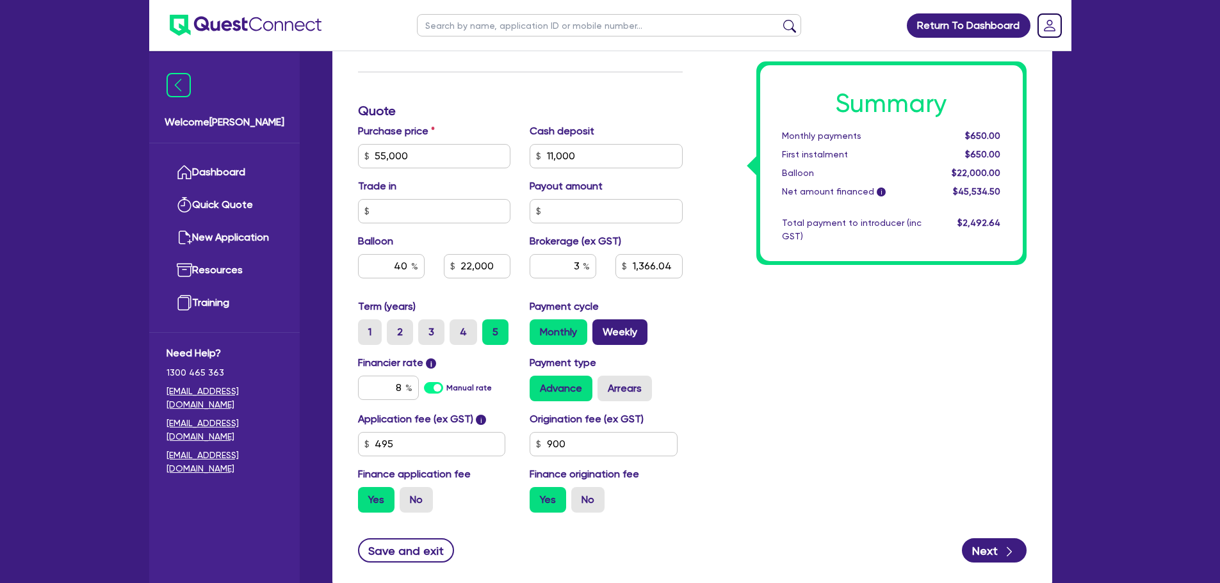
click at [601, 328] on input "Weekly" at bounding box center [596, 323] width 8 height 8
click at [579, 269] on input "3" at bounding box center [562, 266] width 67 height 24
click at [757, 336] on div "Summary Weekly payments $150.53 First instalment $150.53 Balloon $22,000.00 Net…" at bounding box center [864, 111] width 344 height 824
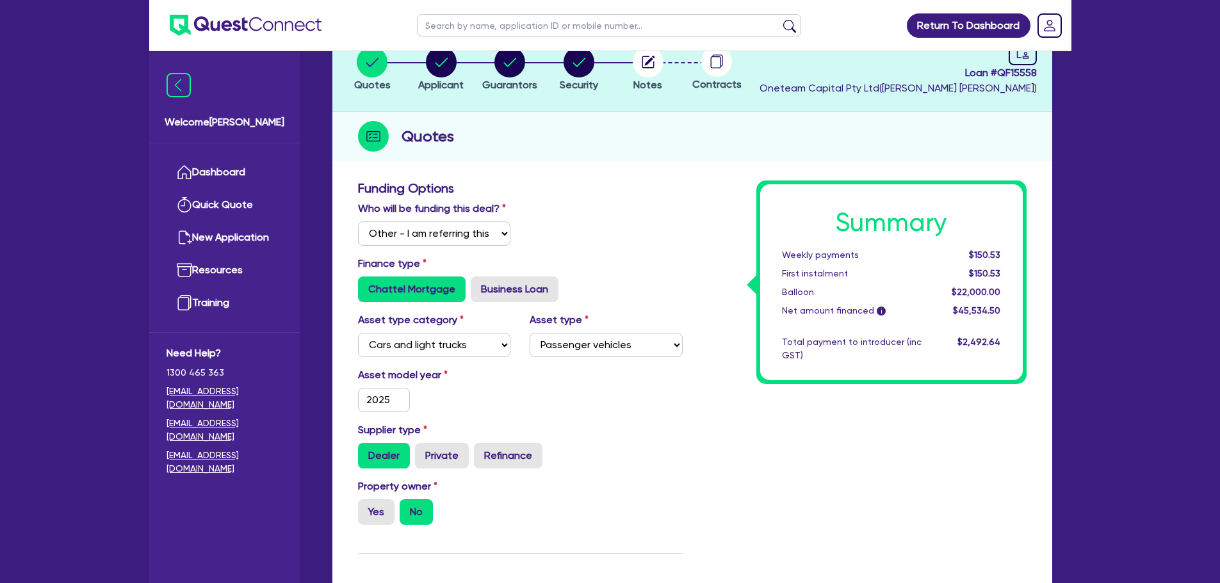
scroll to position [45, 0]
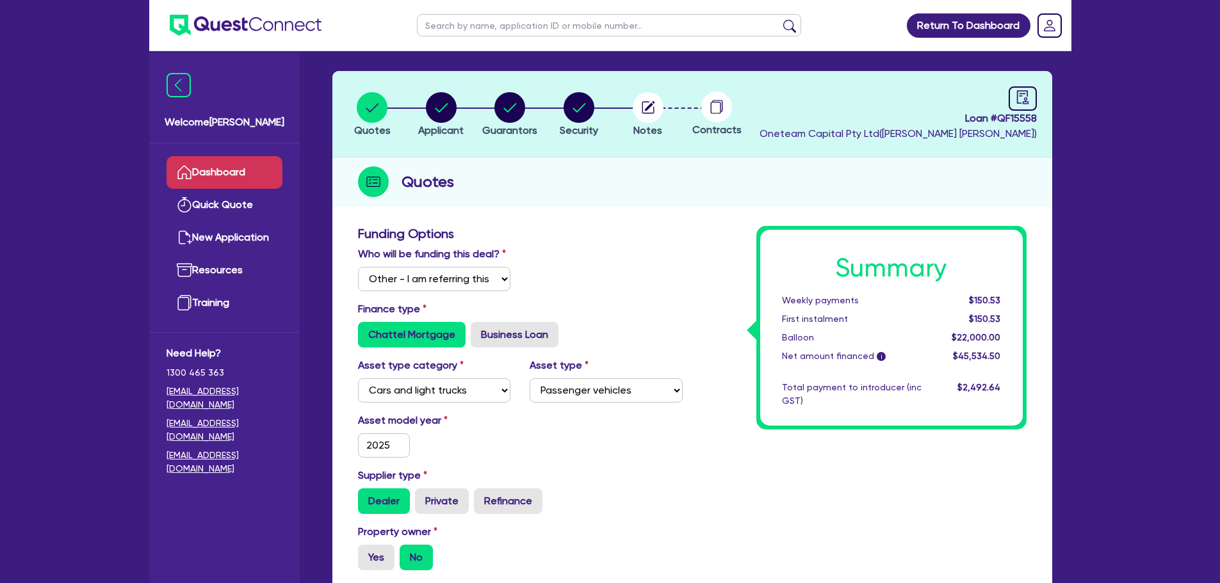
click at [245, 163] on link "Dashboard" at bounding box center [224, 172] width 116 height 33
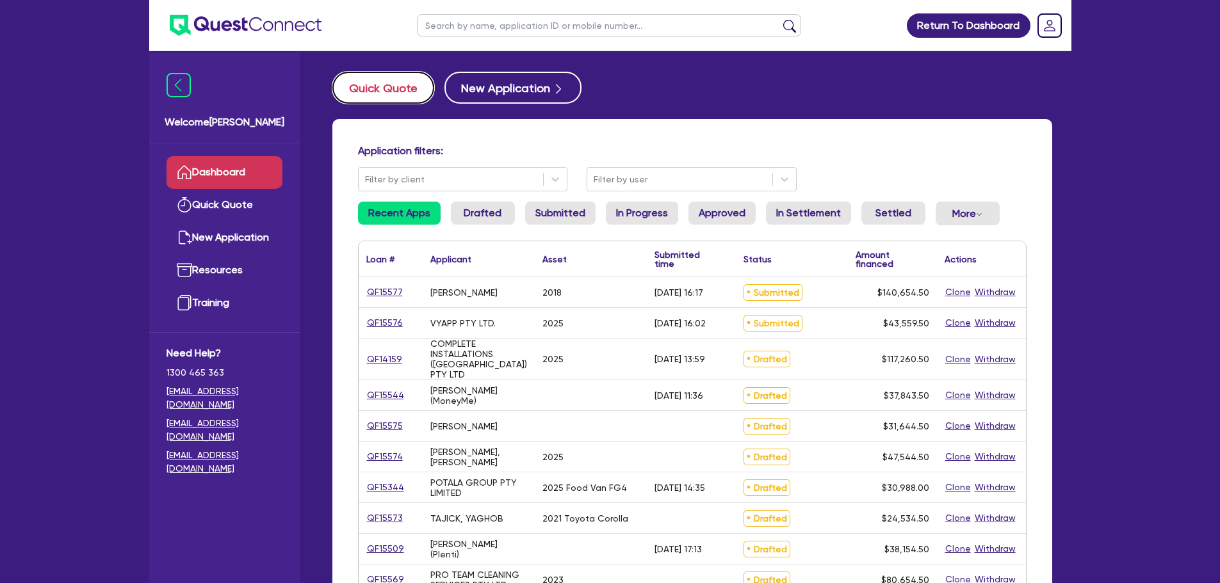
click at [360, 88] on button "Quick Quote" at bounding box center [383, 88] width 102 height 32
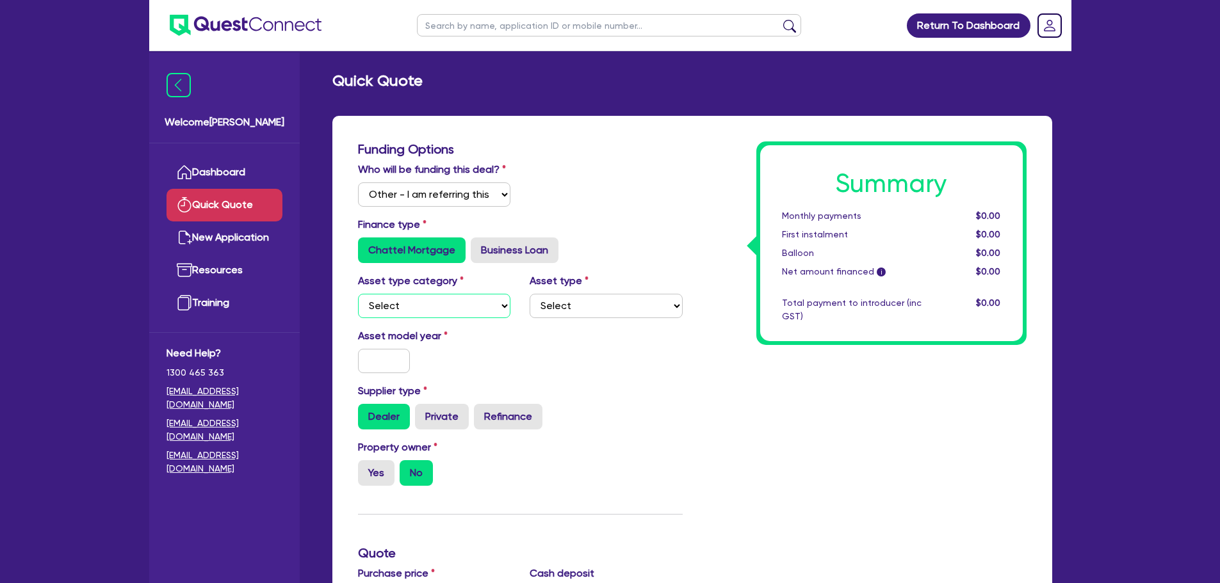
click at [438, 307] on select "Select Cars and light trucks Primary assets Secondary assets Tertiary assets" at bounding box center [434, 306] width 153 height 24
click at [358, 294] on select "Select Cars and light trucks Primary assets Secondary assets Tertiary assets" at bounding box center [434, 306] width 153 height 24
click at [555, 313] on select "Select Passenger vehicles Vans and utes Light trucks up to 4.5 tonne" at bounding box center [605, 306] width 153 height 24
click at [529, 294] on select "Select Passenger vehicles Vans and utes Light trucks up to 4.5 tonne" at bounding box center [605, 306] width 153 height 24
click at [382, 358] on input "text" at bounding box center [384, 361] width 52 height 24
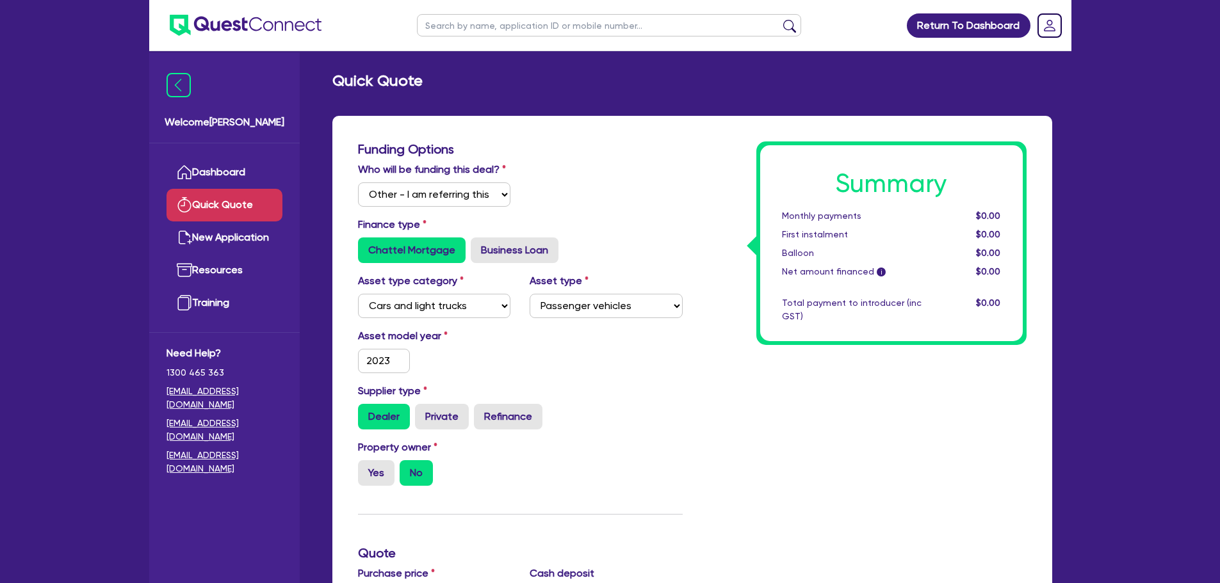
click at [484, 381] on div "Asset model year [DATE]" at bounding box center [520, 355] width 344 height 55
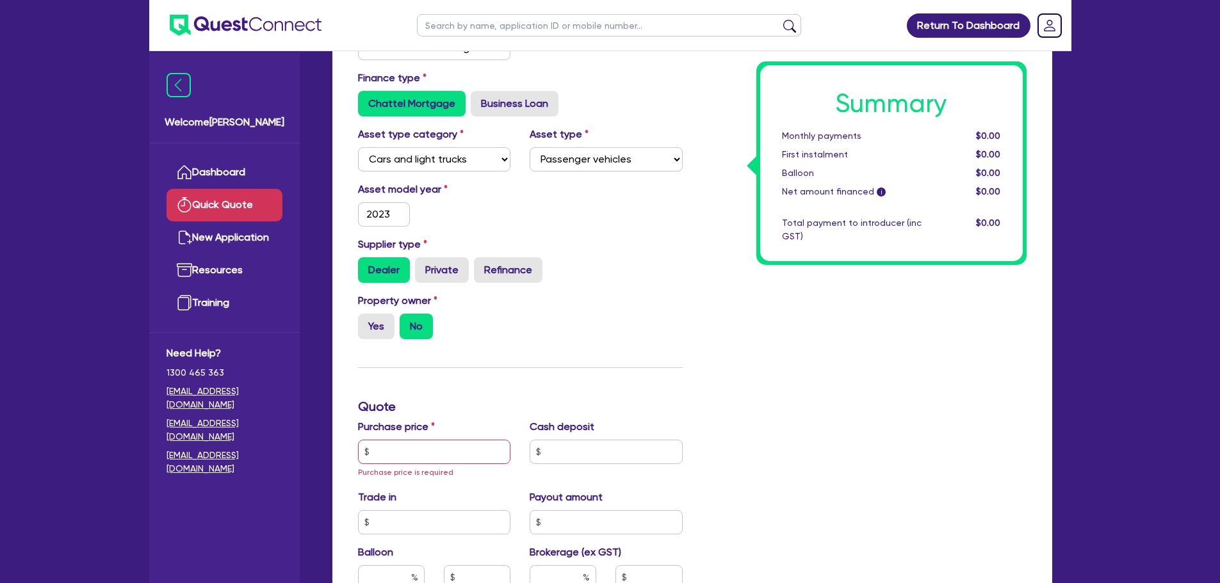
scroll to position [150, 0]
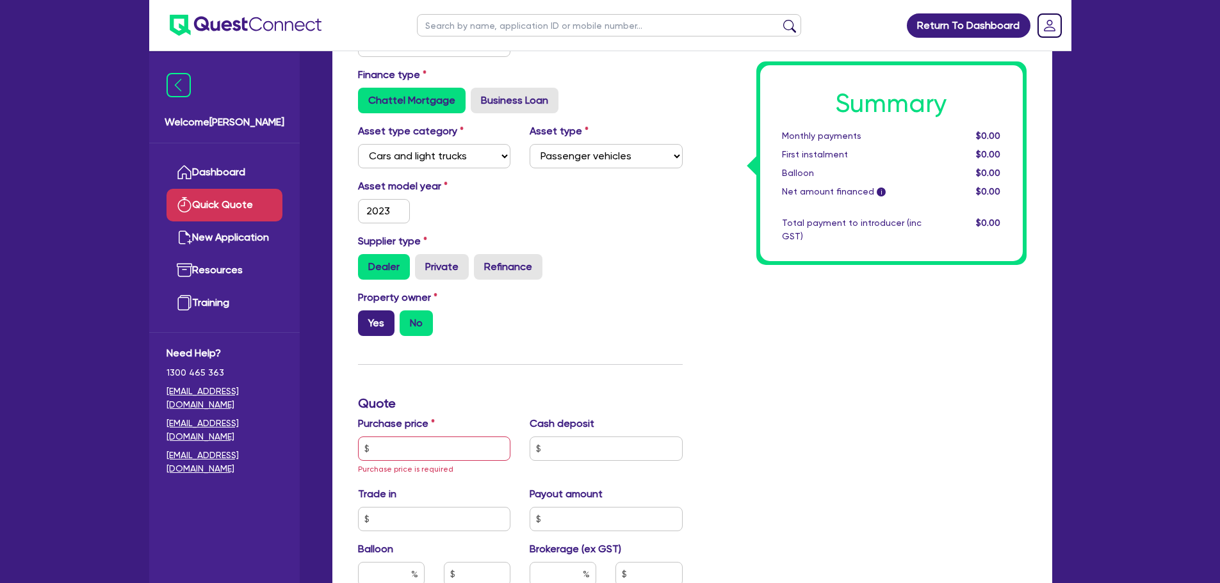
click at [369, 320] on label "Yes" at bounding box center [376, 324] width 36 height 26
click at [366, 319] on input "Yes" at bounding box center [362, 315] width 8 height 8
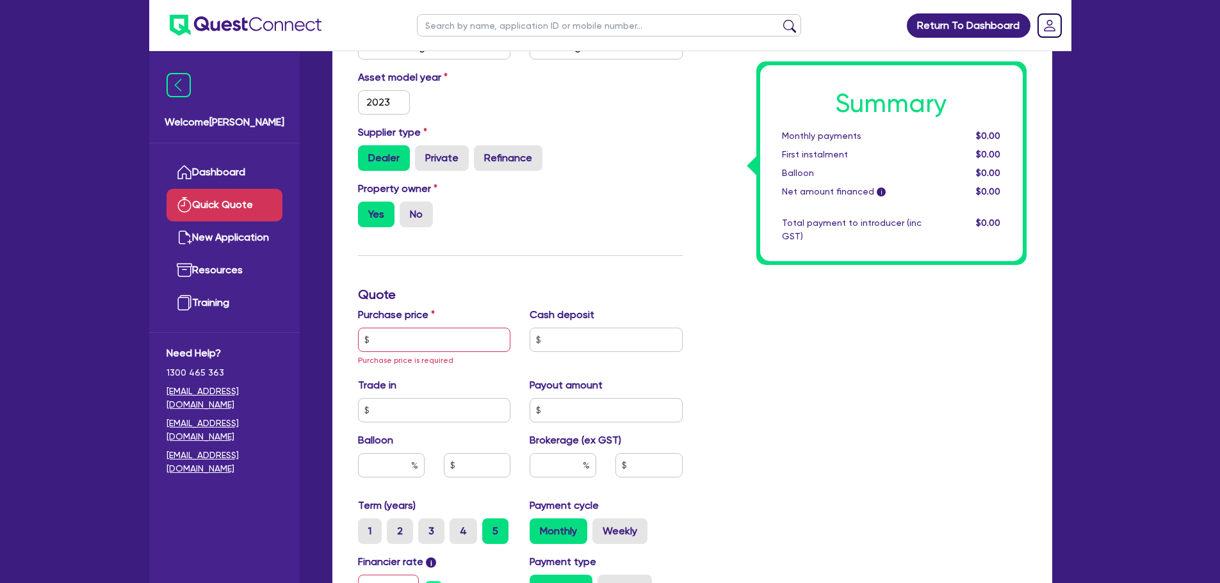
scroll to position [267, 0]
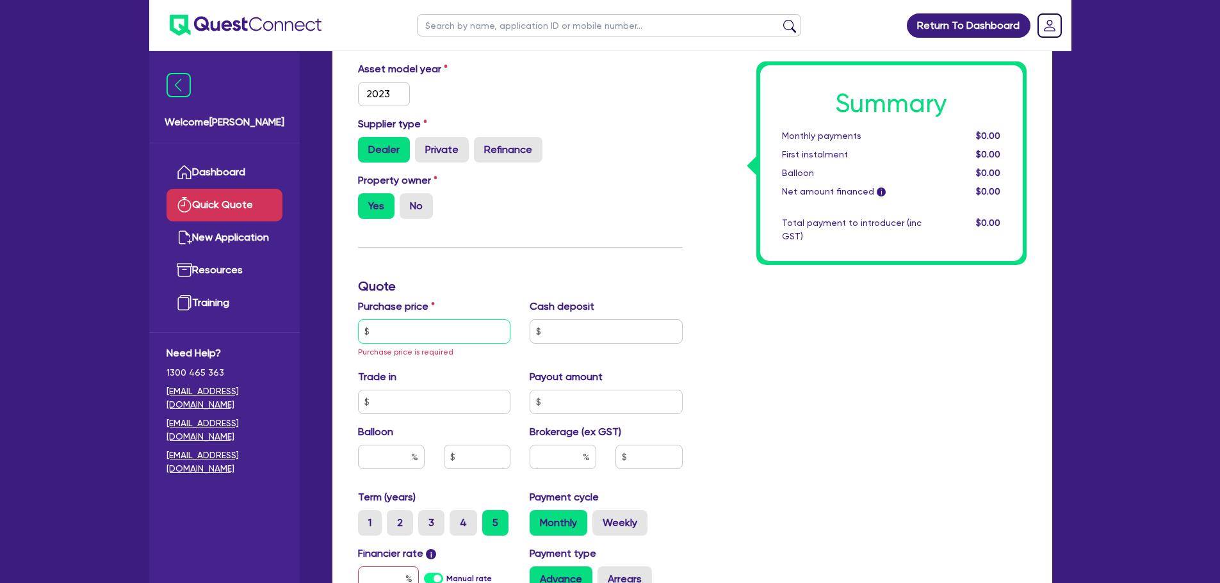
click at [396, 323] on input "text" at bounding box center [434, 331] width 153 height 24
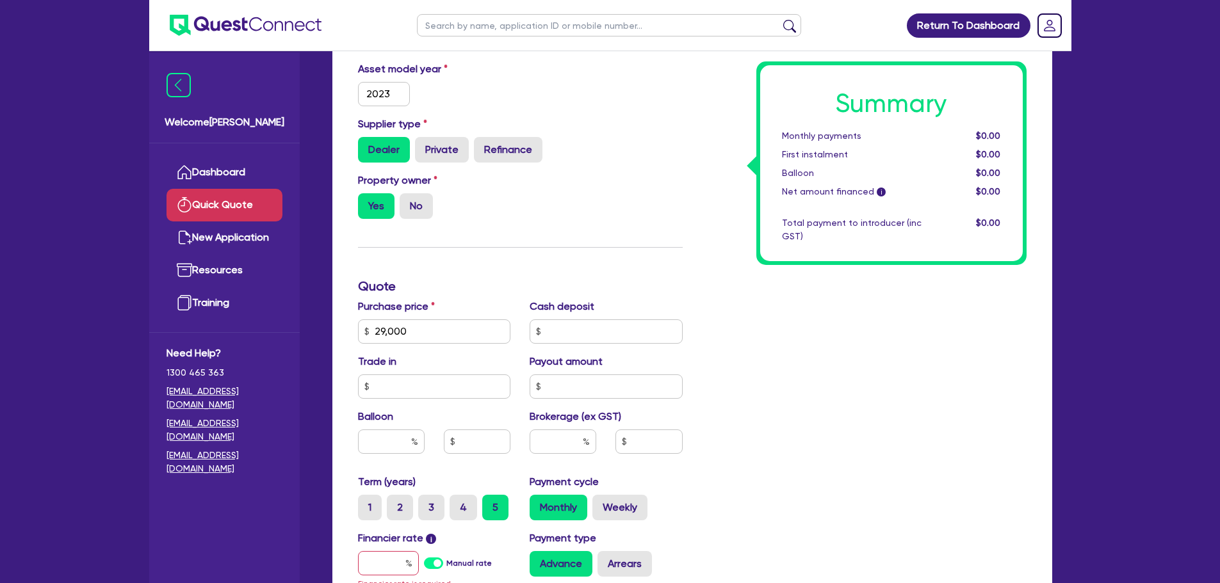
click at [484, 263] on div "Funding Options Who will be funding this deal? Select I will fund 100% I will c…" at bounding box center [520, 294] width 344 height 838
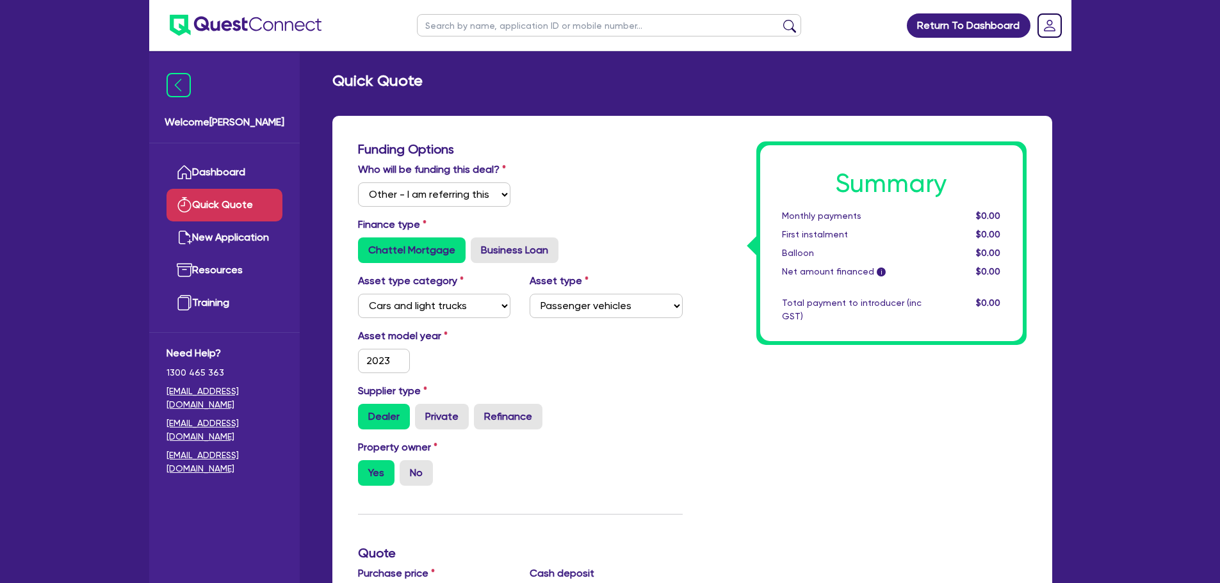
click at [479, 31] on input "text" at bounding box center [609, 25] width 384 height 22
click button "submit" at bounding box center [789, 28] width 20 height 18
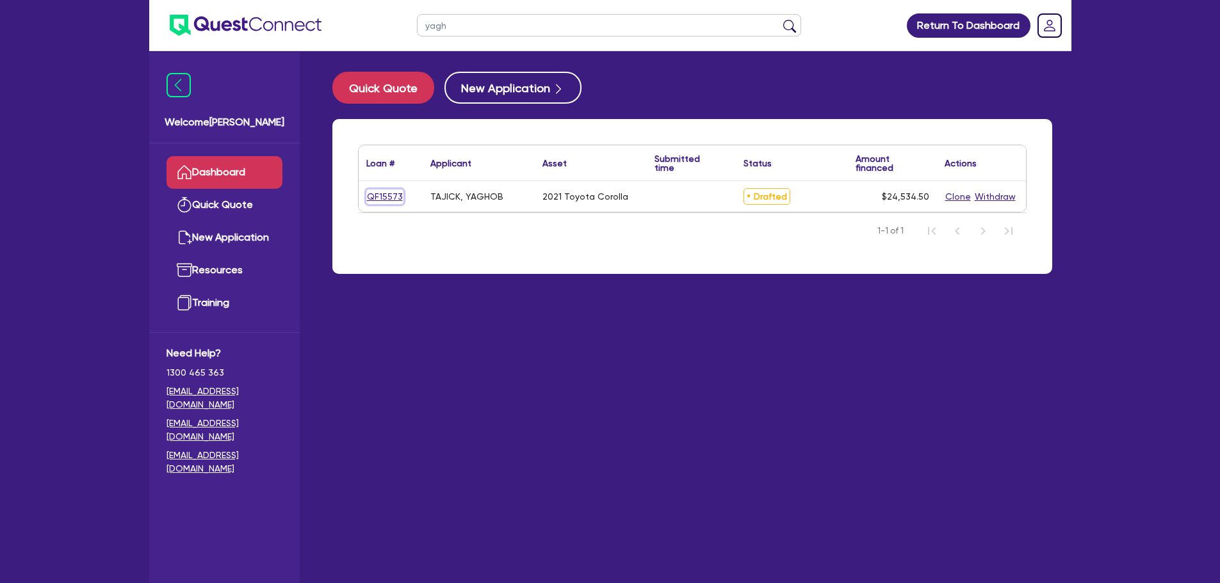
click at [382, 199] on link "QF15573" at bounding box center [384, 197] width 37 height 15
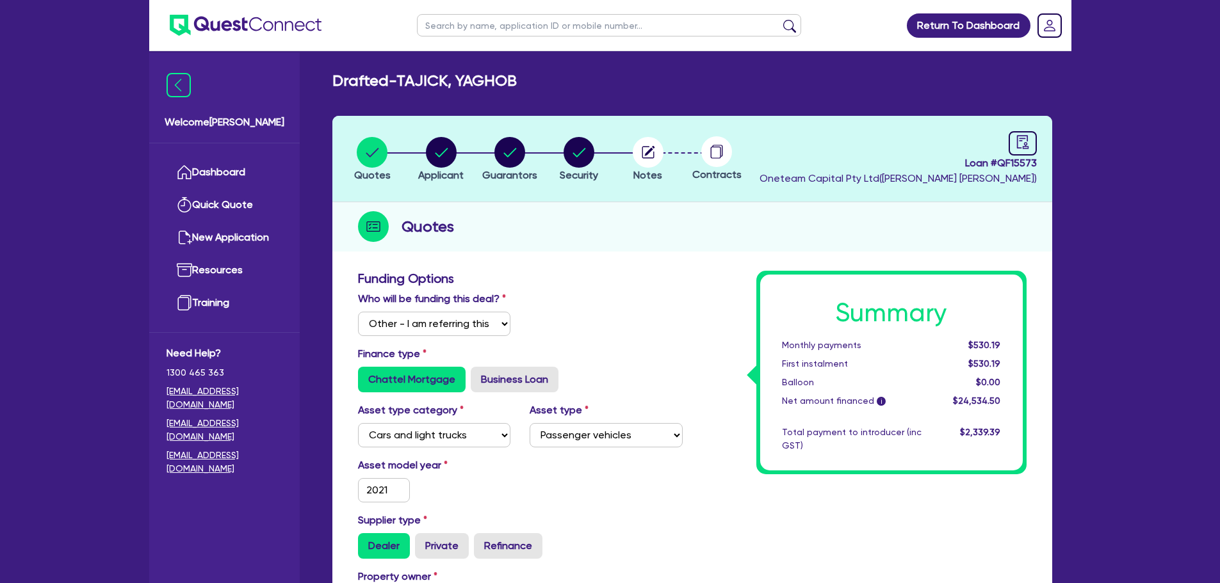
click at [1051, 159] on header "Quotes Applicant [GEOGRAPHIC_DATA] Security Notes Contracts Loan # QF15573 Onet…" at bounding box center [692, 159] width 720 height 86
click at [1023, 135] on icon "audit" at bounding box center [1022, 142] width 14 height 14
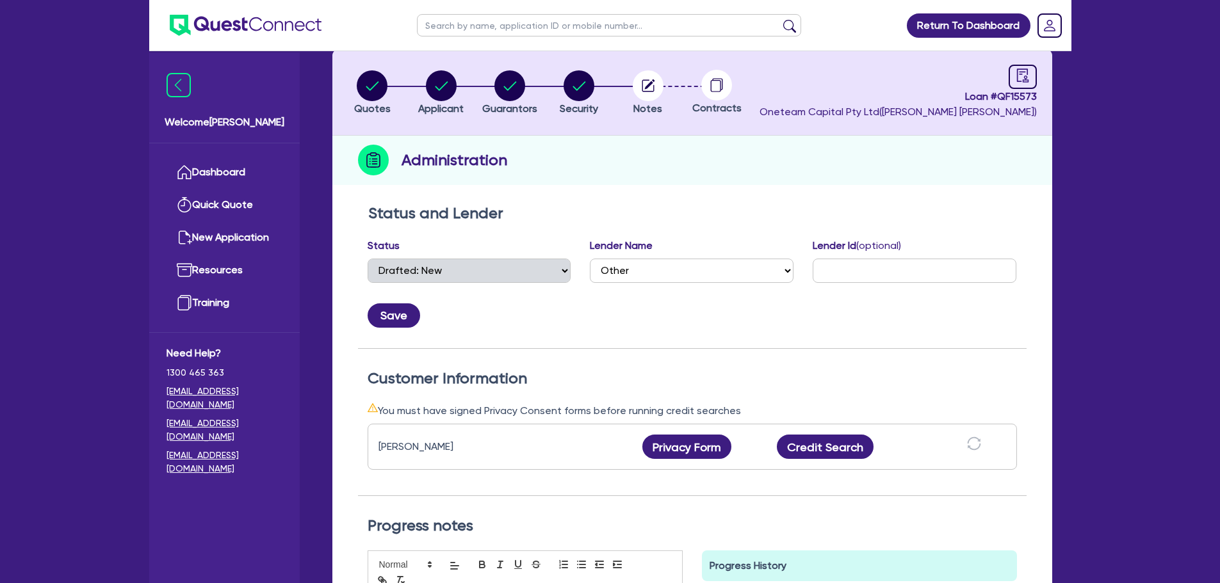
scroll to position [54, 0]
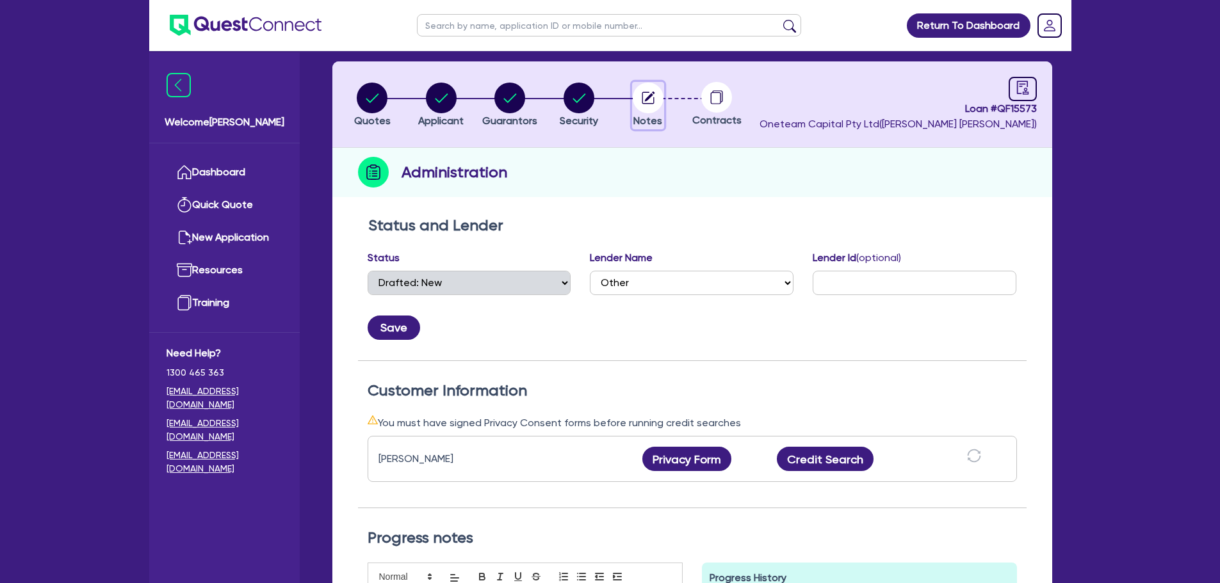
click at [656, 89] on circle "button" at bounding box center [648, 98] width 31 height 31
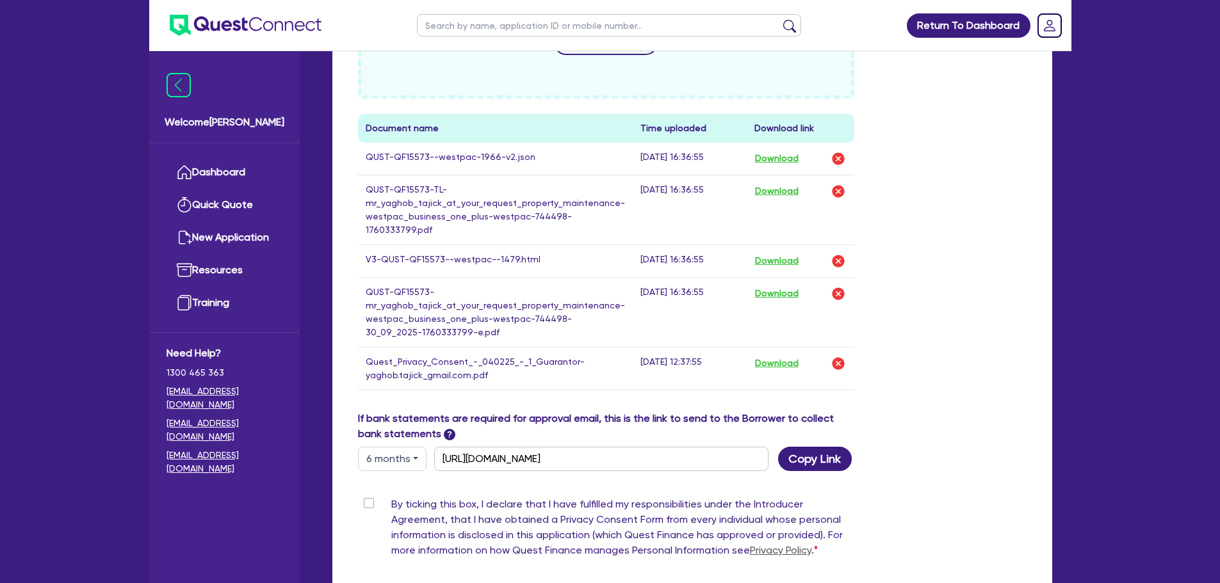
scroll to position [551, 0]
click at [779, 254] on button "Download" at bounding box center [776, 262] width 45 height 17
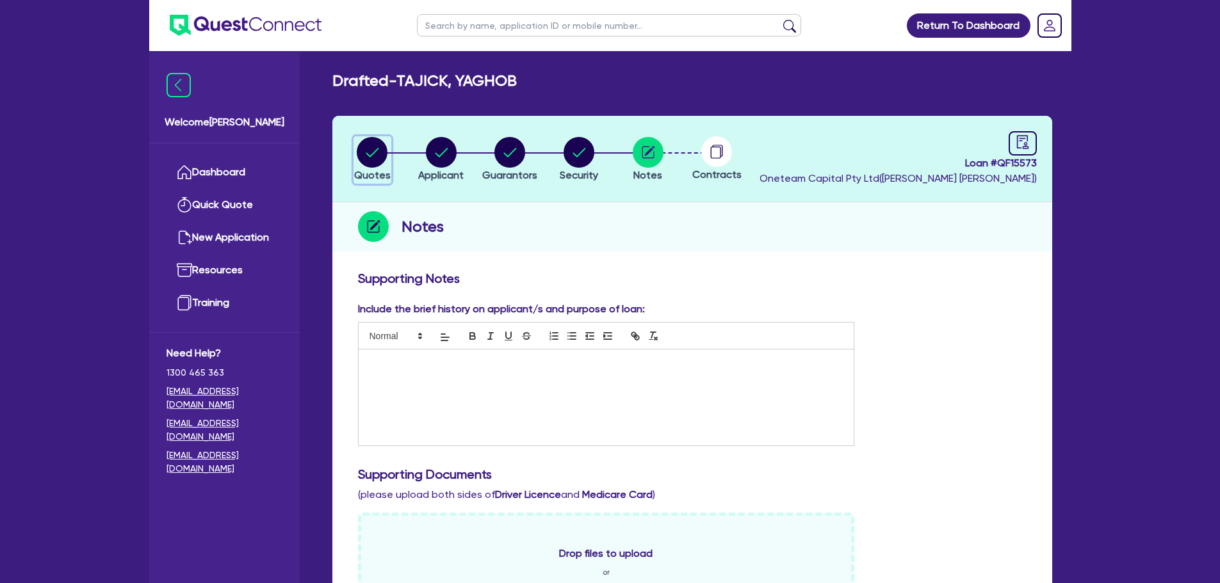
click at [383, 157] on circle "button" at bounding box center [372, 152] width 31 height 31
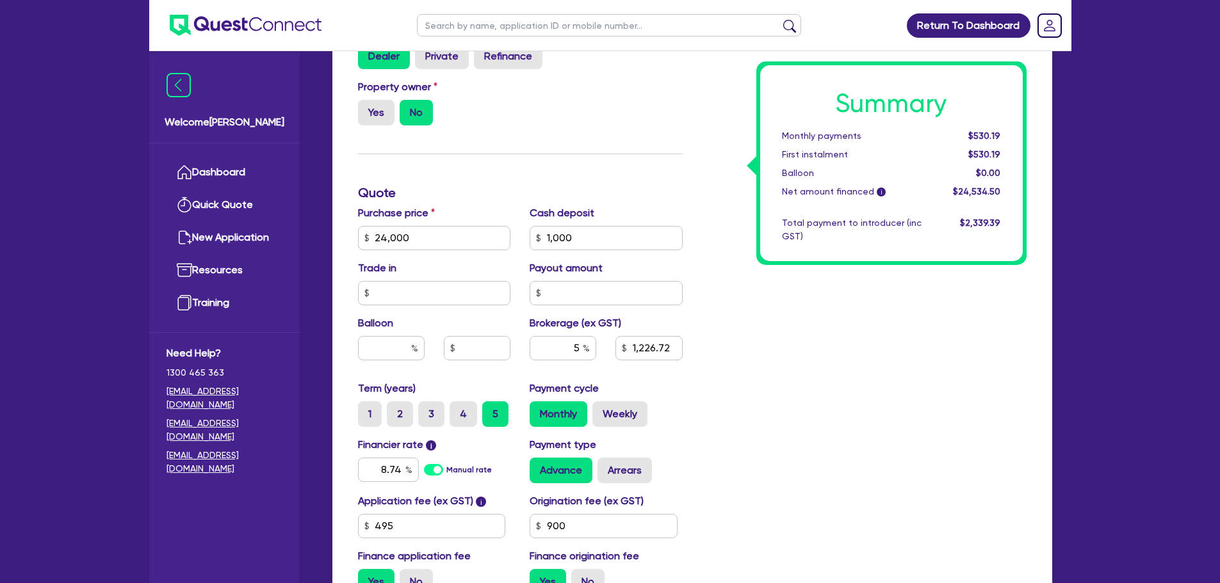
scroll to position [490, 0]
click at [399, 473] on input "8.74" at bounding box center [388, 469] width 61 height 24
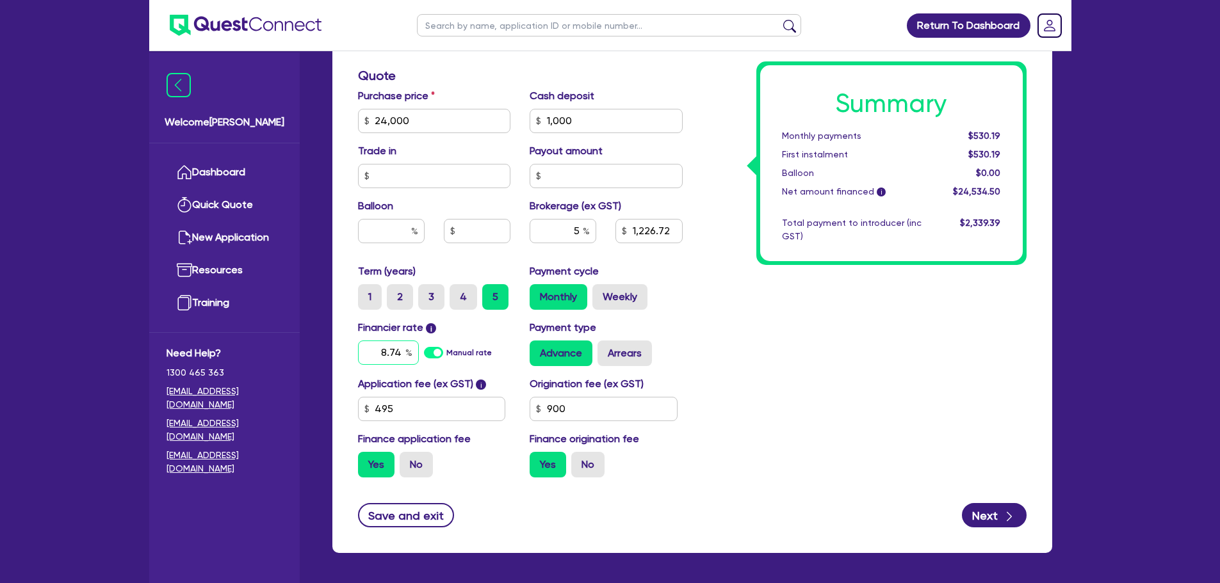
scroll to position [610, 0]
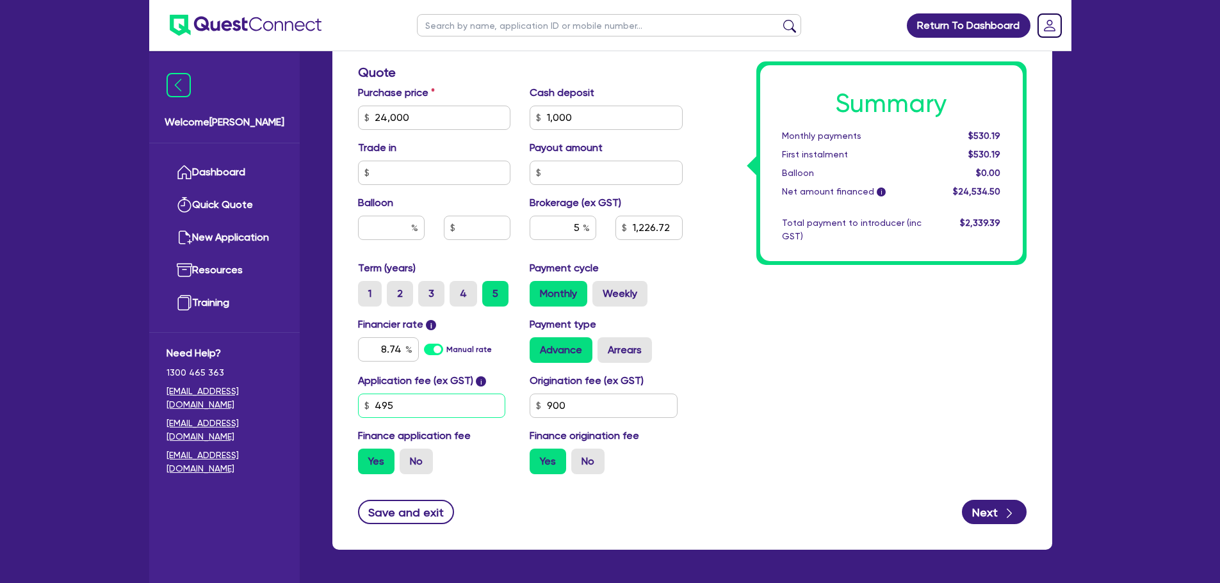
click at [427, 417] on input "495" at bounding box center [432, 406] width 148 height 24
click at [404, 351] on input "8.74" at bounding box center [388, 349] width 61 height 24
click at [770, 371] on div "Summary Monthly payments $530.31 First instalment $530.31 Balloon $0.00 Net amo…" at bounding box center [864, 73] width 344 height 824
click at [583, 232] on div "5" at bounding box center [562, 228] width 67 height 24
click at [780, 309] on div "Summary Monthly payments $533.43 First instalment $533.43 Balloon $0.00 Net amo…" at bounding box center [864, 73] width 344 height 824
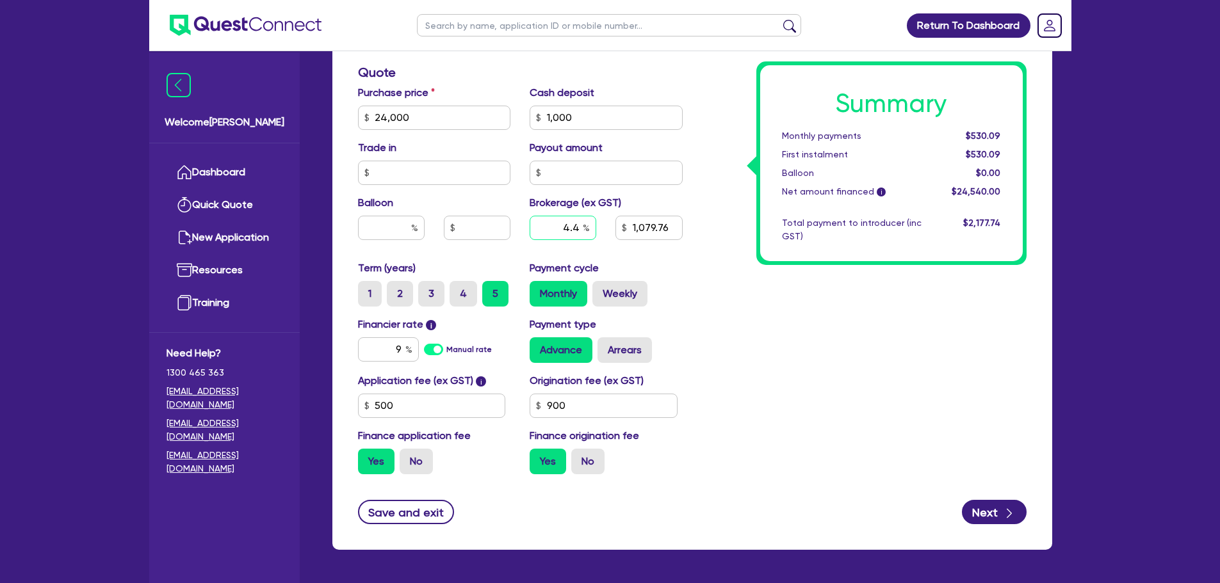
click at [578, 229] on input "4.4" at bounding box center [562, 228] width 67 height 24
click at [755, 302] on div "Summary Monthly payments $530.09 First instalment $530.09 Balloon $0.00 Net amo…" at bounding box center [864, 73] width 344 height 824
click at [577, 225] on input "text" at bounding box center [562, 228] width 67 height 24
click at [763, 334] on div "Summary Monthly payments $527.87 First instalment $527.87 Balloon $0.00 Net amo…" at bounding box center [864, 73] width 344 height 824
click at [586, 231] on div "4" at bounding box center [562, 228] width 67 height 24
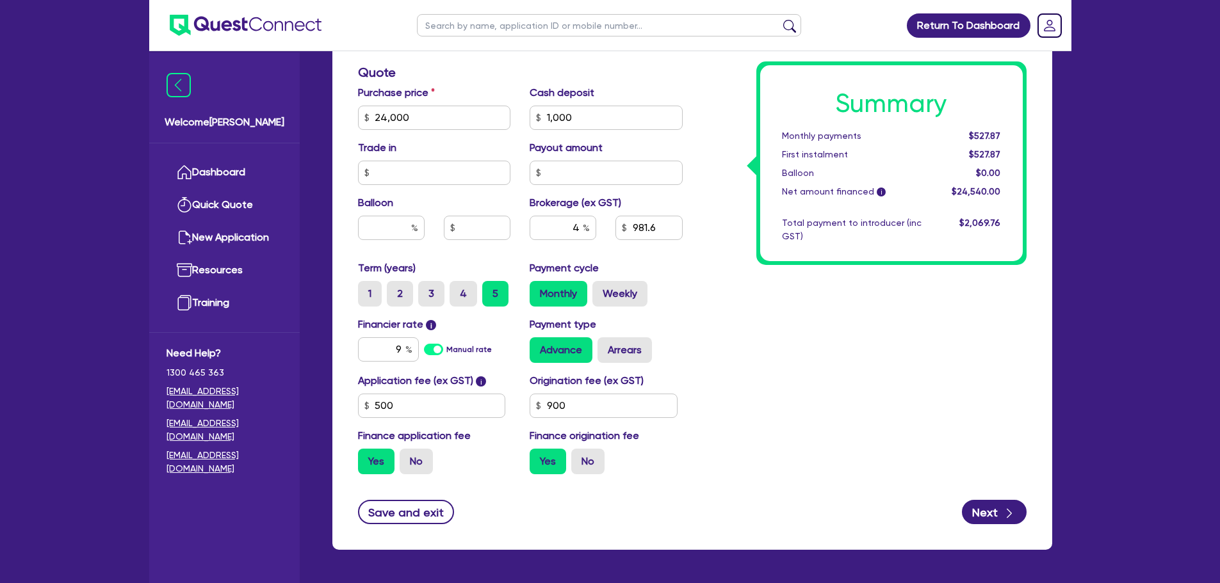
click at [695, 298] on div "Summary Monthly payments $527.87 First instalment $527.87 Balloon $0.00 Net amo…" at bounding box center [864, 73] width 344 height 824
click at [777, 340] on div "Summary Monthly payments $527.87 First instalment $527.87 Balloon $0.00 Net amo…" at bounding box center [864, 73] width 344 height 824
click at [407, 348] on div "9" at bounding box center [388, 349] width 61 height 24
click at [750, 338] on div "Summary Monthly payments $527.87 First instalment $527.87 Balloon $0.00 Net amo…" at bounding box center [864, 73] width 344 height 824
click at [583, 230] on input "4" at bounding box center [562, 228] width 67 height 24
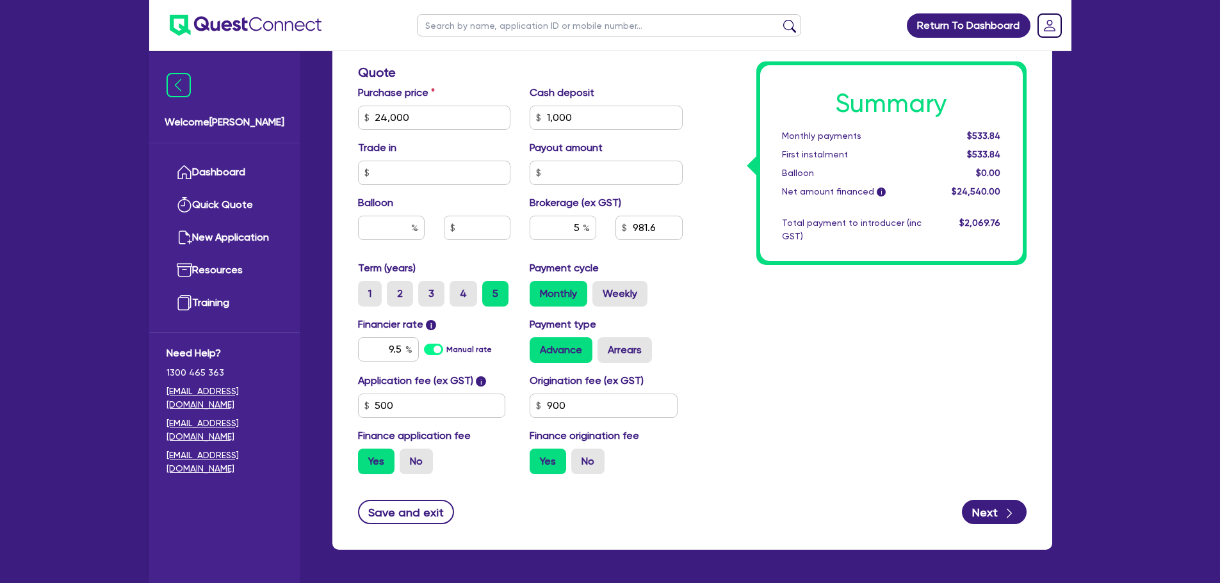
click at [722, 315] on div "Summary Monthly payments $533.84 First instalment $533.84 Balloon $0.00 Net amo…" at bounding box center [864, 73] width 344 height 824
click at [726, 338] on div "Summary Monthly payments $539.47 First instalment $539.47 Balloon $0.00 Net amo…" at bounding box center [864, 73] width 344 height 824
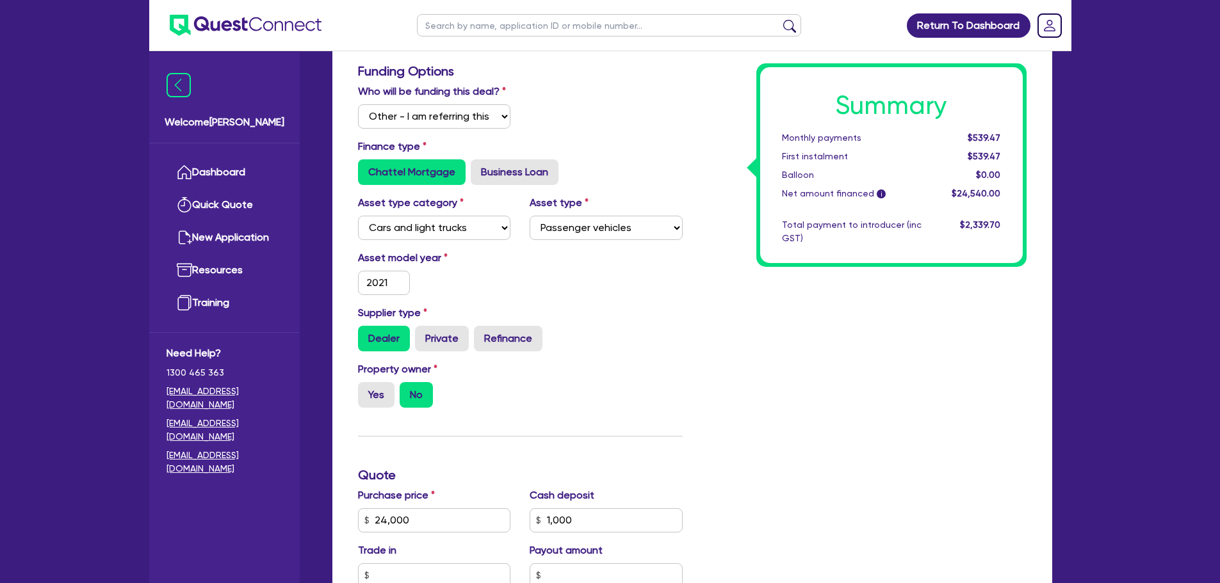
scroll to position [0, 0]
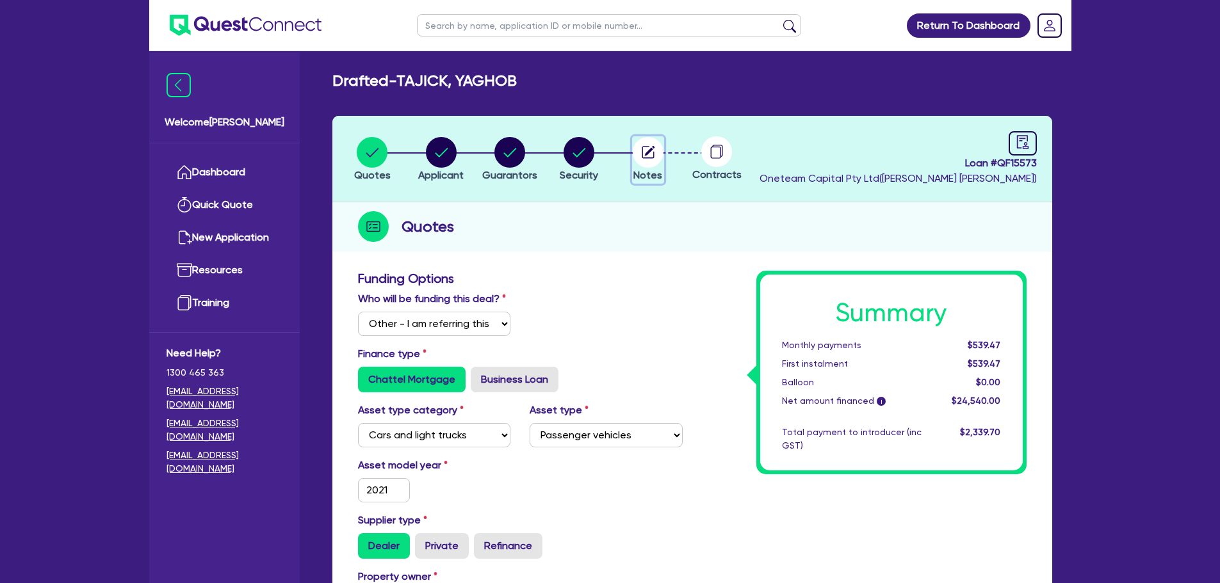
click at [642, 159] on circle "button" at bounding box center [648, 152] width 31 height 31
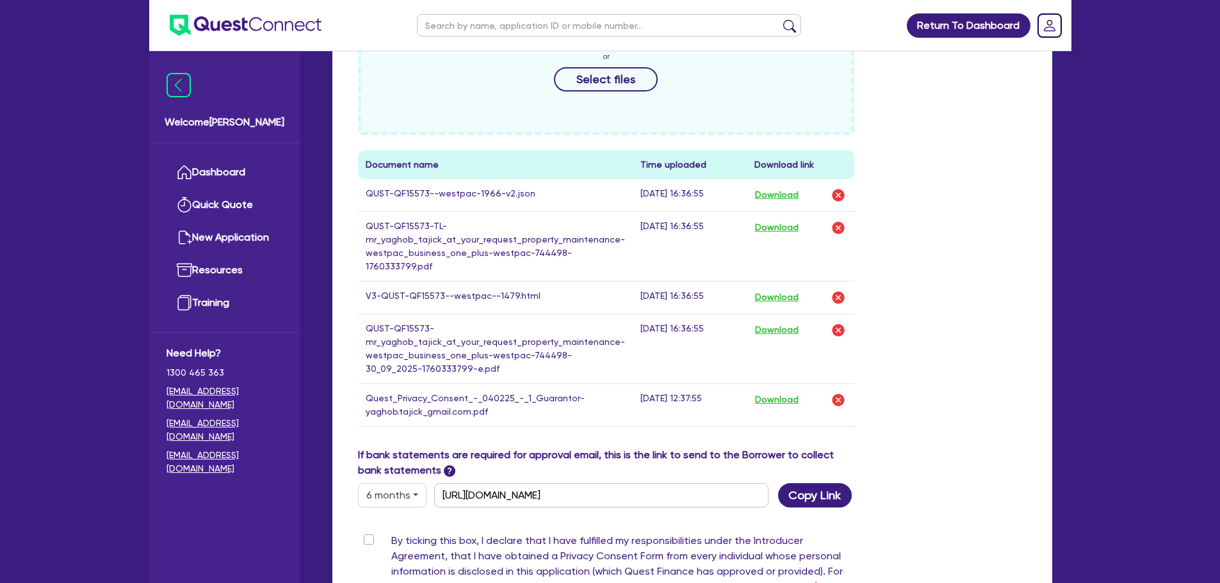
scroll to position [515, 0]
click at [599, 86] on button "Select files" at bounding box center [606, 81] width 104 height 24
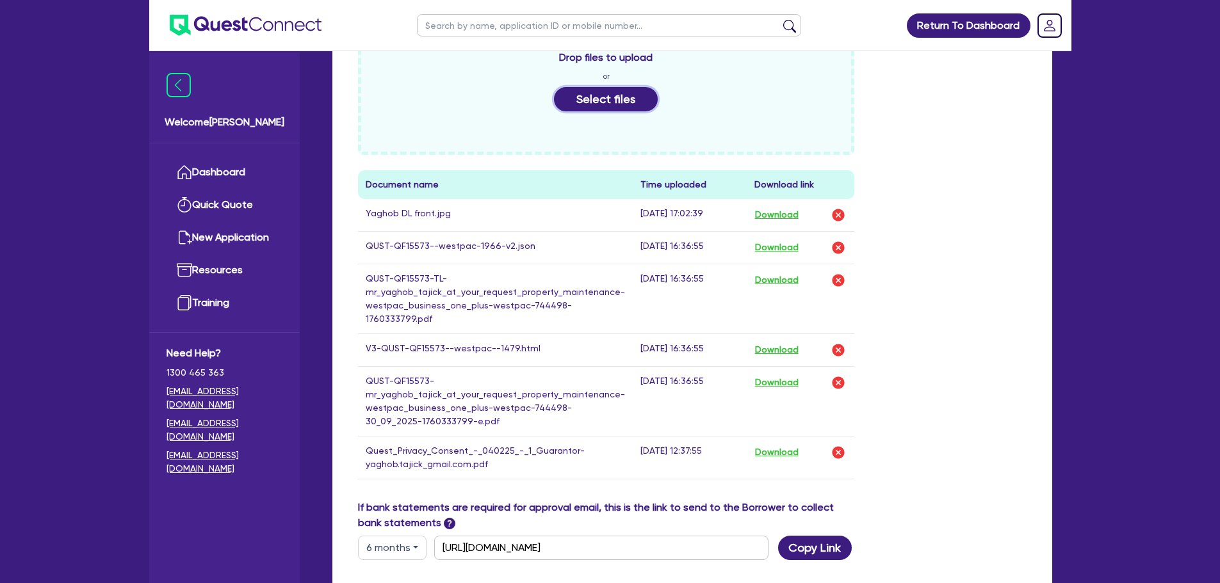
click at [576, 108] on button "Select files" at bounding box center [606, 99] width 104 height 24
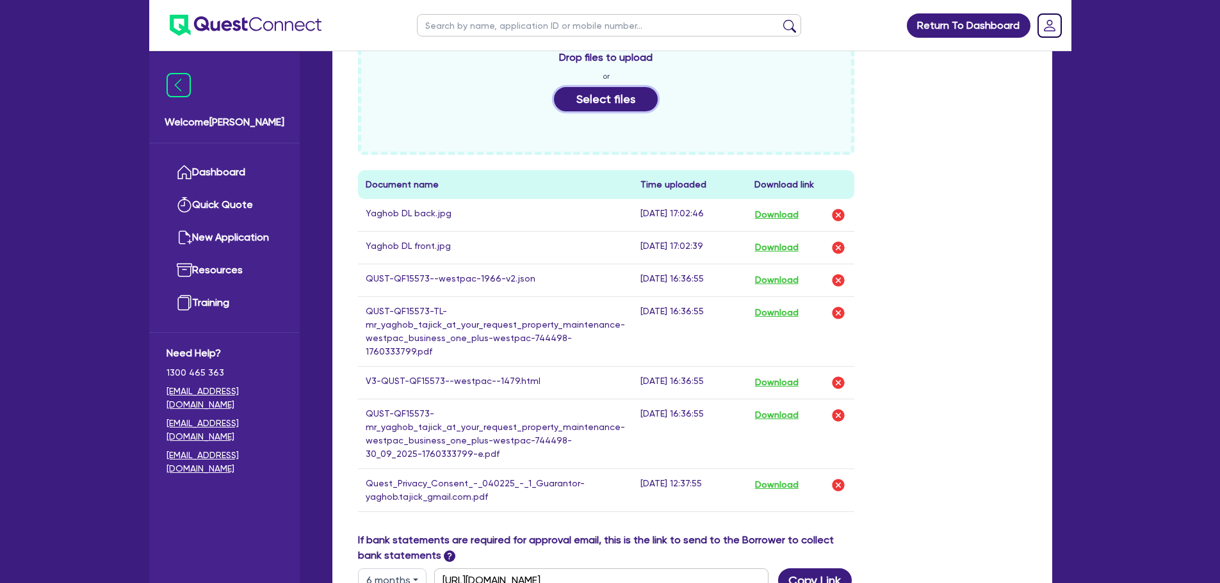
click at [581, 99] on button "Select files" at bounding box center [606, 99] width 104 height 24
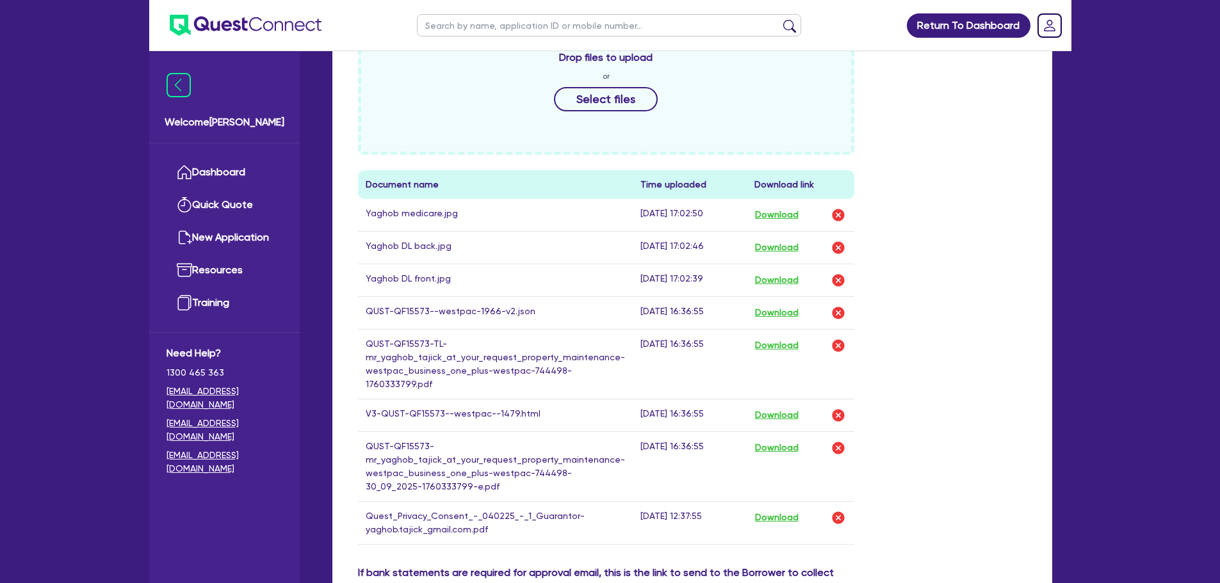
click at [975, 207] on div "Drop files to upload or Select files Document name Time uploaded Download link …" at bounding box center [692, 291] width 688 height 549
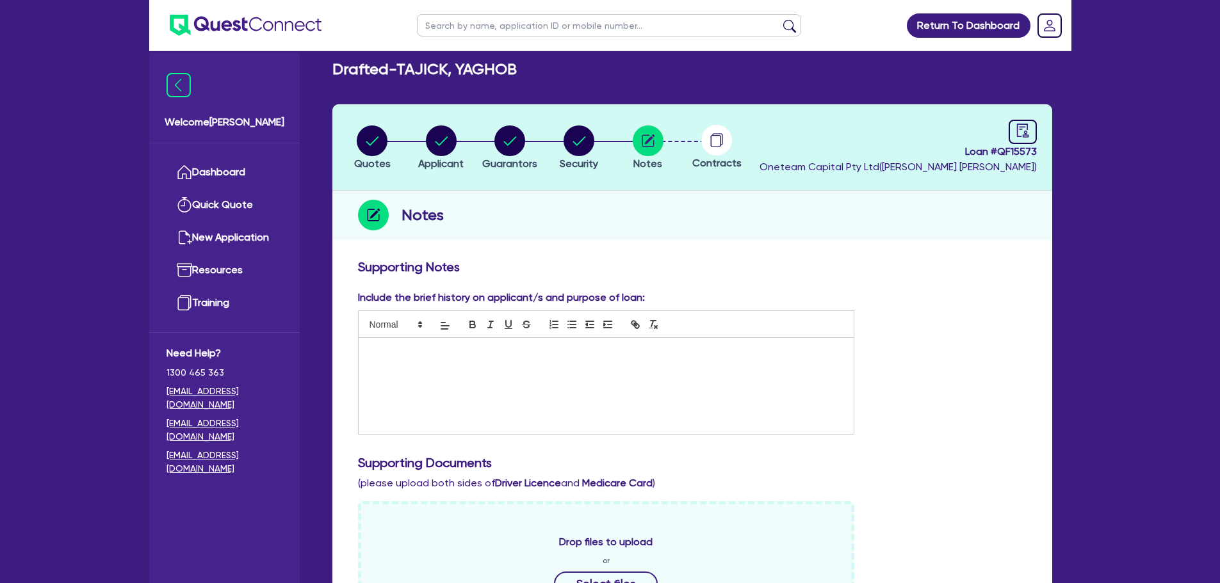
scroll to position [0, 0]
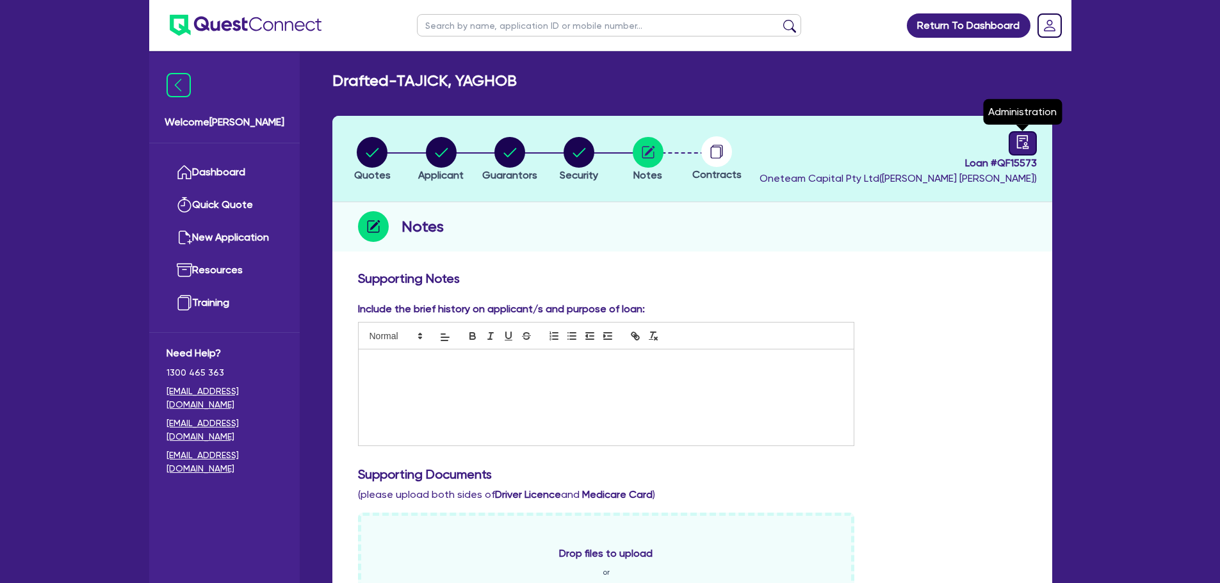
click at [1021, 141] on icon "audit" at bounding box center [1022, 142] width 14 height 14
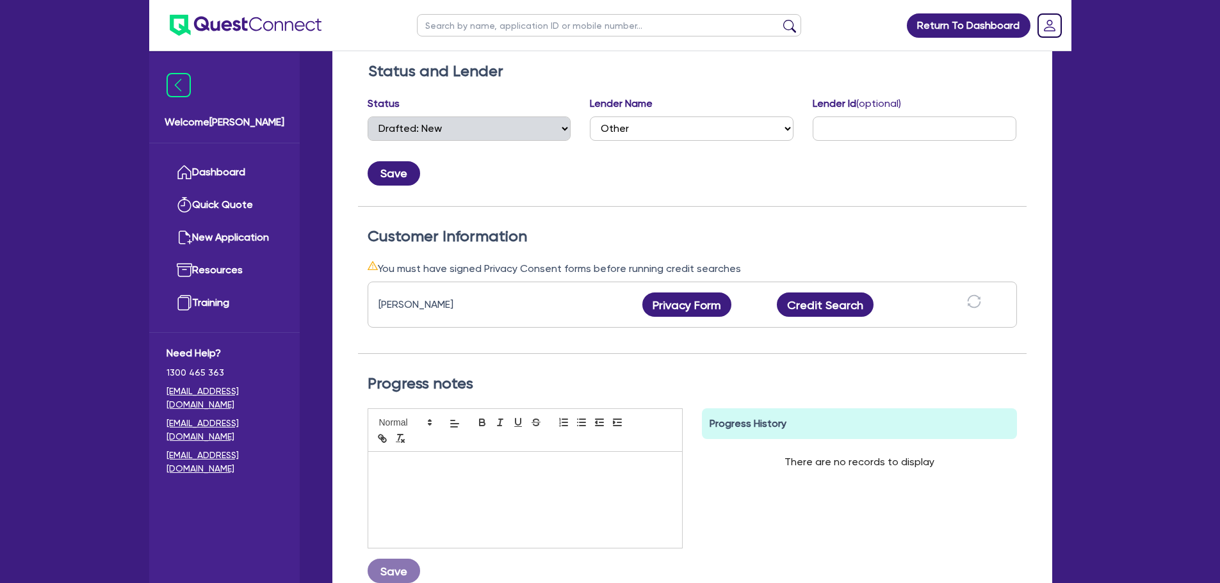
scroll to position [229, 0]
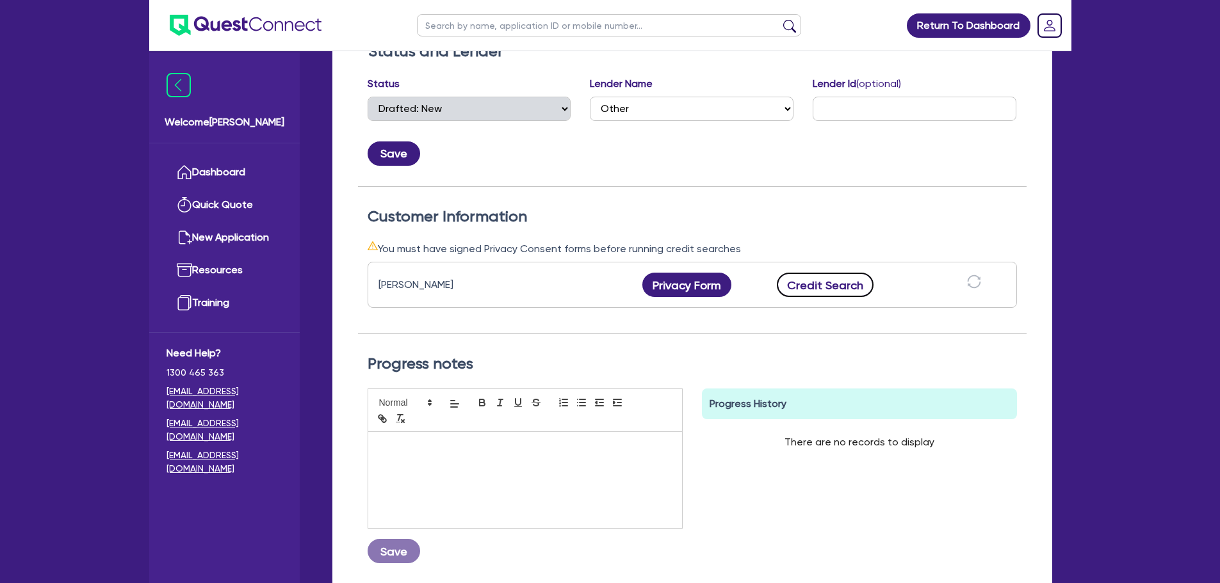
click at [788, 284] on button "Credit Search" at bounding box center [825, 285] width 97 height 24
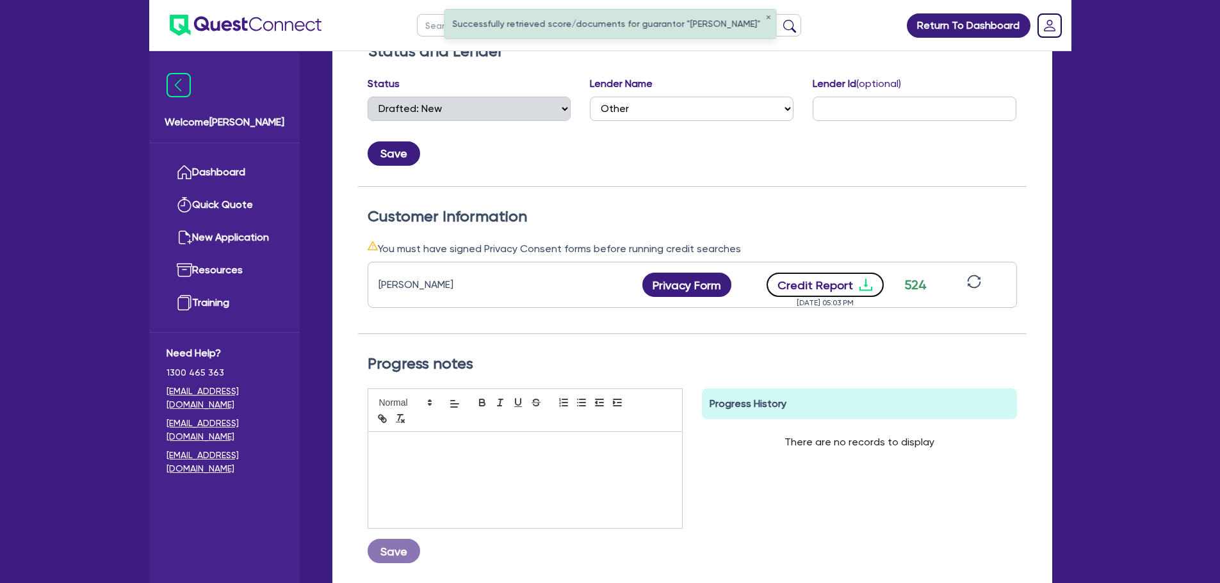
click at [788, 284] on button "Credit Report" at bounding box center [824, 285] width 117 height 24
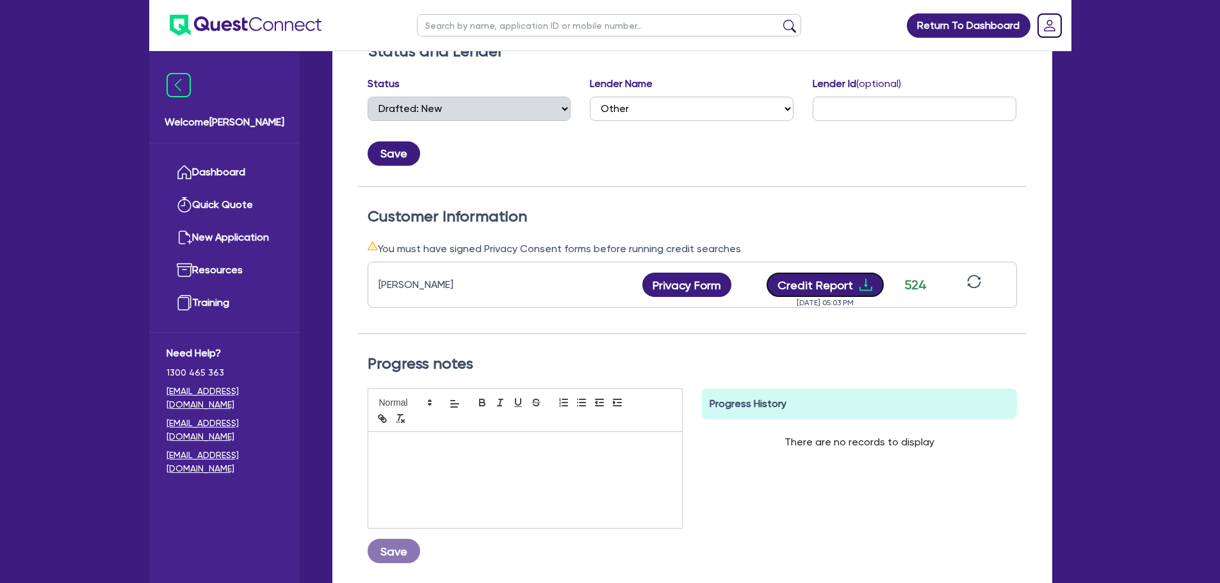
scroll to position [0, 0]
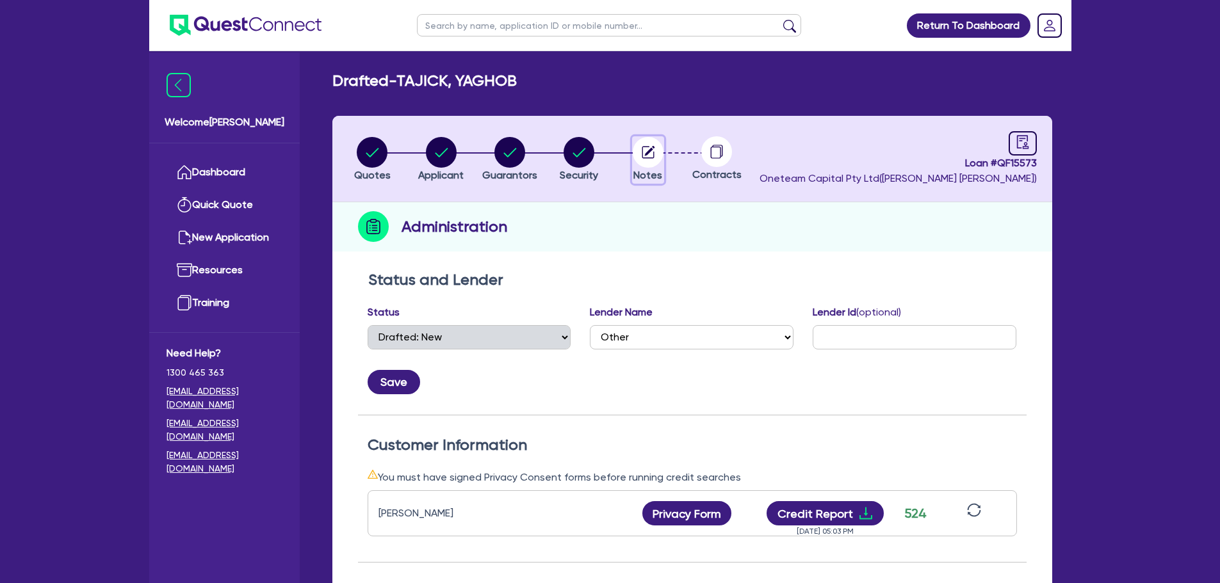
click at [656, 147] on circle "button" at bounding box center [648, 152] width 31 height 31
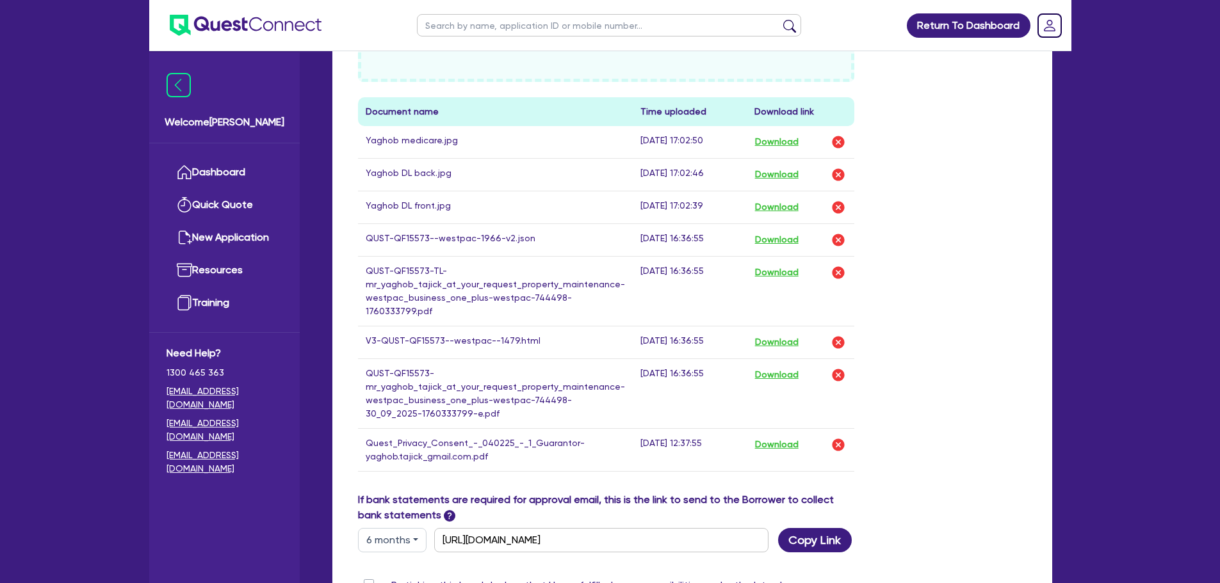
scroll to position [570, 0]
click at [937, 304] on div "Drop files to upload or Select files Document name Time uploaded Download link …" at bounding box center [692, 217] width 688 height 549
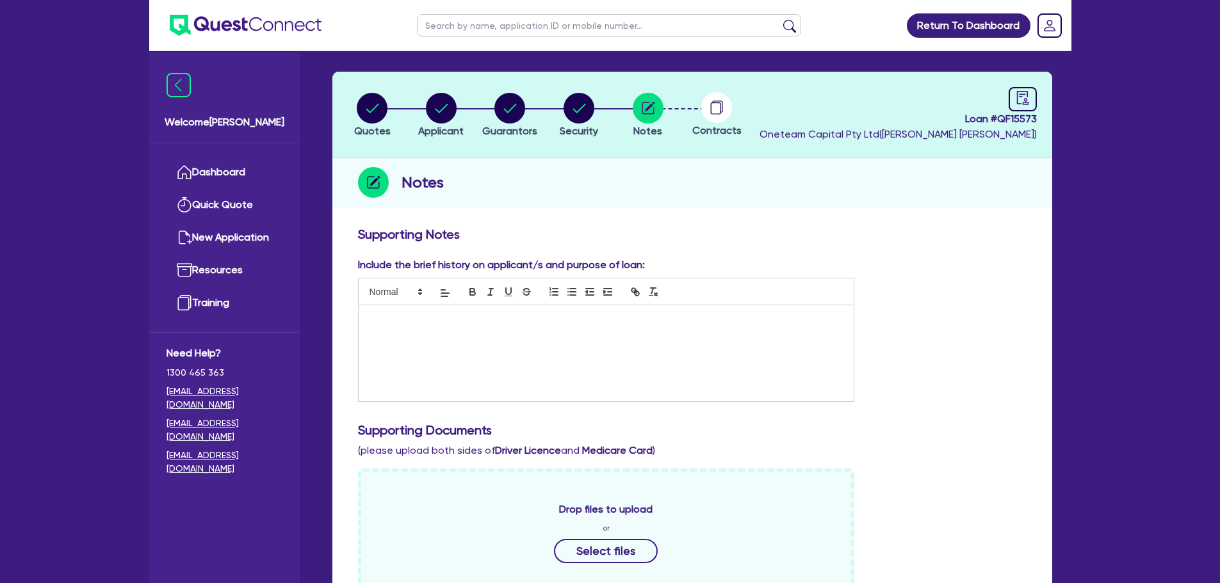
scroll to position [0, 0]
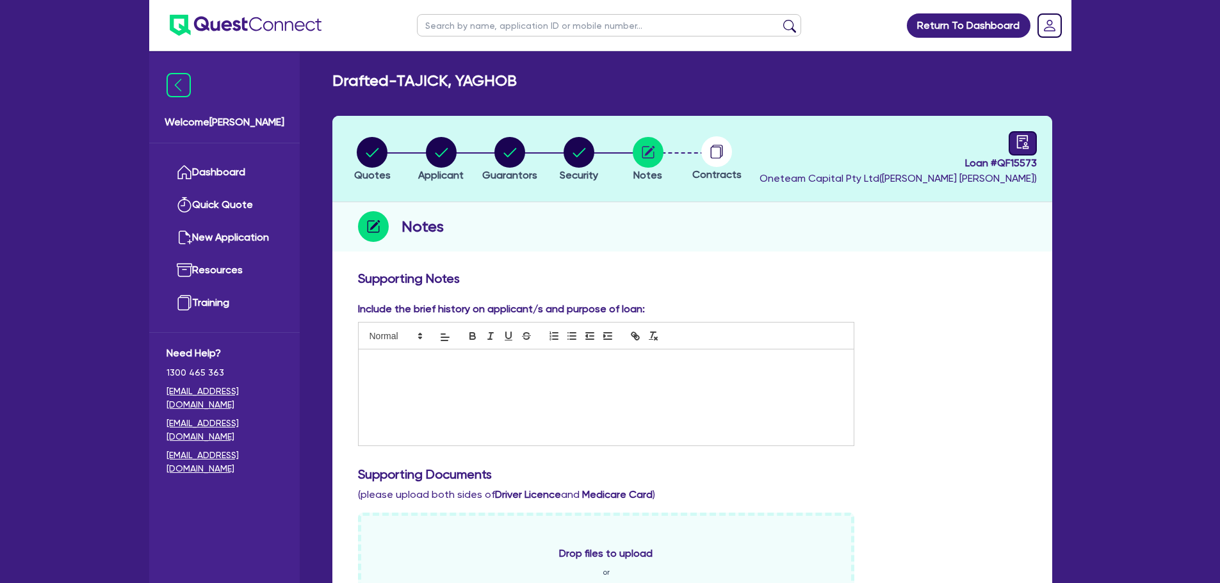
click at [1018, 143] on icon "audit" at bounding box center [1022, 142] width 14 height 14
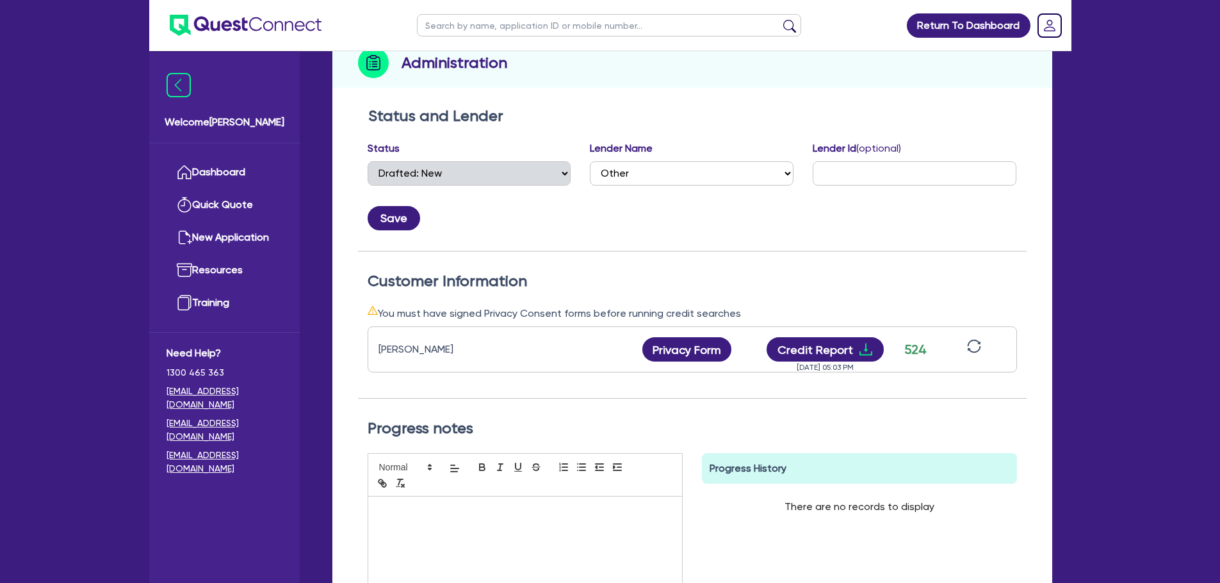
scroll to position [165, 0]
click at [787, 349] on button "Credit Report" at bounding box center [824, 349] width 117 height 24
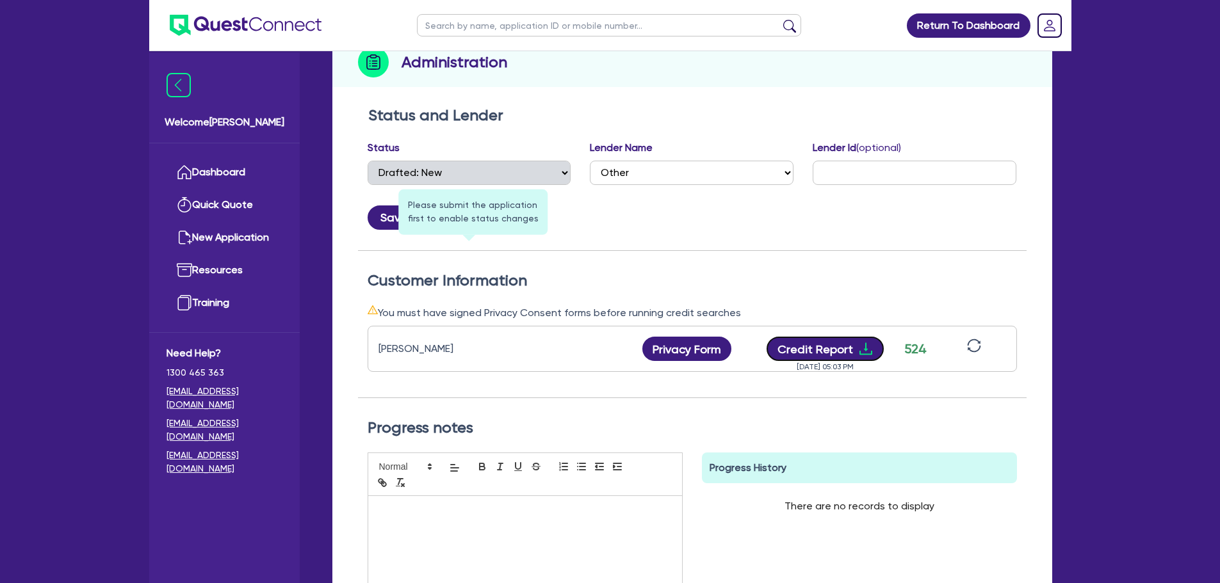
scroll to position [0, 0]
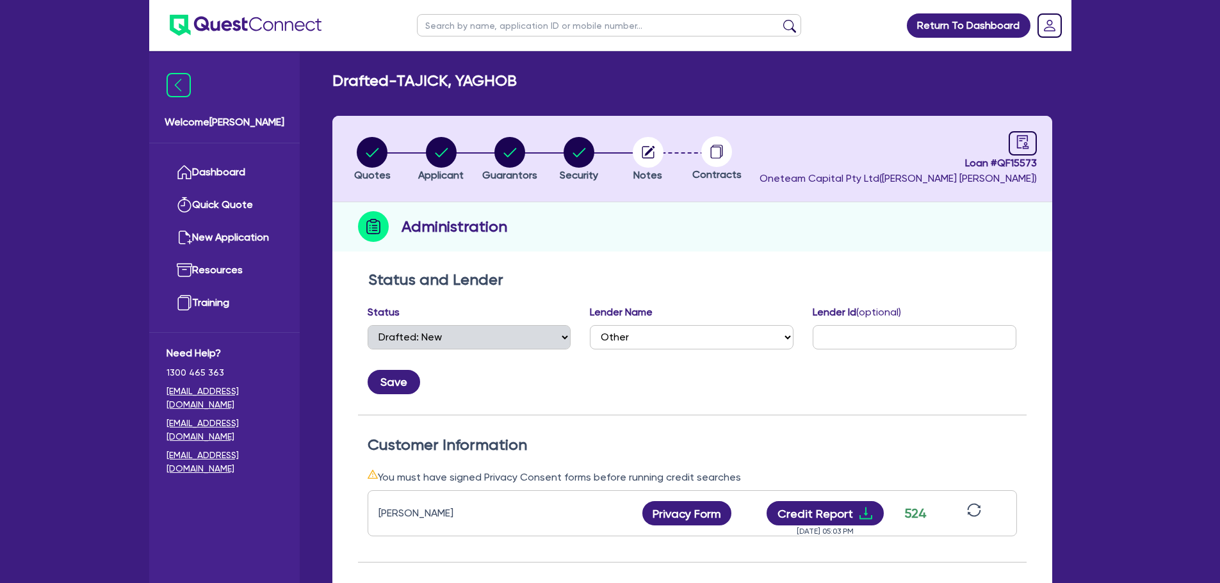
click at [599, 151] on li "Security" at bounding box center [578, 158] width 69 height 45
click at [570, 149] on circle "button" at bounding box center [578, 152] width 31 height 31
